Goal: Task Accomplishment & Management: Complete application form

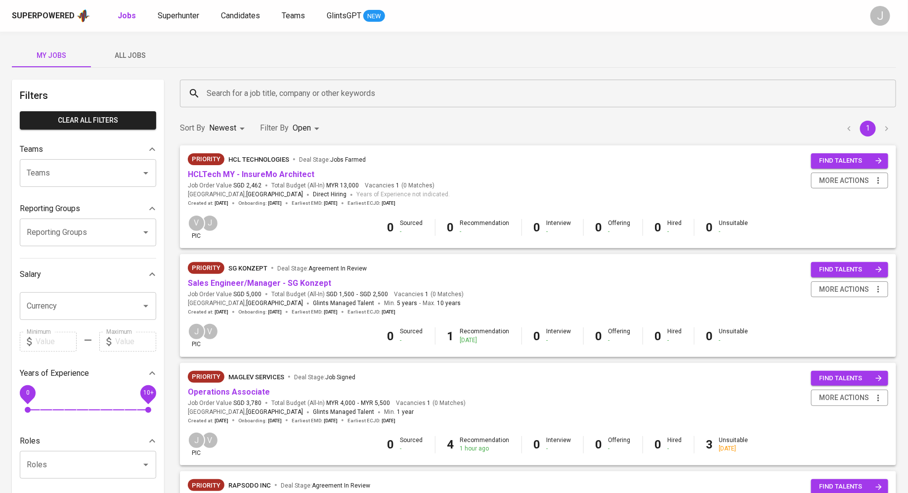
click at [131, 49] on button "All Jobs" at bounding box center [130, 56] width 79 height 24
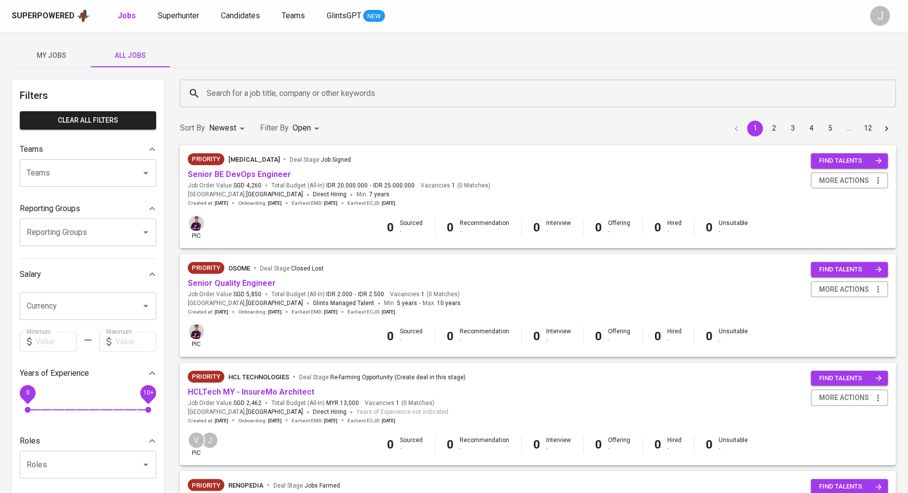
click at [270, 99] on input "Search for a job title, company or other keywords" at bounding box center [540, 93] width 673 height 19
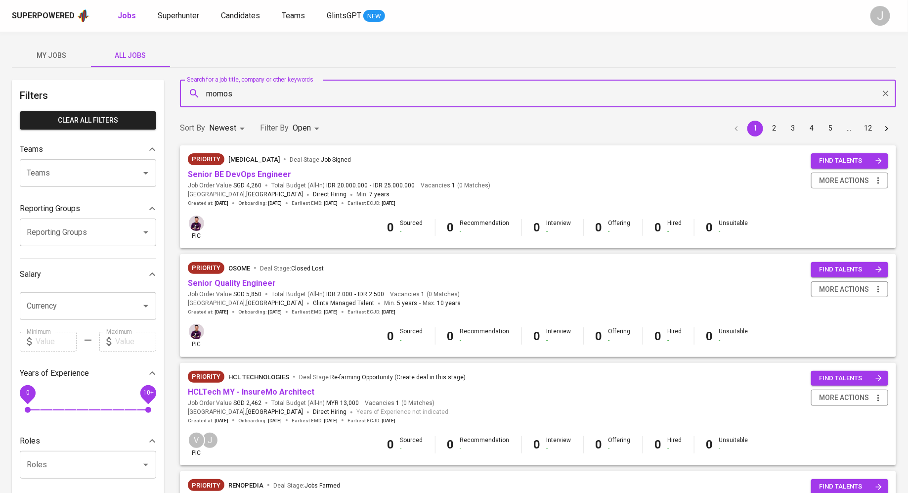
type input "momos"
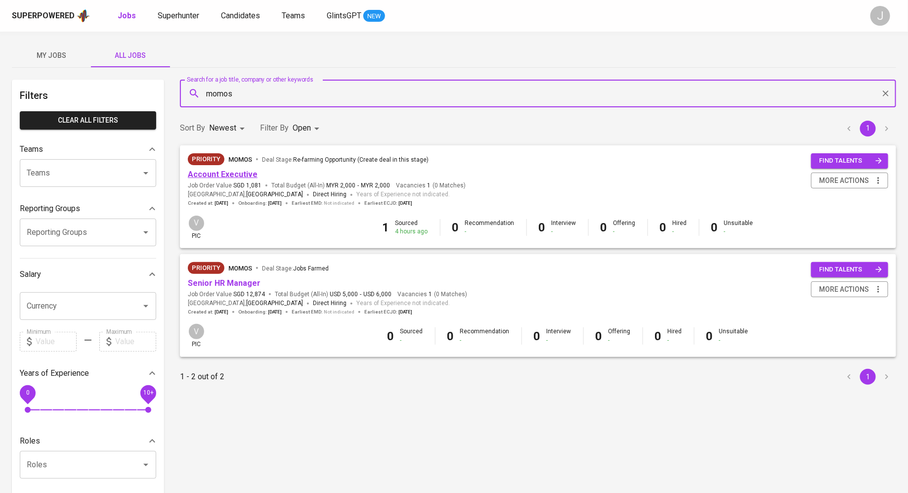
click at [207, 175] on link "Account Executive" at bounding box center [223, 174] width 70 height 9
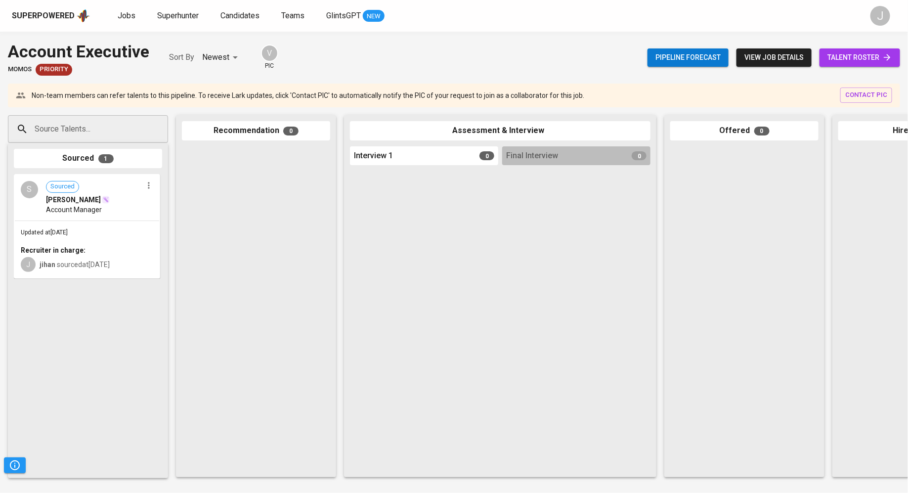
click at [216, 284] on div at bounding box center [256, 308] width 148 height 325
click at [513, 286] on div at bounding box center [576, 320] width 148 height 302
click at [70, 127] on input "Source Talents..." at bounding box center [84, 129] width 104 height 19
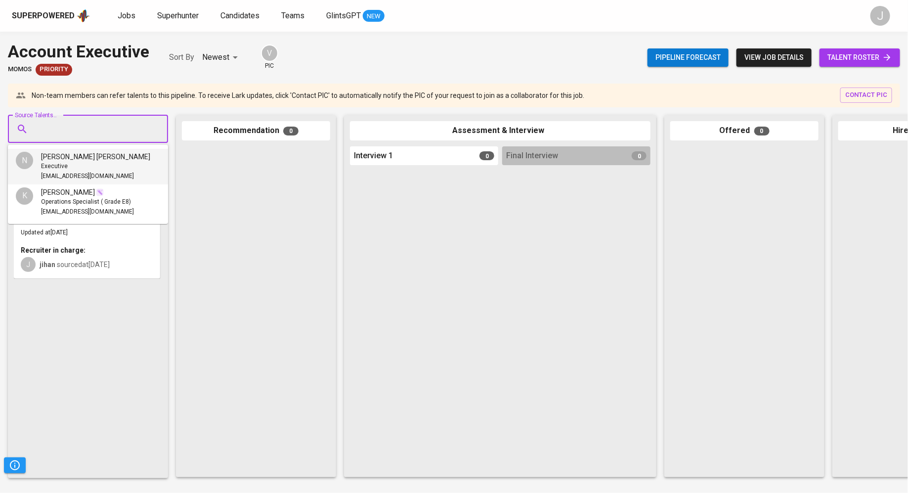
click at [206, 184] on div at bounding box center [256, 308] width 148 height 325
click at [259, 226] on div at bounding box center [256, 308] width 148 height 325
click at [285, 67] on div "Account Executive Momos Priority Sort By Newest NEWEST V pic Pipeline forecast …" at bounding box center [454, 58] width 908 height 36
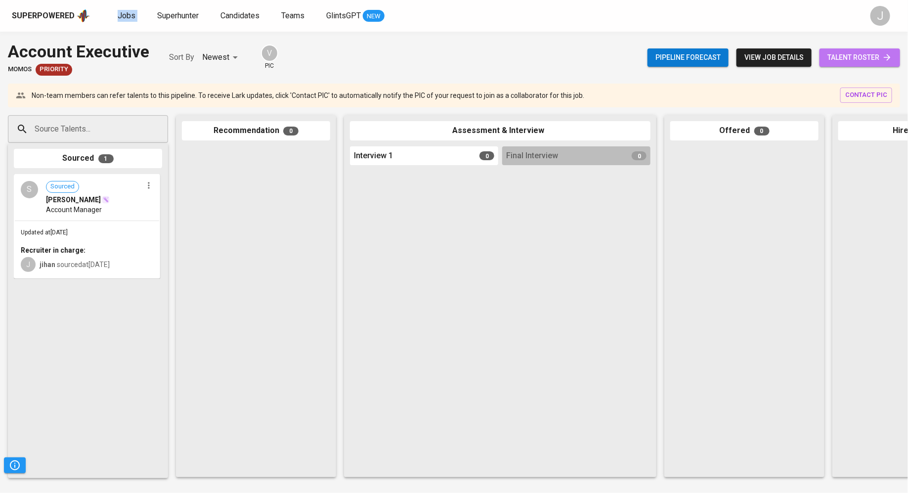
click at [850, 49] on link "talent roster" at bounding box center [860, 57] width 81 height 18
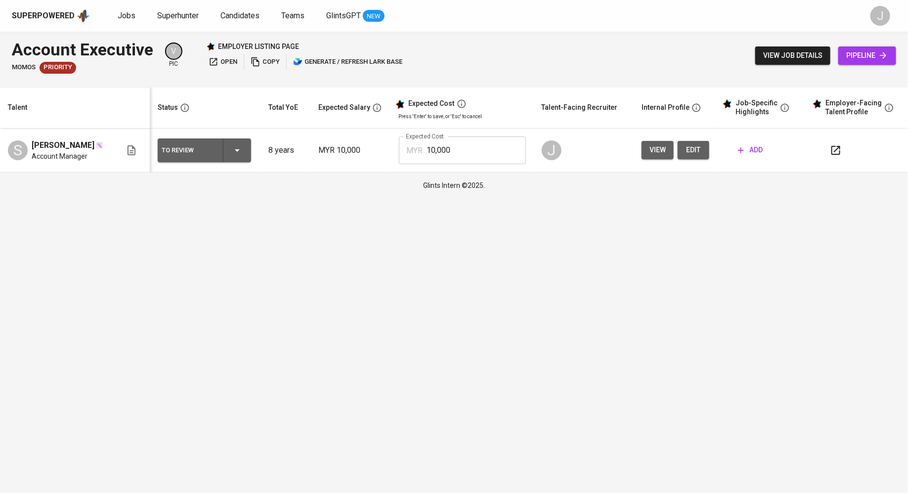
click at [122, 23] on div "Superpowered Jobs Superhunter Candidates Teams GlintsGPT NEW" at bounding box center [438, 15] width 853 height 15
click at [123, 14] on span "Jobs" at bounding box center [127, 15] width 18 height 9
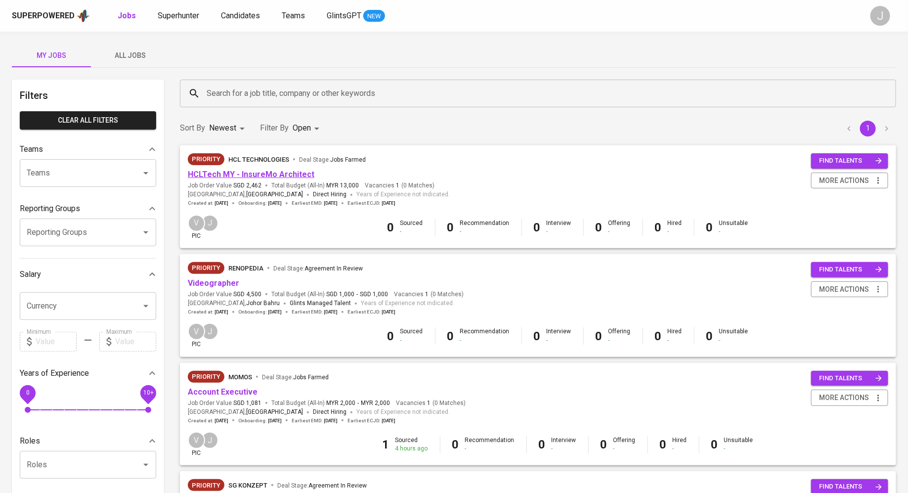
click at [262, 175] on link "HCLTech MY - InsureMo Architect" at bounding box center [251, 174] width 127 height 9
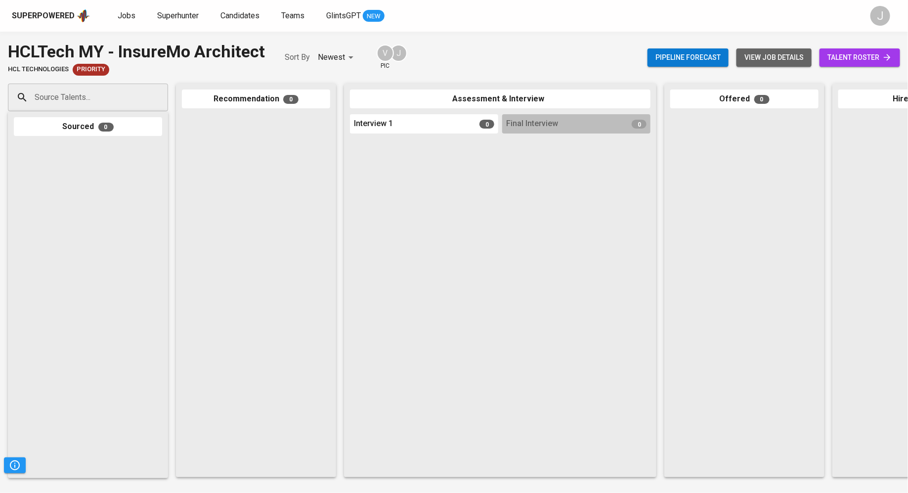
click at [765, 60] on span "view job details" at bounding box center [774, 57] width 59 height 12
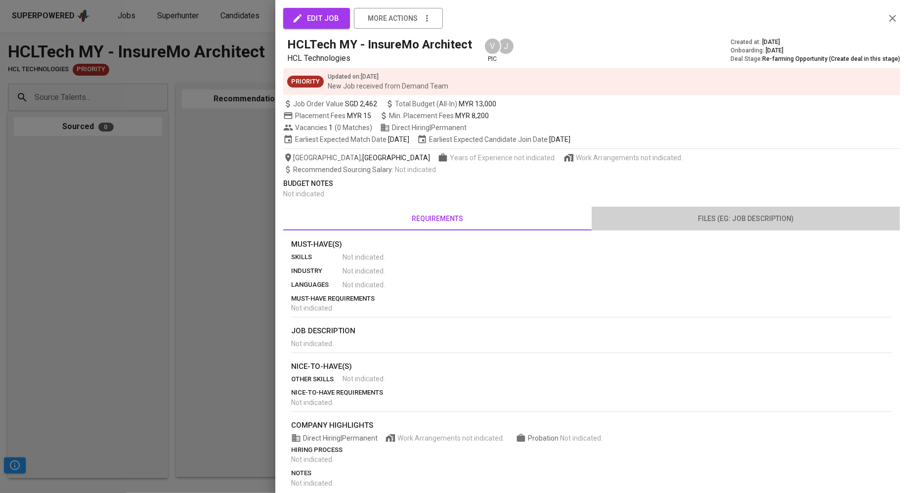
click at [736, 215] on span "files (eg: job description)" at bounding box center [746, 219] width 297 height 12
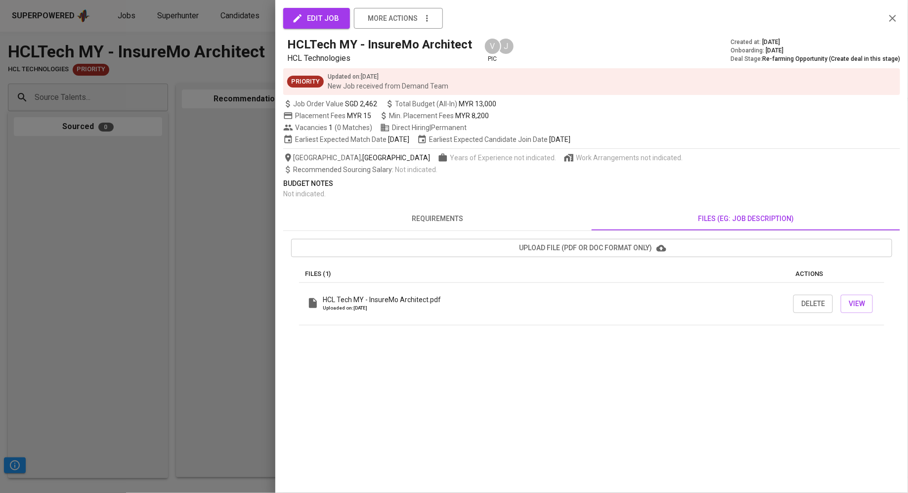
click at [450, 225] on button "requirements" at bounding box center [437, 219] width 309 height 24
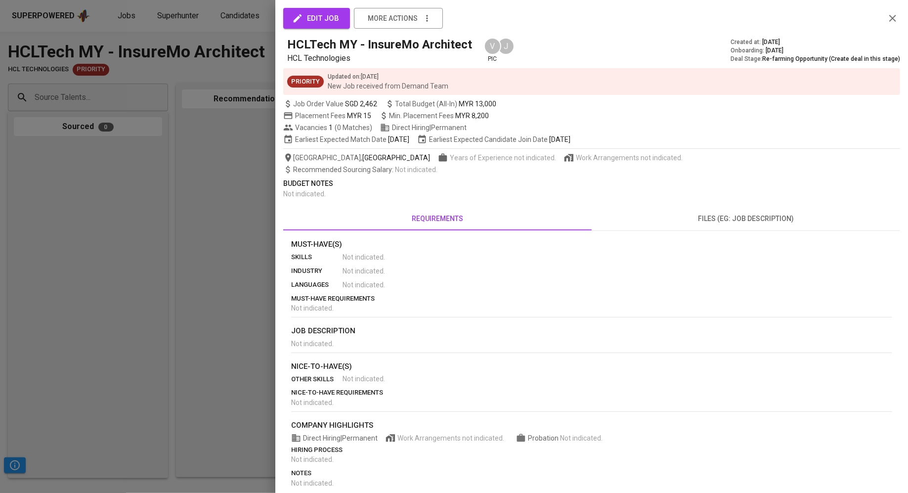
click at [210, 254] on div at bounding box center [454, 246] width 908 height 493
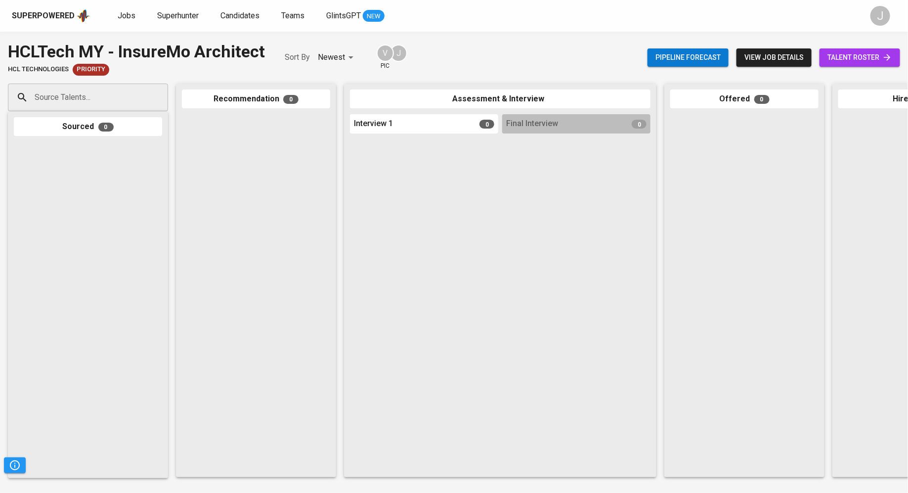
click at [120, 6] on div "Superpowered Jobs Superhunter Candidates Teams GlintsGPT NEW J" at bounding box center [454, 16] width 908 height 32
click at [121, 13] on span "Jobs" at bounding box center [127, 15] width 18 height 9
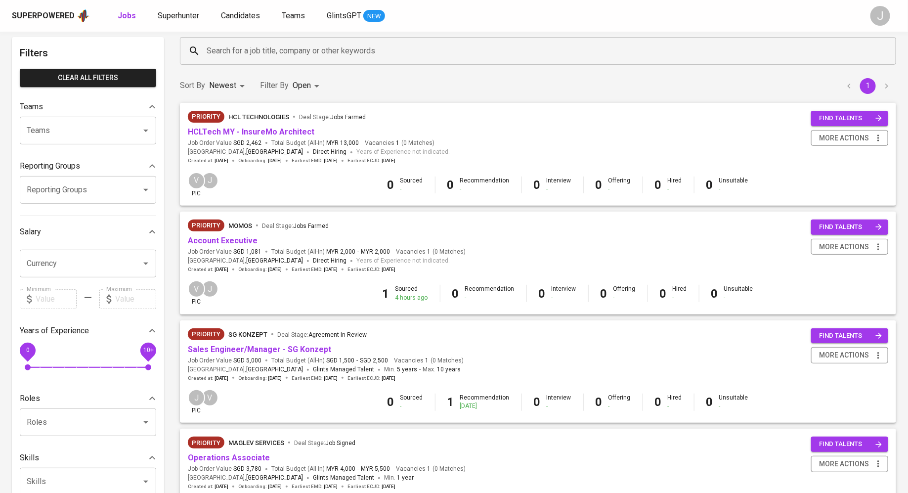
scroll to position [63, 0]
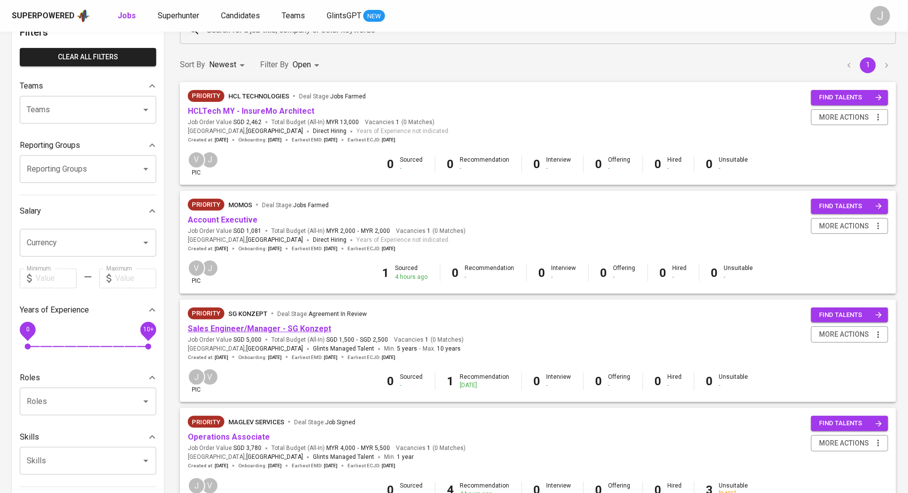
click at [247, 327] on link "Sales Engineer/Manager - SG Konzept" at bounding box center [259, 328] width 143 height 9
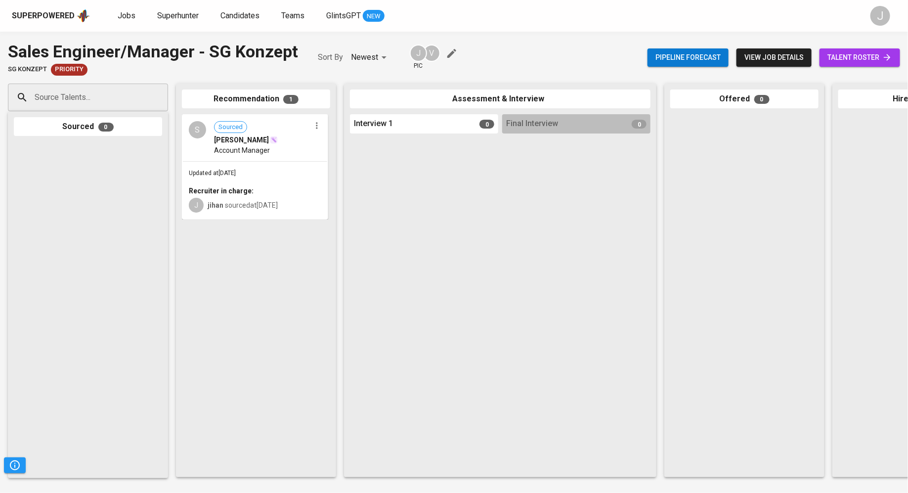
click at [849, 61] on span "talent roster" at bounding box center [860, 57] width 65 height 12
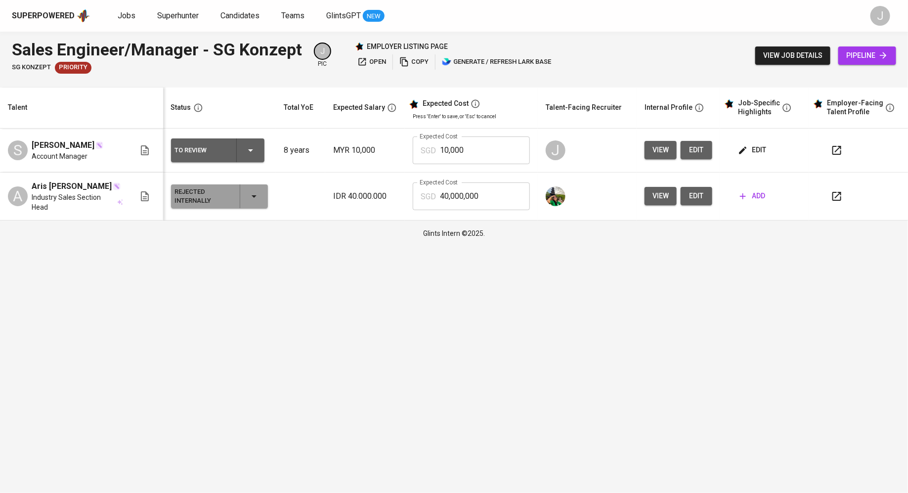
click at [748, 152] on icon "button" at bounding box center [743, 150] width 10 height 10
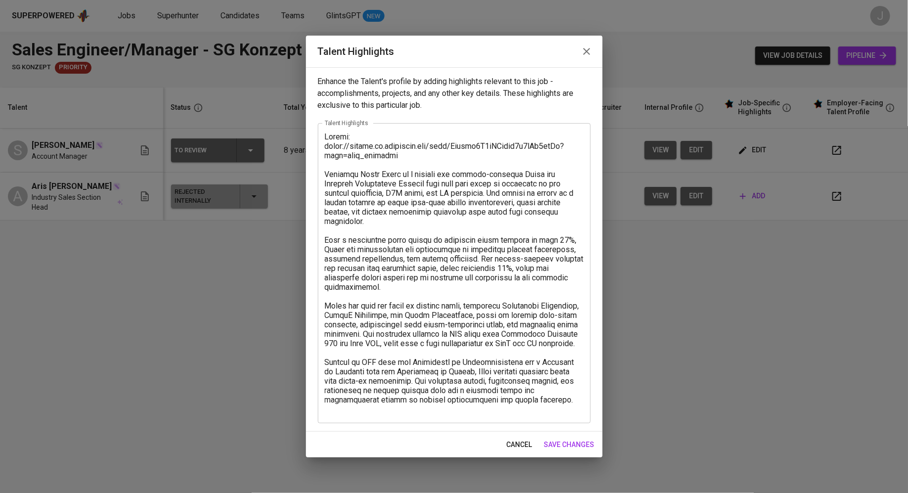
click at [584, 54] on icon "button" at bounding box center [587, 51] width 12 height 12
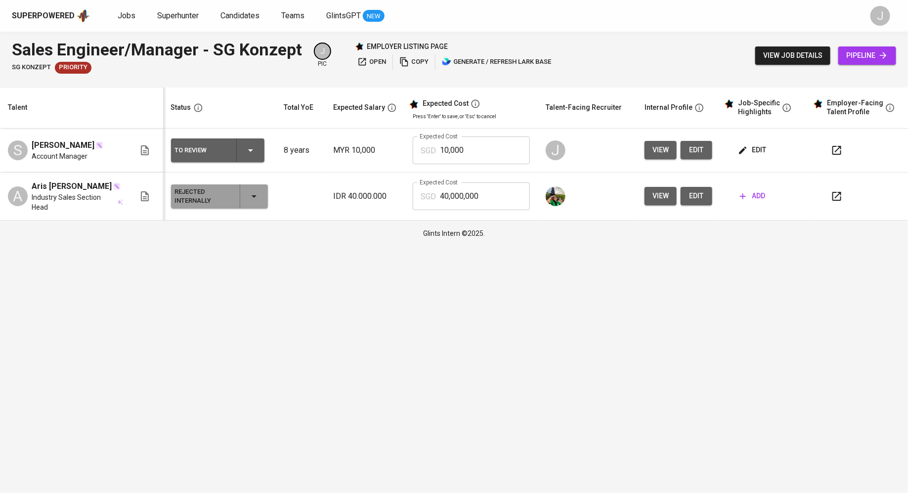
click at [463, 152] on input "10,000" at bounding box center [485, 150] width 90 height 28
click at [491, 150] on input "5,500" at bounding box center [485, 150] width 90 height 28
type input "5,500"
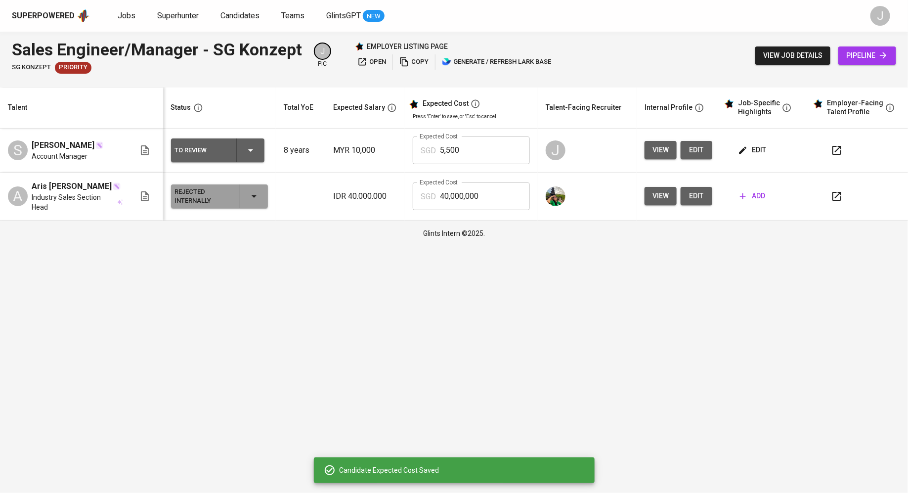
click at [237, 149] on div "To Review" at bounding box center [218, 150] width 86 height 24
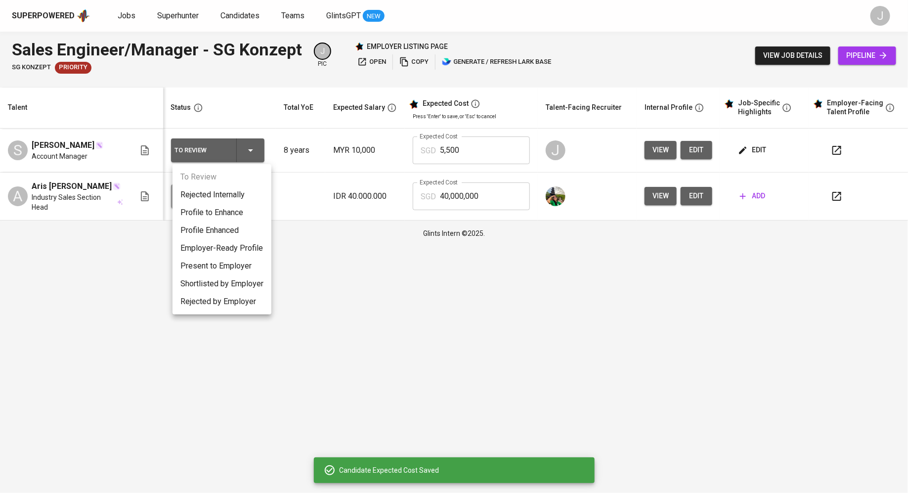
click at [219, 269] on li "Present to Employer" at bounding box center [222, 266] width 99 height 18
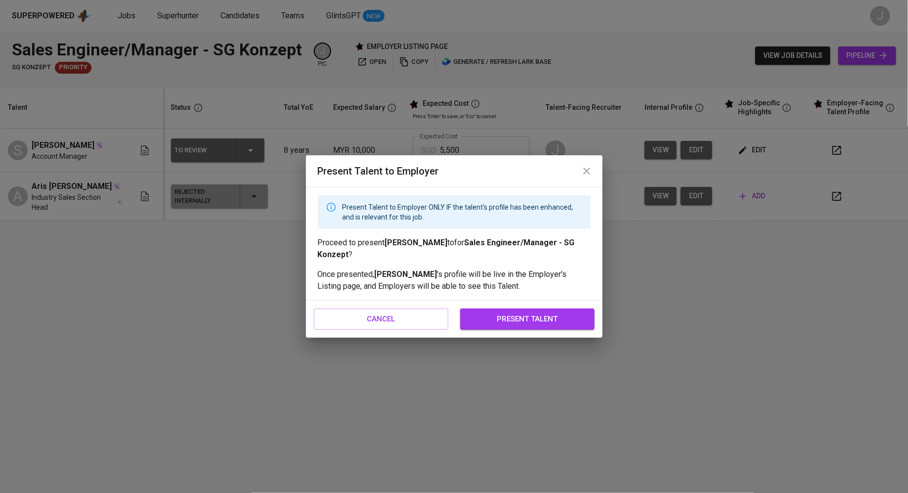
click at [520, 330] on div "cancel present talent" at bounding box center [454, 319] width 297 height 37
click at [515, 319] on span "present talent" at bounding box center [527, 318] width 113 height 13
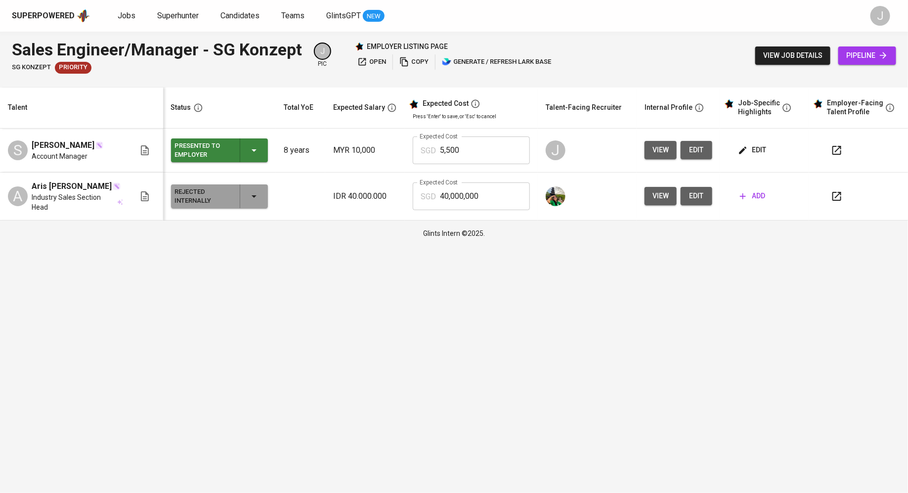
click at [367, 63] on span "open" at bounding box center [371, 61] width 29 height 11
click at [667, 152] on span "view" at bounding box center [661, 150] width 16 height 12
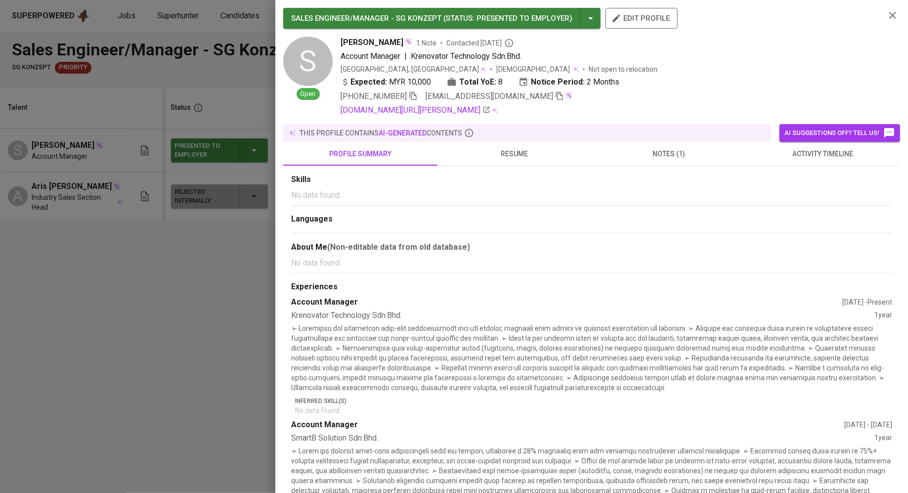
click at [241, 279] on div at bounding box center [454, 246] width 908 height 493
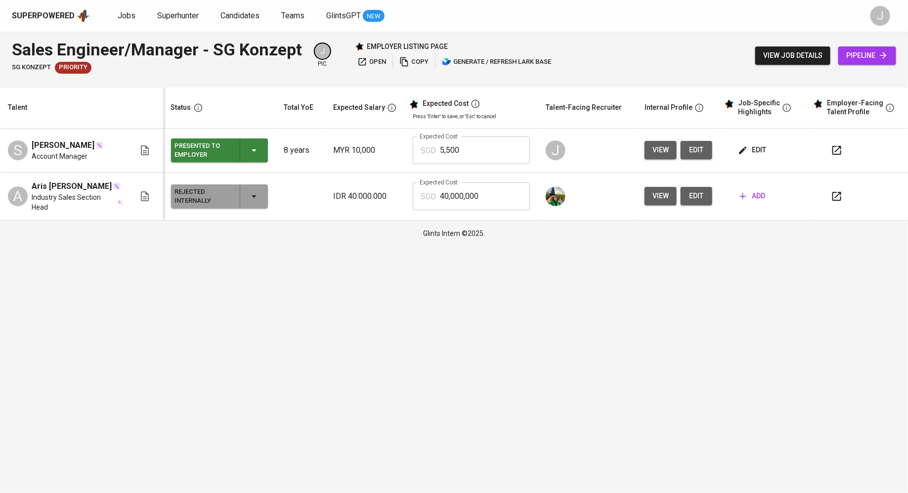
click at [702, 144] on span "edit" at bounding box center [697, 150] width 16 height 12
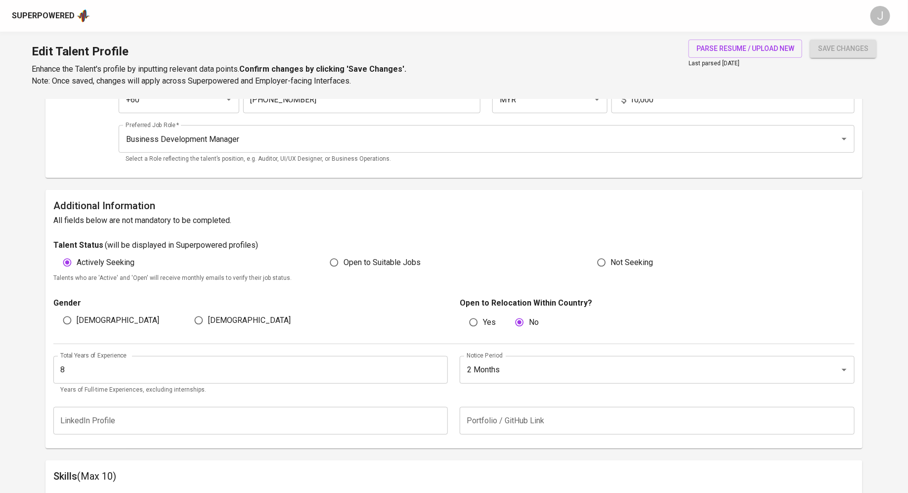
scroll to position [151, 0]
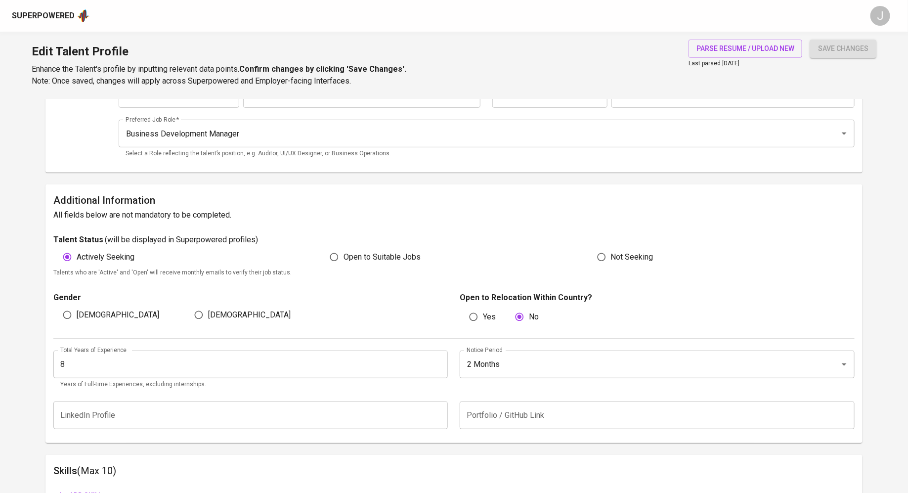
click at [213, 358] on input "8" at bounding box center [250, 365] width 395 height 28
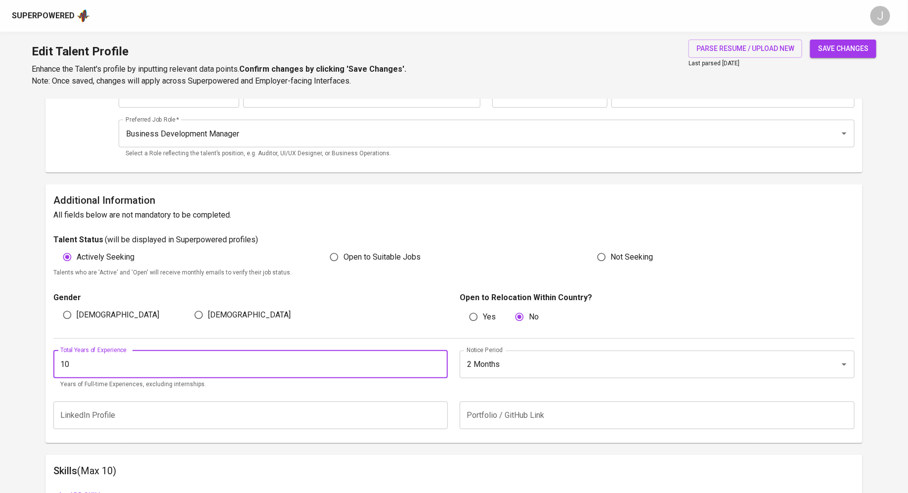
type input "10"
click at [810, 40] on button "save changes" at bounding box center [843, 49] width 66 height 18
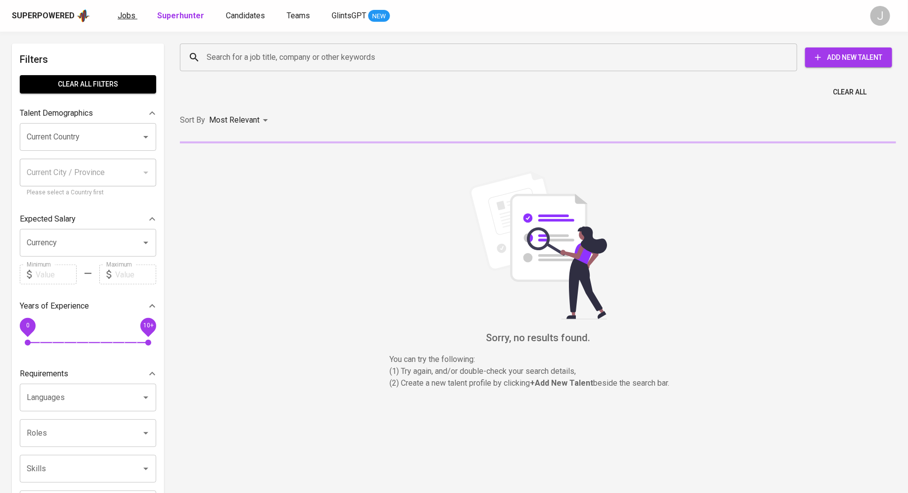
click at [130, 18] on span "Jobs" at bounding box center [127, 15] width 18 height 9
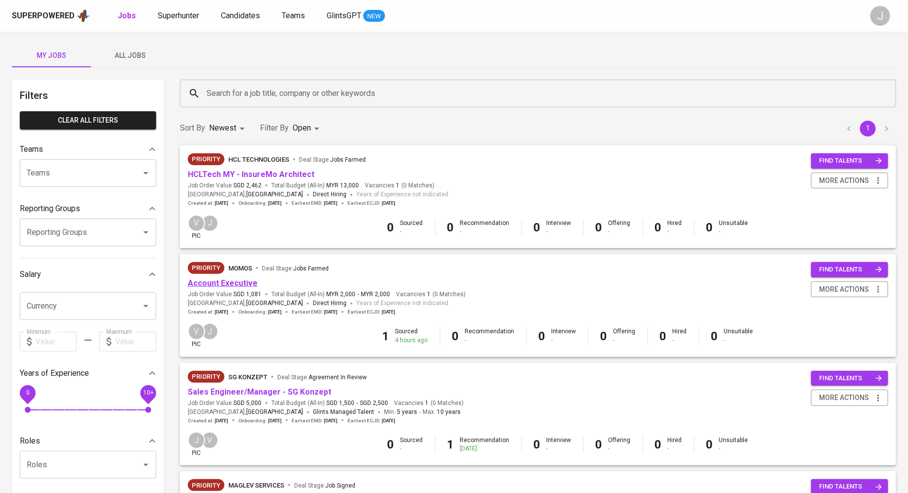
click at [221, 282] on link "Account Executive" at bounding box center [223, 282] width 70 height 9
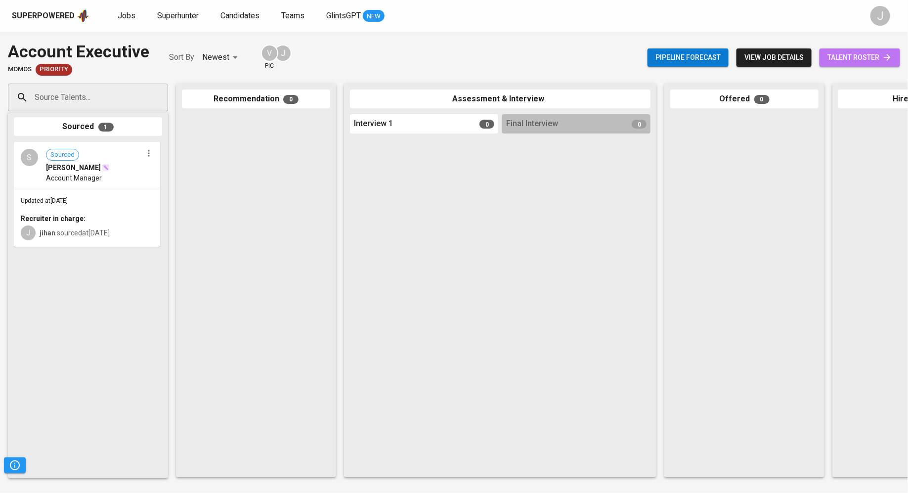
click at [869, 54] on span "talent roster" at bounding box center [860, 57] width 65 height 12
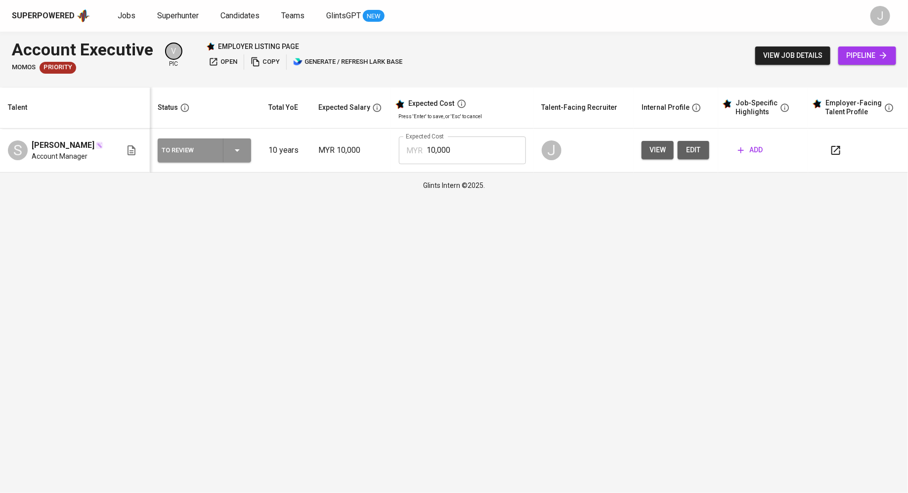
click at [218, 149] on div "To Review" at bounding box center [205, 150] width 86 height 24
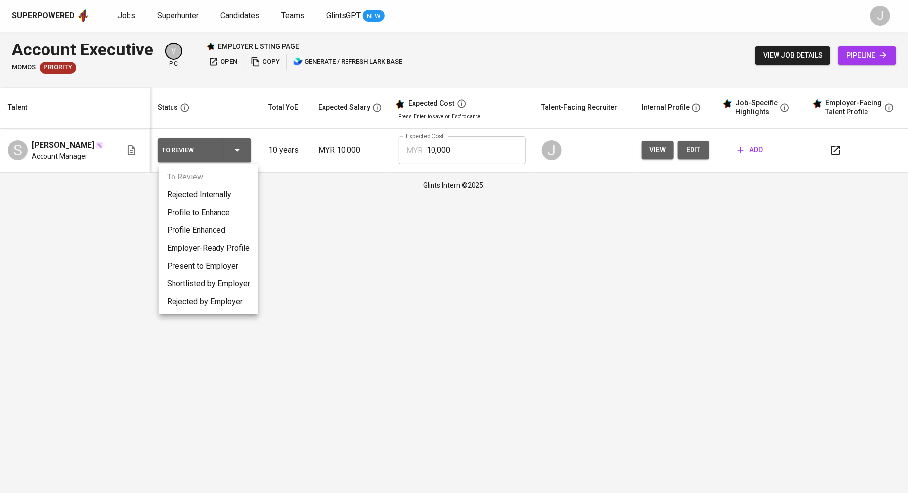
click at [625, 84] on div at bounding box center [454, 246] width 908 height 493
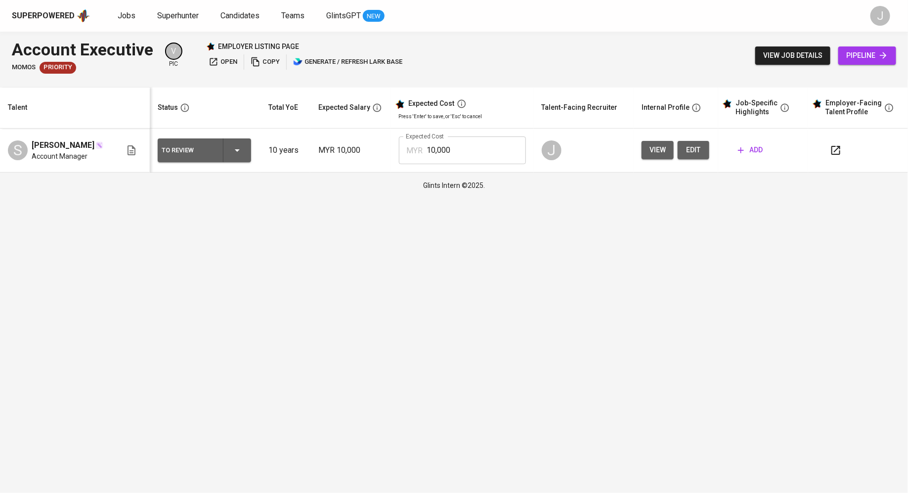
click at [753, 150] on span "add" at bounding box center [750, 150] width 25 height 12
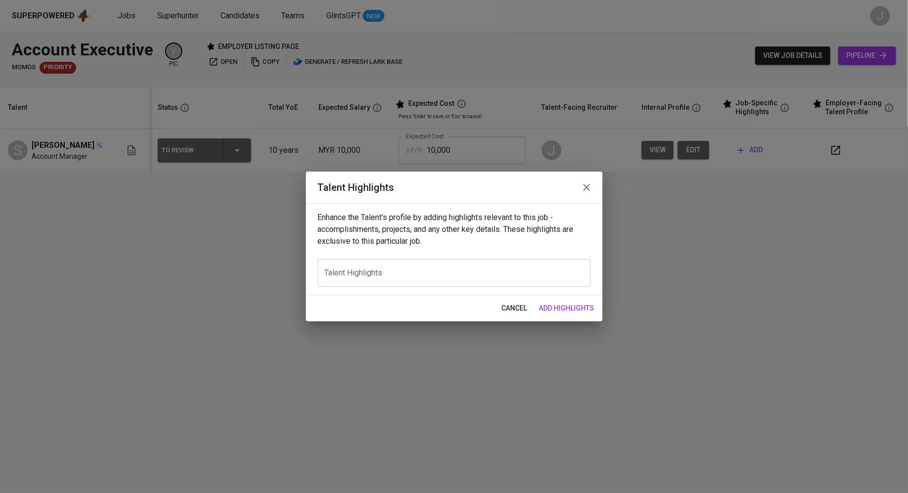
click at [396, 279] on div "x Talent Highlights" at bounding box center [454, 273] width 273 height 28
paste textarea "Resume: https://glints.sg.larksuite.com/wiki/Jejtwt2F9iNEhukt4g5lSf6lgAg?from=f…"
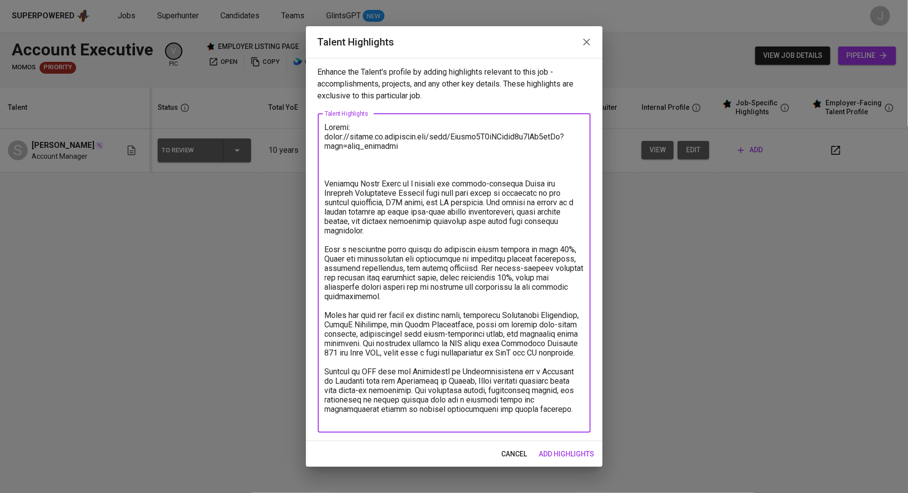
click at [334, 167] on textarea at bounding box center [454, 273] width 259 height 301
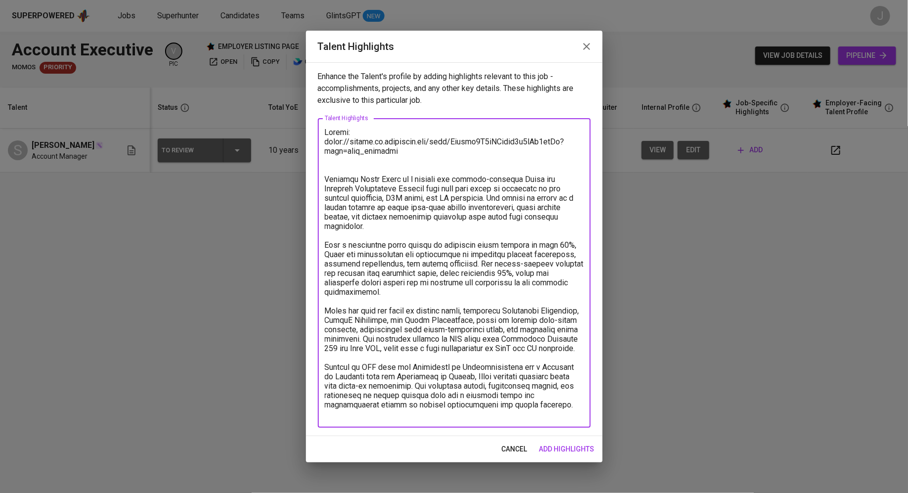
click at [400, 197] on textarea at bounding box center [454, 273] width 259 height 291
click at [420, 203] on textarea at bounding box center [454, 273] width 259 height 291
click at [385, 230] on textarea at bounding box center [454, 273] width 259 height 291
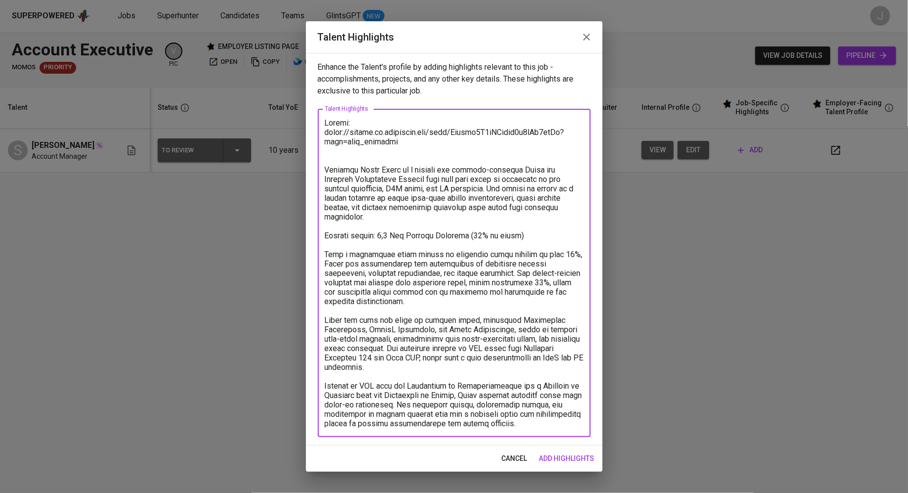
click at [466, 237] on textarea at bounding box center [454, 273] width 259 height 310
type textarea "Resume: https://glints.sg.larksuite.com/wiki/Jejtwt2F9iNEhukt4g5lSf6lgAg?from=f…"
click at [546, 464] on button "add highlights" at bounding box center [566, 458] width 63 height 18
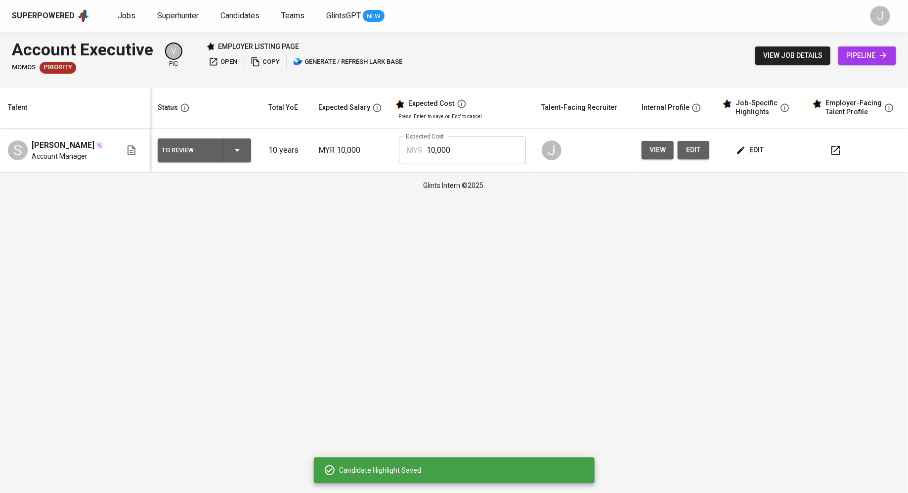
click at [203, 135] on td "To Review" at bounding box center [205, 151] width 110 height 44
click at [203, 141] on div "To Review" at bounding box center [205, 150] width 86 height 24
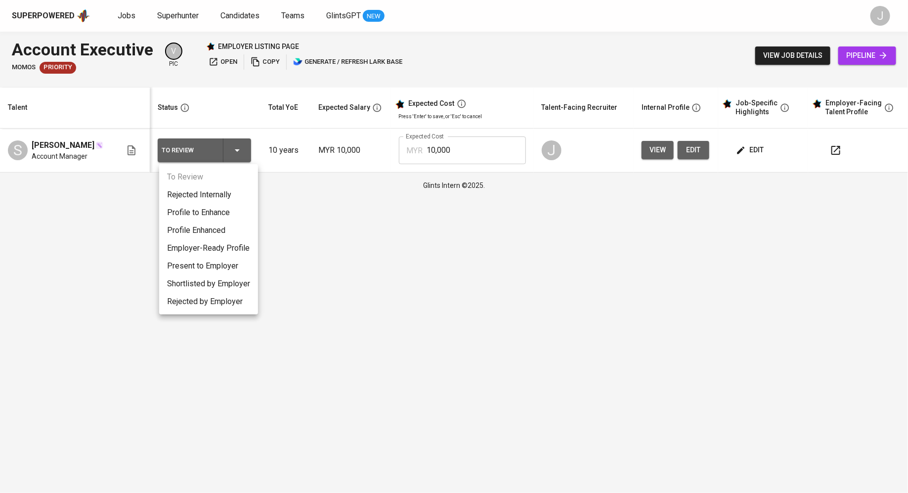
click at [193, 267] on li "Present to Employer" at bounding box center [208, 266] width 99 height 18
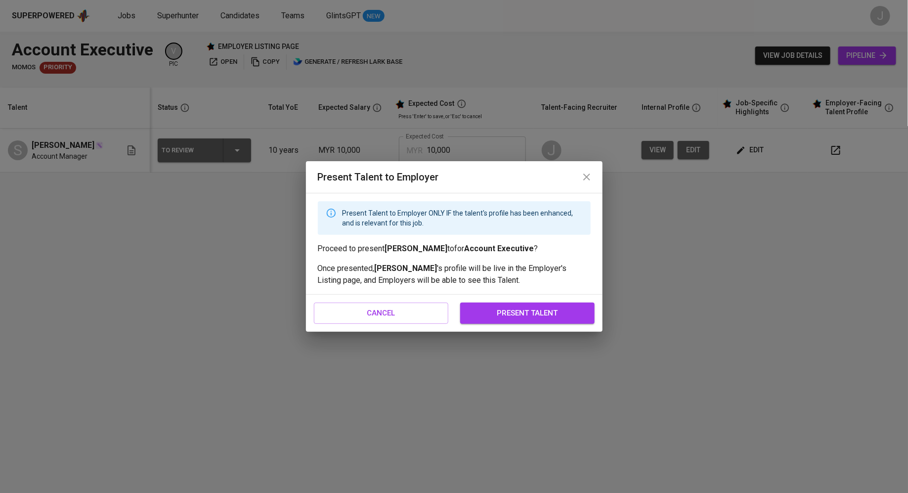
click at [515, 319] on span "present talent" at bounding box center [527, 313] width 113 height 13
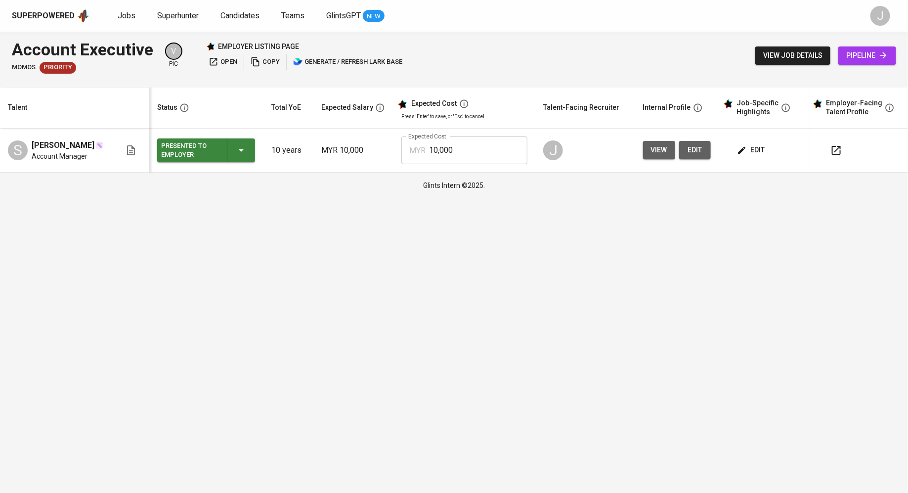
click at [529, 198] on html "Superpowered Jobs Superhunter Candidates Teams GlintsGPT NEW J Account Executiv…" at bounding box center [454, 99] width 908 height 198
click at [833, 149] on icon "button" at bounding box center [837, 150] width 12 height 12
click at [550, 198] on html "Superpowered Jobs Superhunter Candidates Teams GlintsGPT NEW J Account Executiv…" at bounding box center [454, 99] width 908 height 198
click at [742, 145] on icon "button" at bounding box center [742, 150] width 10 height 10
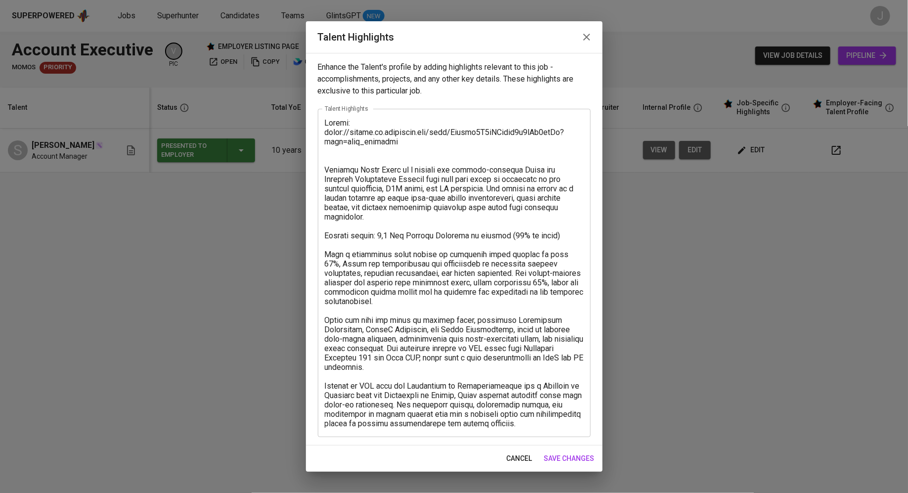
click at [565, 428] on textarea at bounding box center [454, 273] width 259 height 310
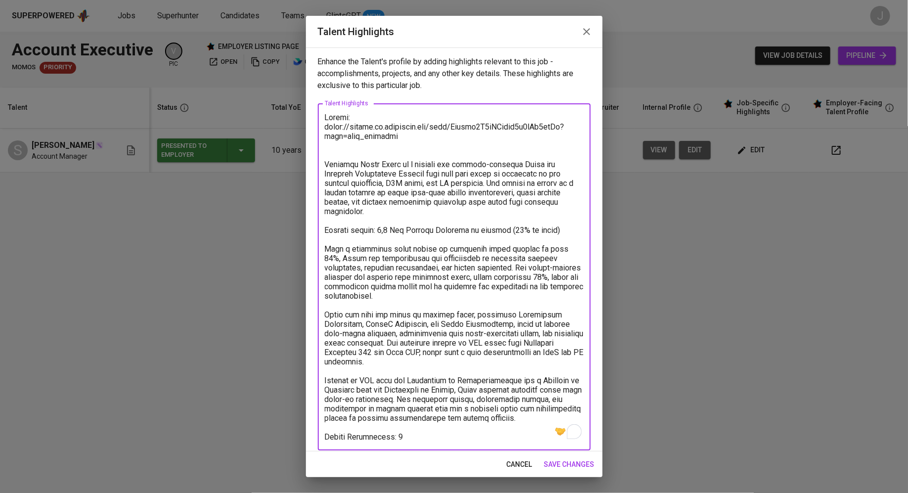
click at [417, 436] on textarea "To enrich screen reader interactions, please activate Accessibility in Grammarl…" at bounding box center [454, 277] width 259 height 329
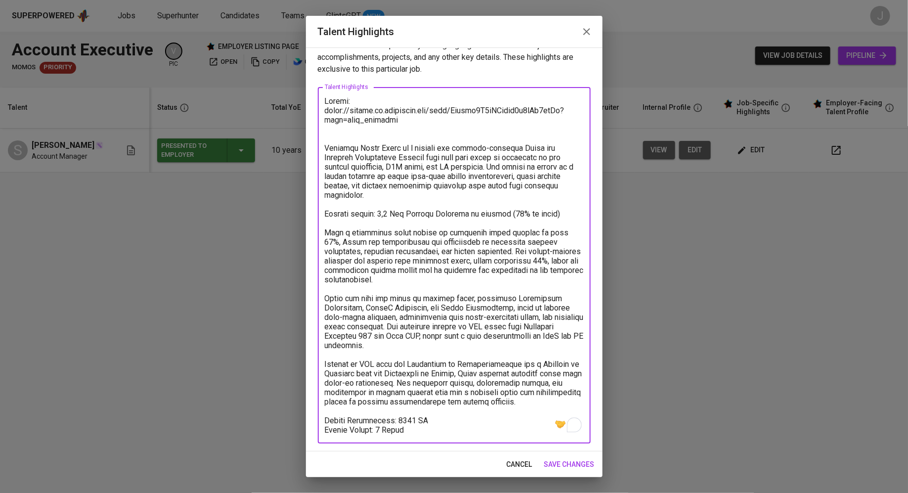
type textarea "Resume: https://glints.sg.larksuite.com/wiki/Jejtwt2F9iNEhukt4g5lSf6lgAg?from=f…"
click at [560, 470] on span "save changes" at bounding box center [569, 464] width 50 height 12
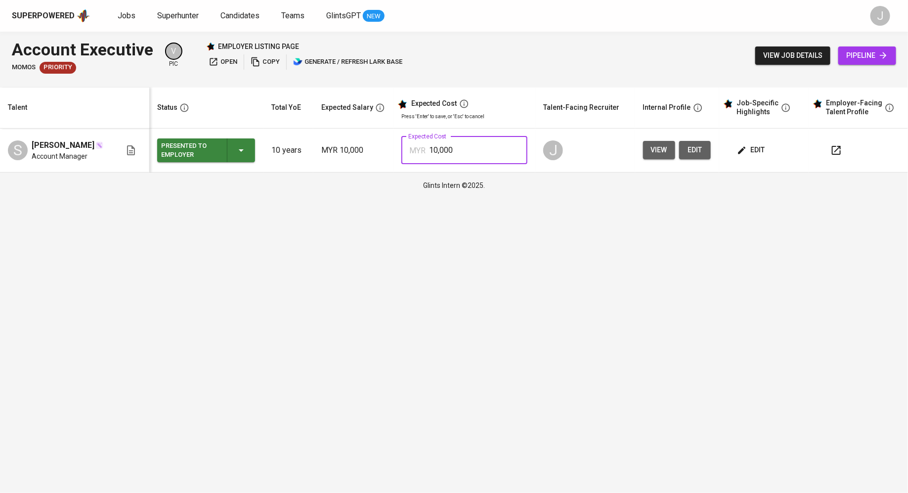
click at [471, 162] on input "10,000" at bounding box center [479, 150] width 98 height 28
type input "9,500"
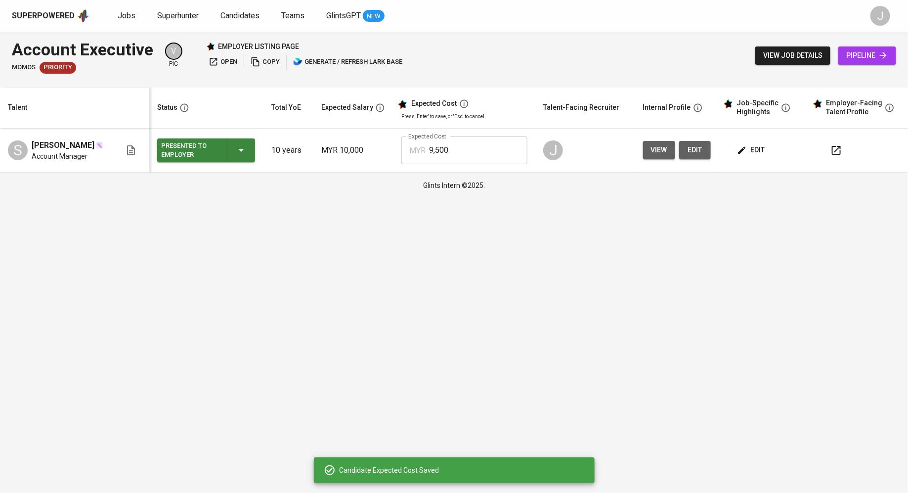
click at [838, 156] on icon "button" at bounding box center [837, 150] width 12 height 12
click at [748, 149] on span "edit" at bounding box center [752, 150] width 26 height 12
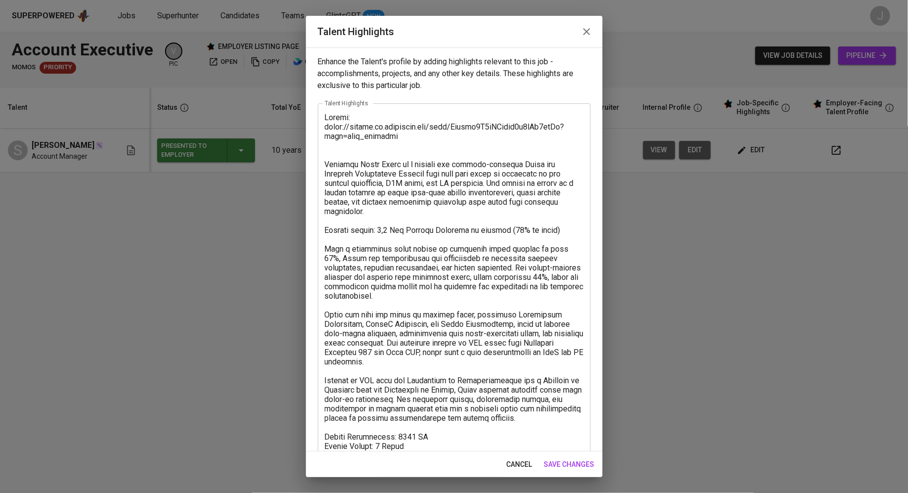
click at [397, 216] on textarea at bounding box center [454, 282] width 259 height 338
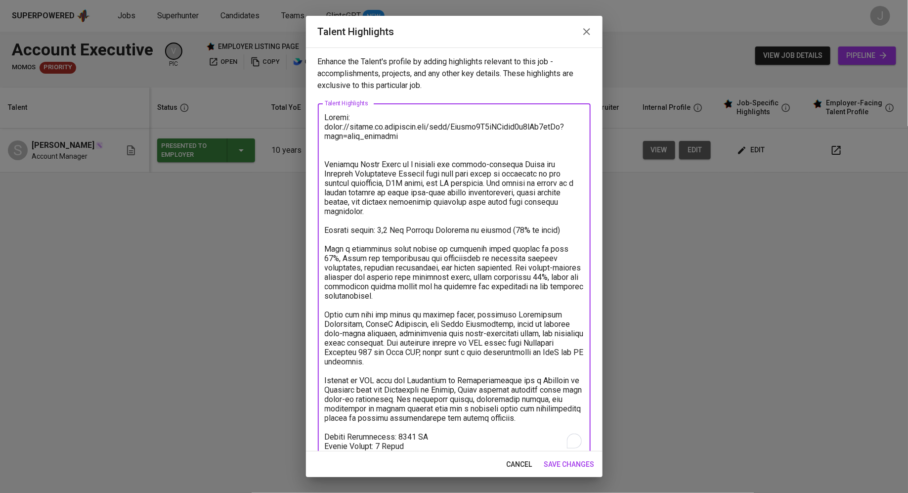
click at [386, 213] on textarea "To enrich screen reader interactions, please activate Accessibility in Grammarl…" at bounding box center [454, 282] width 259 height 338
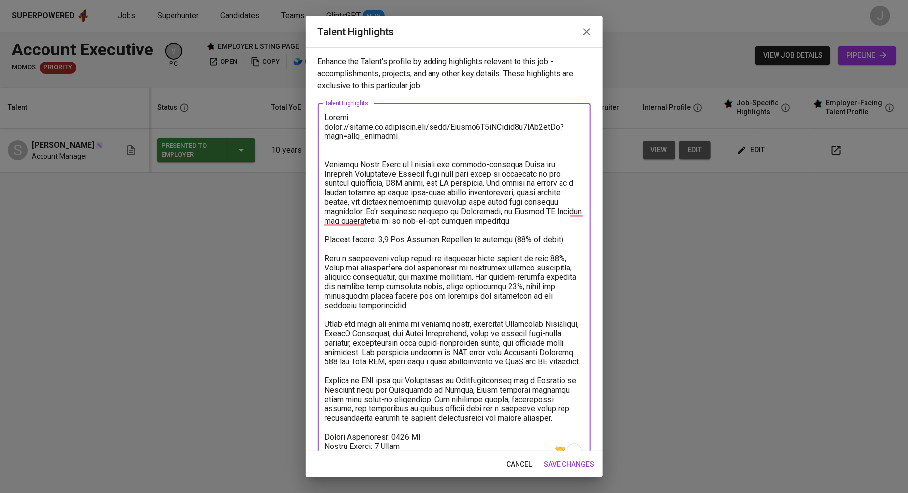
click at [479, 220] on textarea "To enrich screen reader interactions, please activate Accessibility in Grammarl…" at bounding box center [454, 287] width 259 height 348
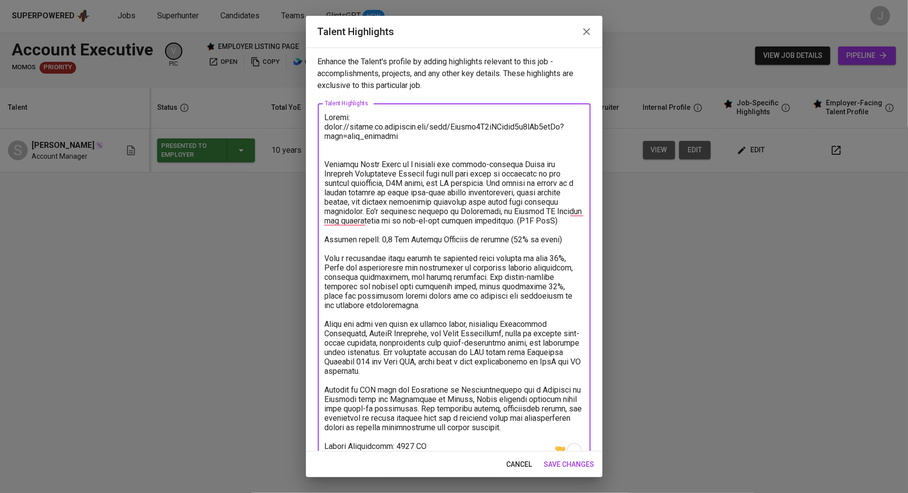
click at [576, 215] on textarea "To enrich screen reader interactions, please activate Accessibility in Grammarl…" at bounding box center [454, 287] width 259 height 348
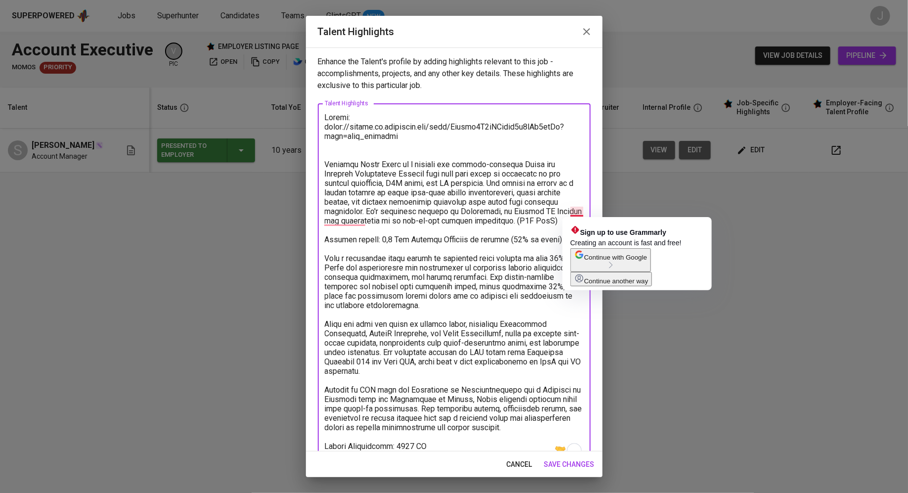
click at [565, 211] on textarea "To enrich screen reader interactions, please activate Accessibility in Grammarl…" at bounding box center [454, 287] width 259 height 348
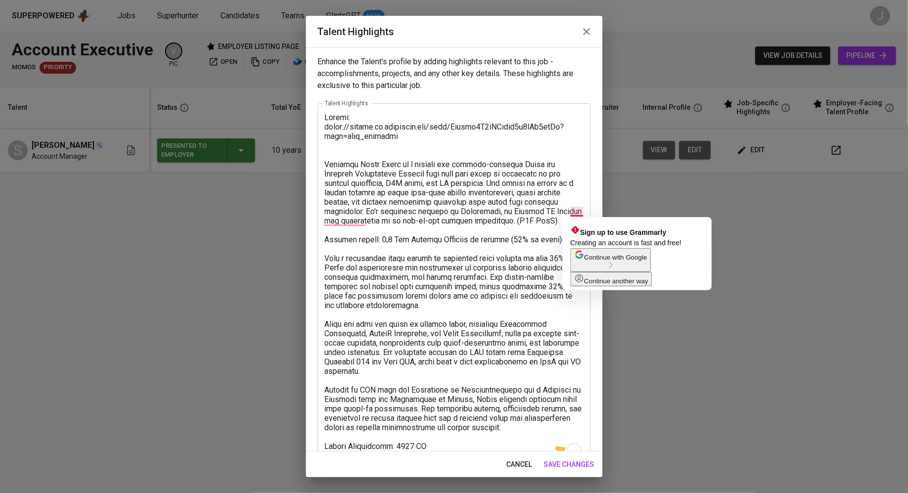
click at [585, 214] on div "x Talent Highlights" at bounding box center [454, 286] width 273 height 366
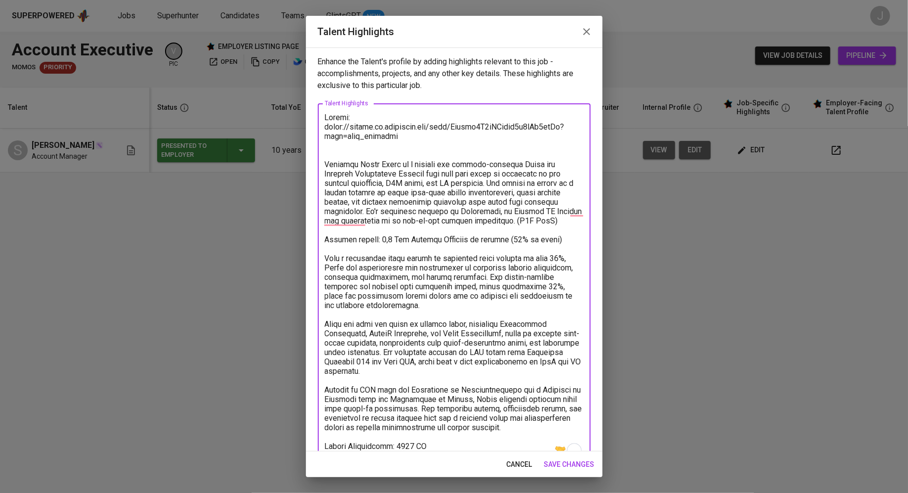
click at [584, 212] on div "x Talent Highlights" at bounding box center [454, 286] width 273 height 366
click at [447, 283] on textarea "To enrich screen reader interactions, please activate Accessibility in Grammarl…" at bounding box center [454, 287] width 259 height 348
click at [583, 212] on textarea "To enrich screen reader interactions, please activate Accessibility in Grammarl…" at bounding box center [454, 287] width 259 height 348
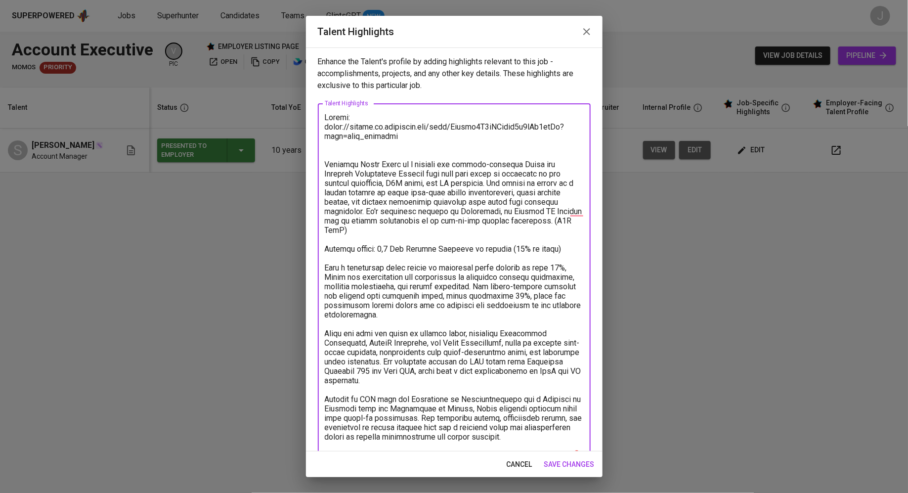
click at [545, 255] on textarea "To enrich screen reader interactions, please activate Accessibility in Grammarl…" at bounding box center [454, 287] width 259 height 348
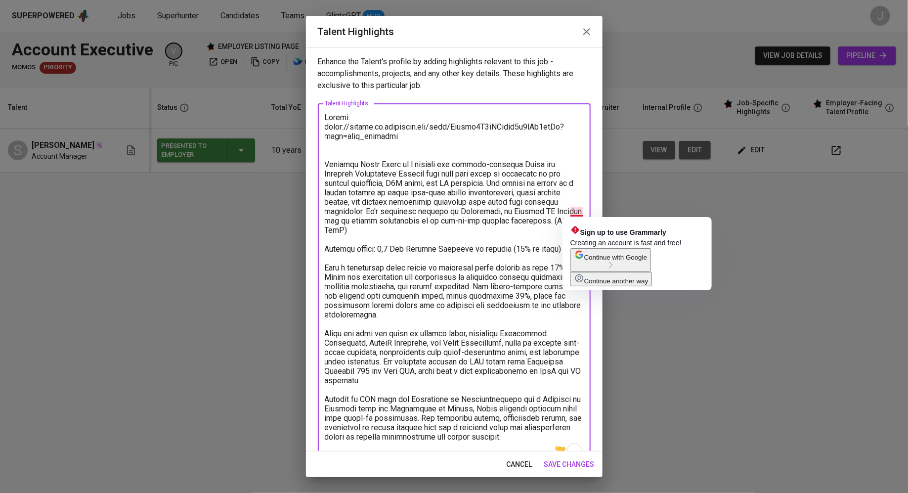
click at [568, 212] on textarea "To enrich screen reader interactions, please activate Accessibility in Grammarl…" at bounding box center [454, 287] width 259 height 348
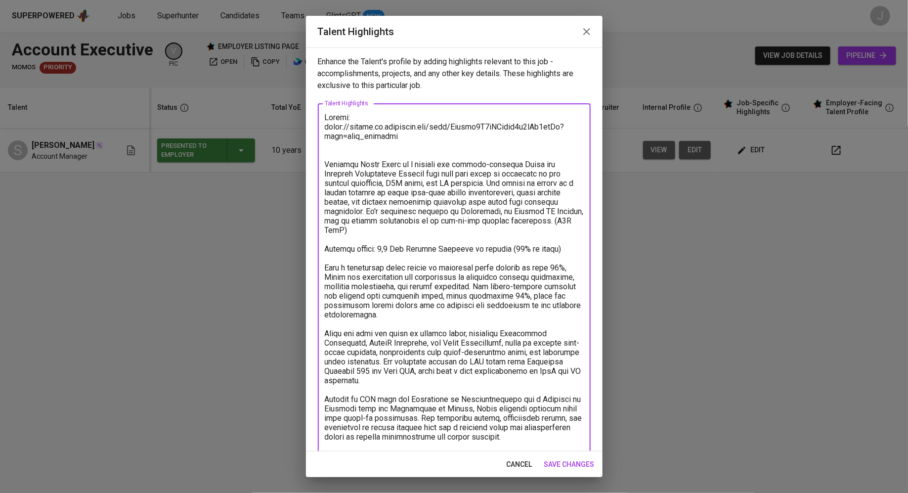
click at [511, 301] on textarea "To enrich screen reader interactions, please activate Accessibility in Grammarl…" at bounding box center [454, 291] width 259 height 357
click at [508, 357] on textarea "To enrich screen reader interactions, please activate Accessibility in Grammarl…" at bounding box center [454, 291] width 259 height 357
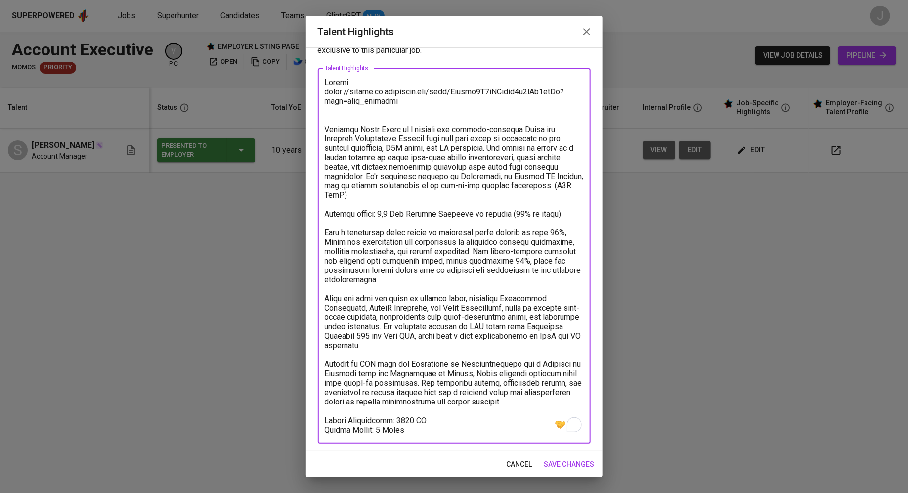
type textarea "Resume: [URL][DOMAIN_NAME] [PERSON_NAME] is a dynamic and results-oriented Sale…"
click at [566, 464] on span "save changes" at bounding box center [569, 464] width 50 height 12
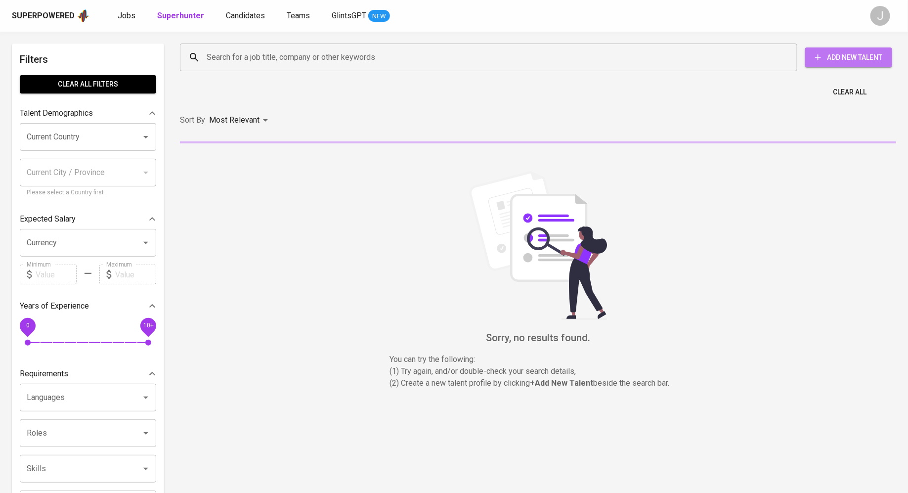
click at [840, 57] on span "Add New Talent" at bounding box center [848, 57] width 71 height 12
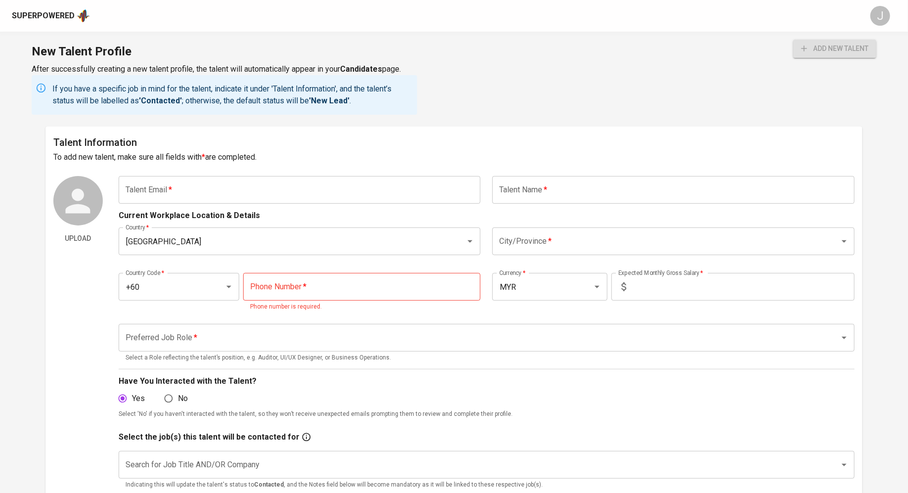
click at [300, 193] on input "text" at bounding box center [300, 190] width 362 height 28
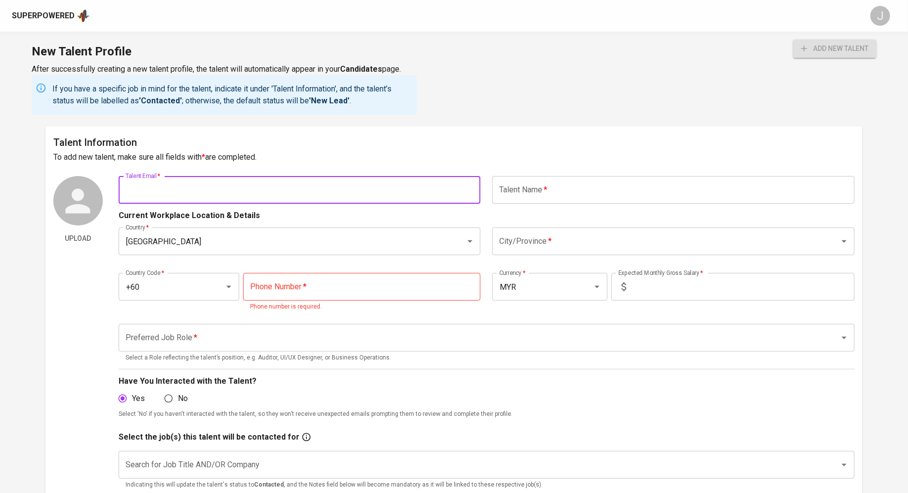
paste input "[EMAIL_ADDRESS][DOMAIN_NAME]"
type input "[EMAIL_ADDRESS][DOMAIN_NAME]"
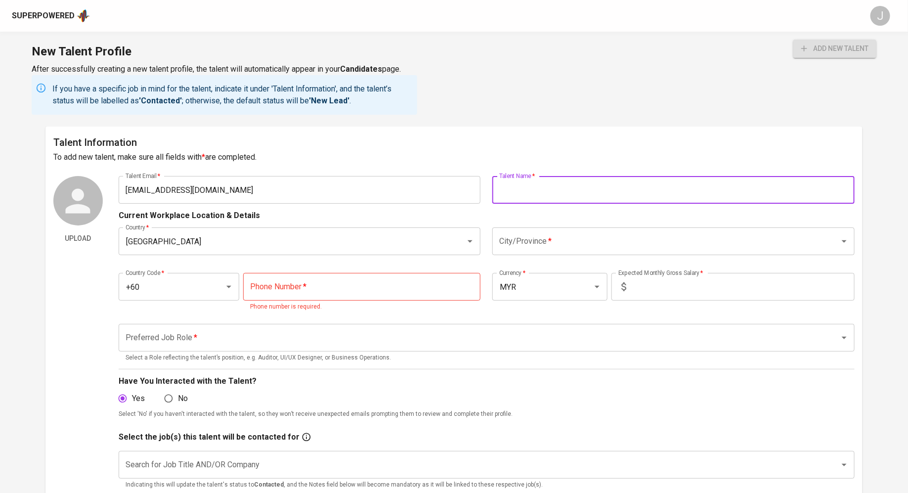
click at [585, 195] on input "text" at bounding box center [673, 190] width 362 height 28
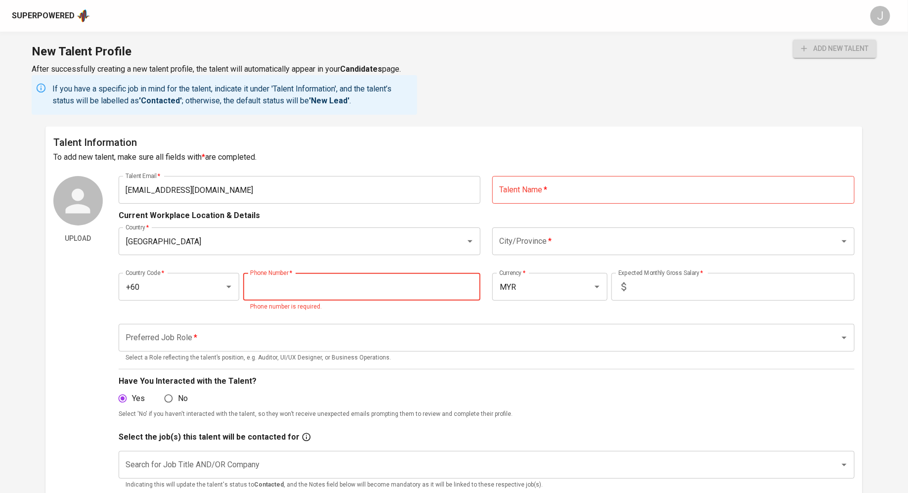
click at [327, 281] on input "tel" at bounding box center [361, 287] width 237 height 28
paste input "17-317-5484"
type input "17-317-5484"
click at [554, 191] on input "text" at bounding box center [673, 190] width 362 height 28
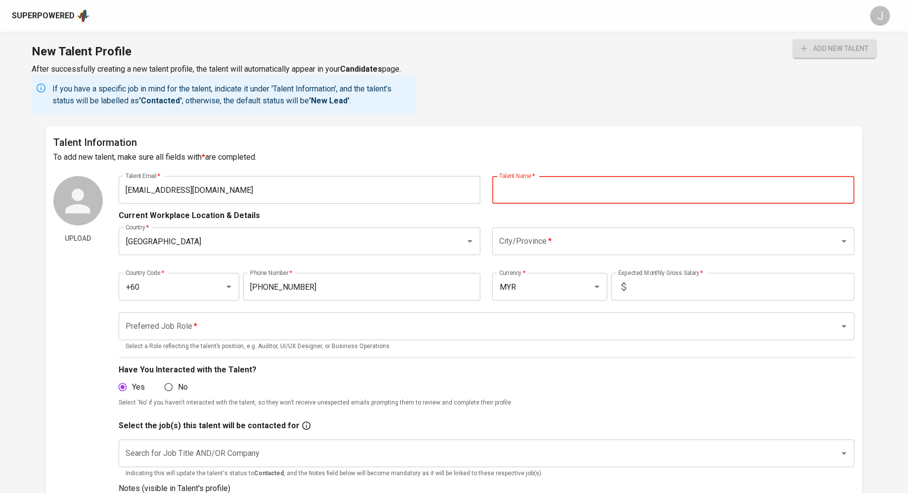
paste input "[PERSON_NAME]"
type input "[PERSON_NAME]"
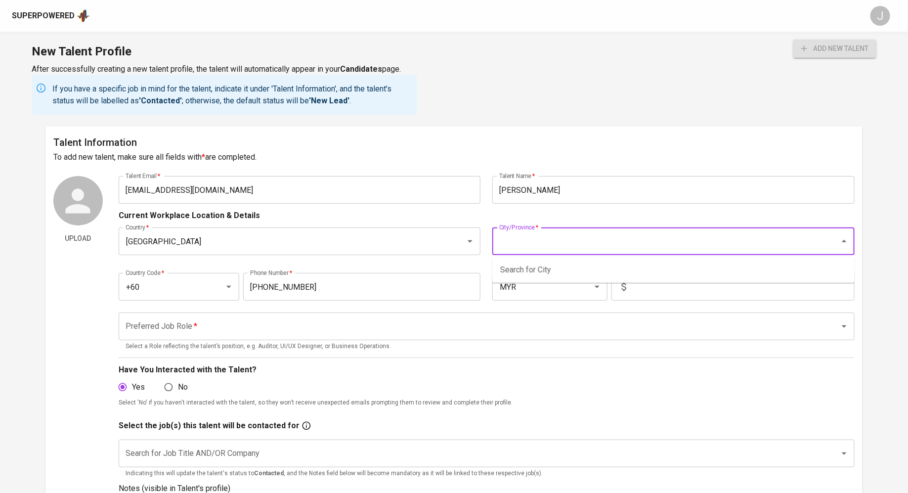
click at [547, 247] on input "City/Province   *" at bounding box center [660, 241] width 326 height 19
click at [527, 293] on li "[GEOGRAPHIC_DATA]" at bounding box center [673, 288] width 362 height 18
type input "[GEOGRAPHIC_DATA]"
click at [669, 295] on input "text" at bounding box center [742, 287] width 224 height 28
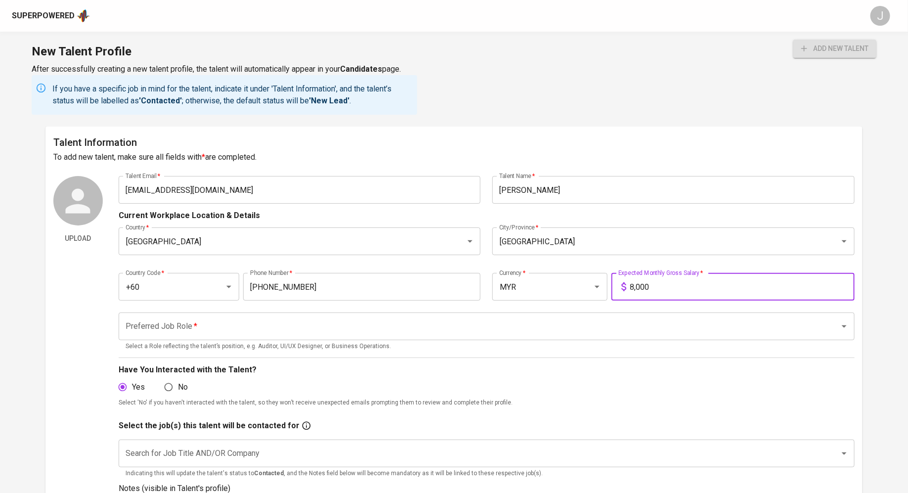
type input "8,000"
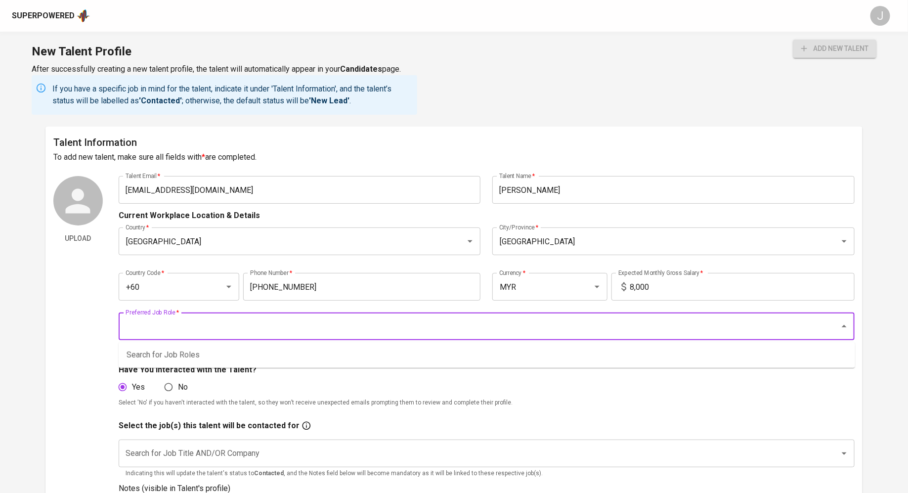
click at [206, 328] on input "Preferred Job Role   *" at bounding box center [473, 326] width 700 height 19
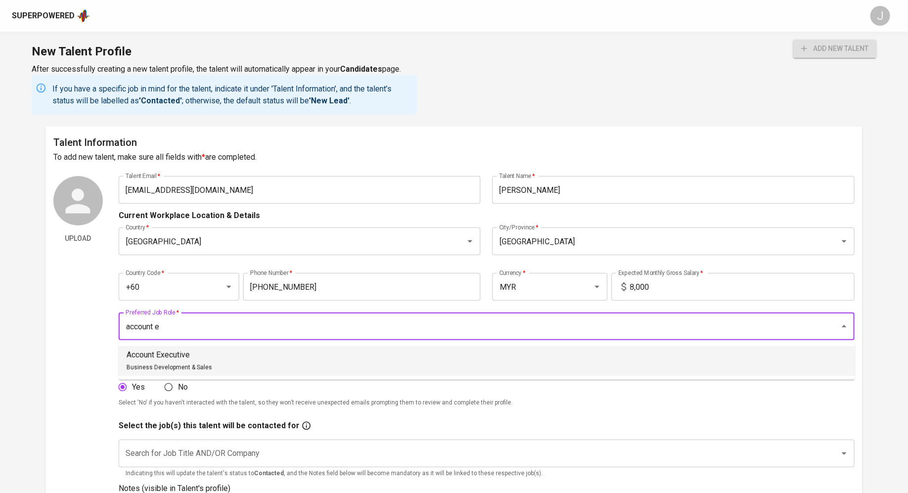
click at [173, 363] on div "Account Executive Business Development & Sales" at bounding box center [170, 361] width 86 height 24
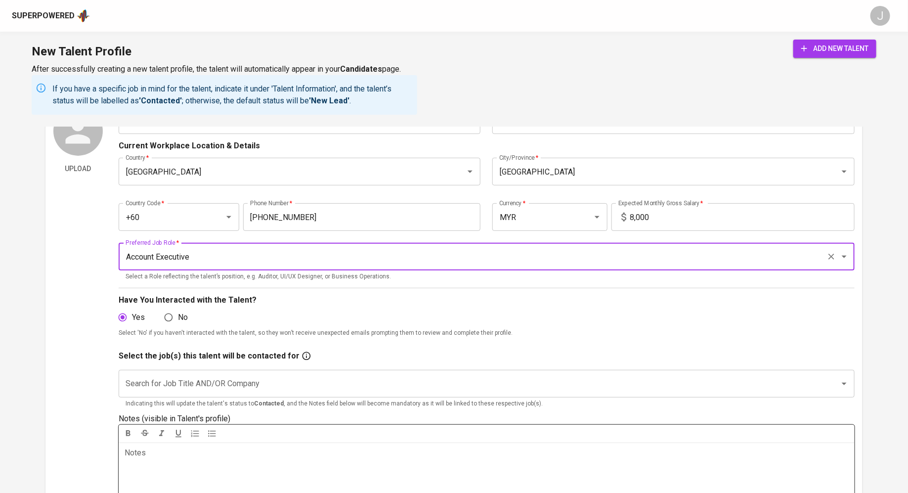
scroll to position [134, 0]
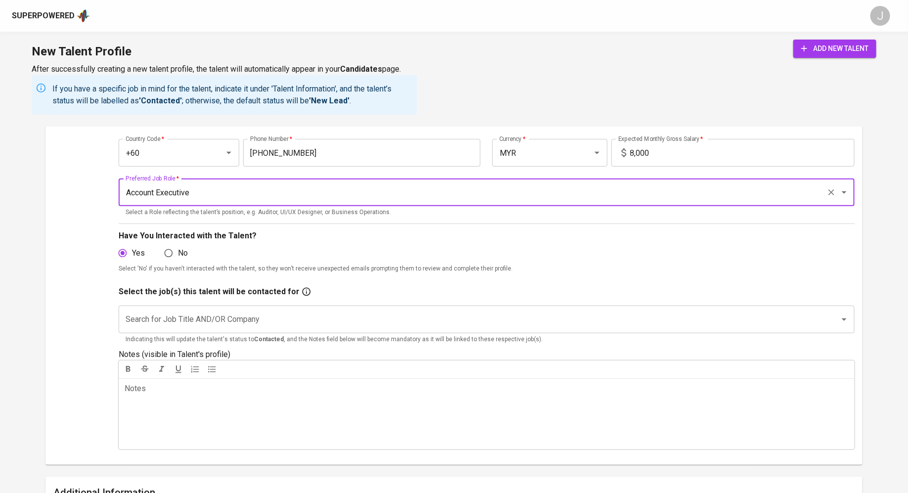
type input "Account Executive"
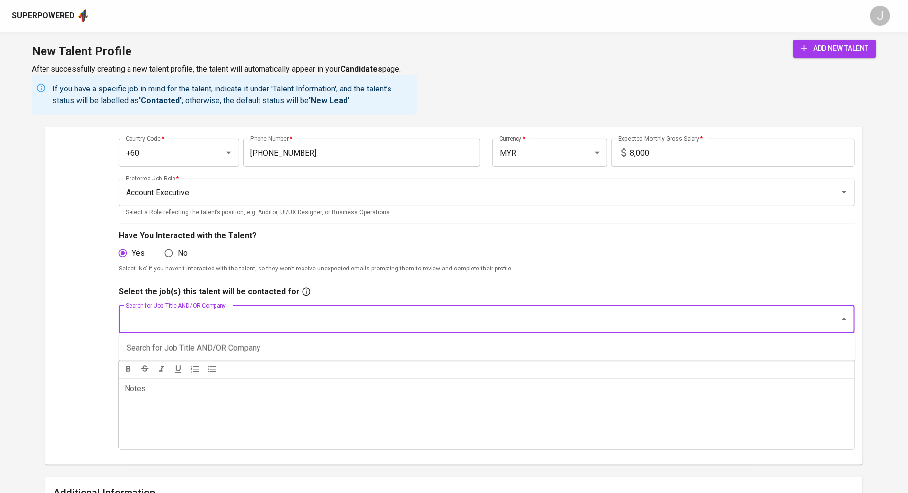
click at [238, 318] on input "Search for Job Title AND/OR Company" at bounding box center [473, 319] width 700 height 19
type input "momos"
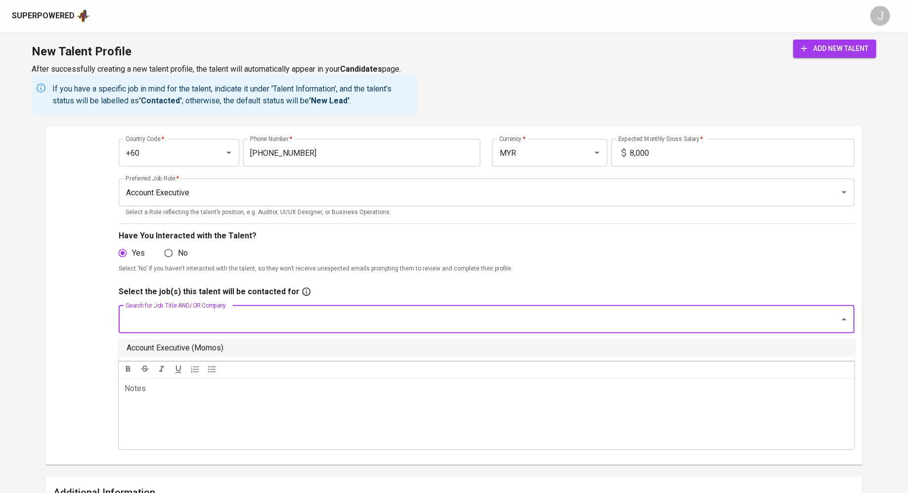
click at [197, 338] on ul "Account Executive (Momos)" at bounding box center [487, 348] width 737 height 26
click at [194, 345] on li "Account Executive (Momos)" at bounding box center [487, 348] width 737 height 18
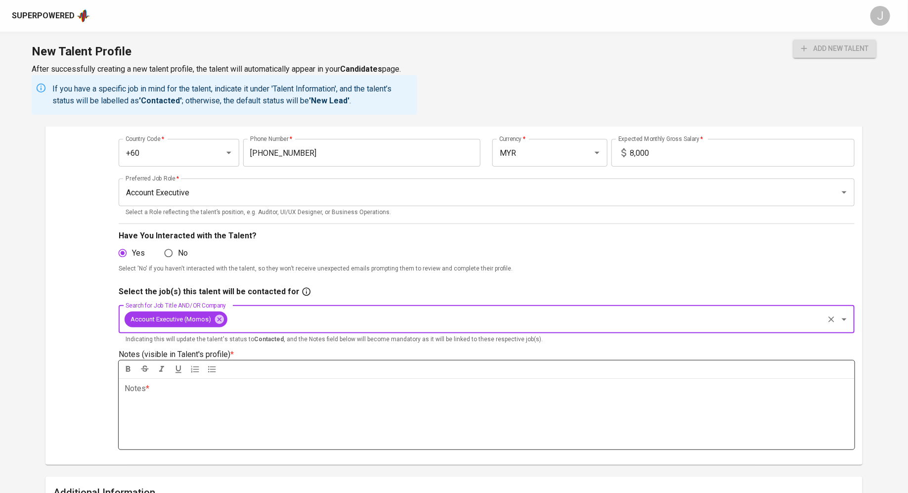
click at [208, 422] on div "Notes * ﻿" at bounding box center [487, 413] width 736 height 71
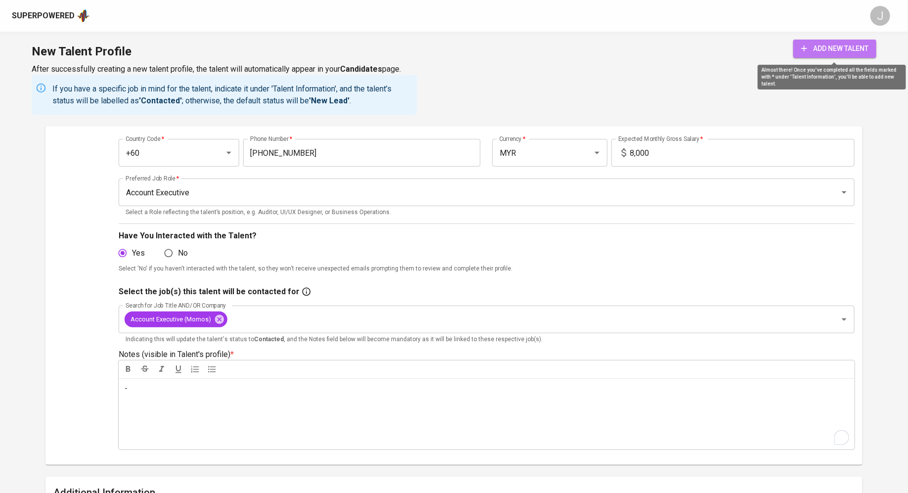
click at [820, 49] on span "add new talent" at bounding box center [834, 49] width 67 height 12
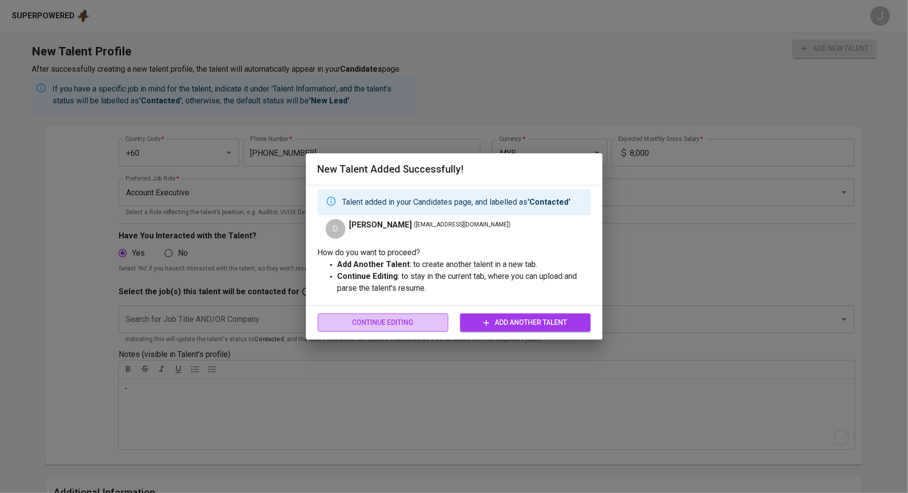
click at [395, 327] on span "Continue Editing" at bounding box center [383, 322] width 115 height 12
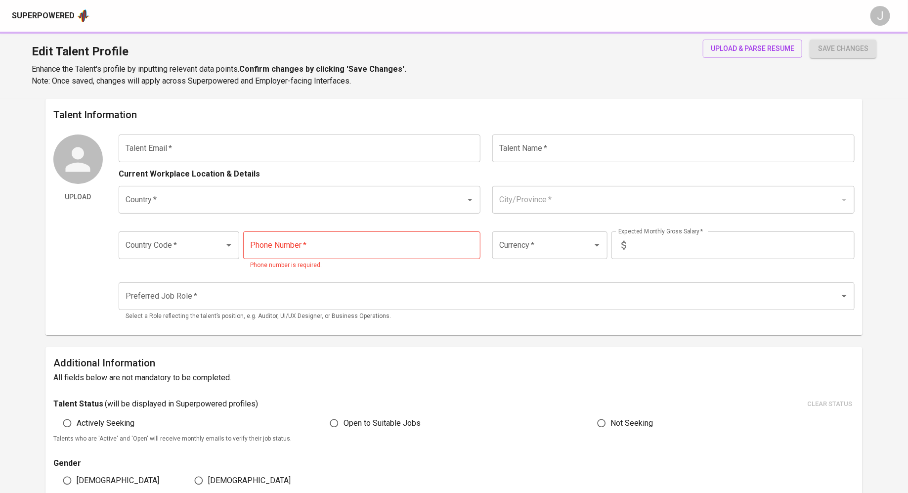
type input "[EMAIL_ADDRESS][DOMAIN_NAME]"
type input "[PERSON_NAME]"
type input "[GEOGRAPHIC_DATA]"
type input "+60"
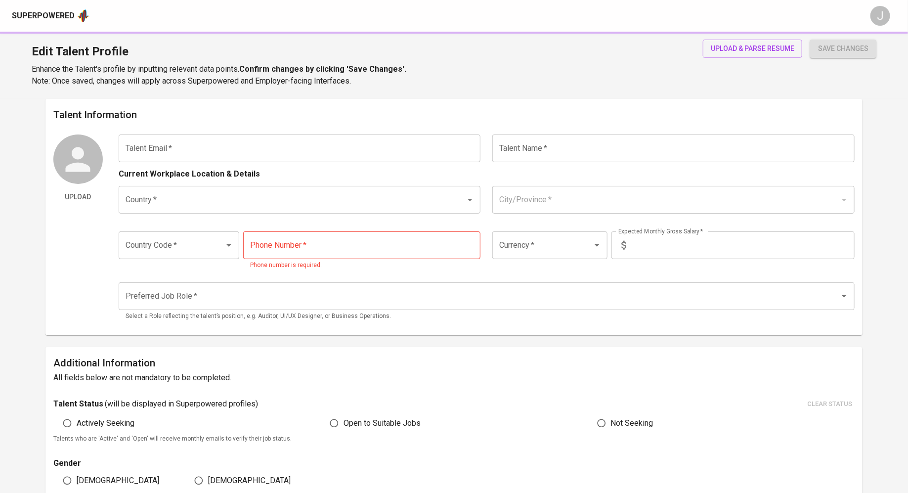
type input "17-317-5484"
type input "MYR"
type input "8,000"
type input "Account Executive"
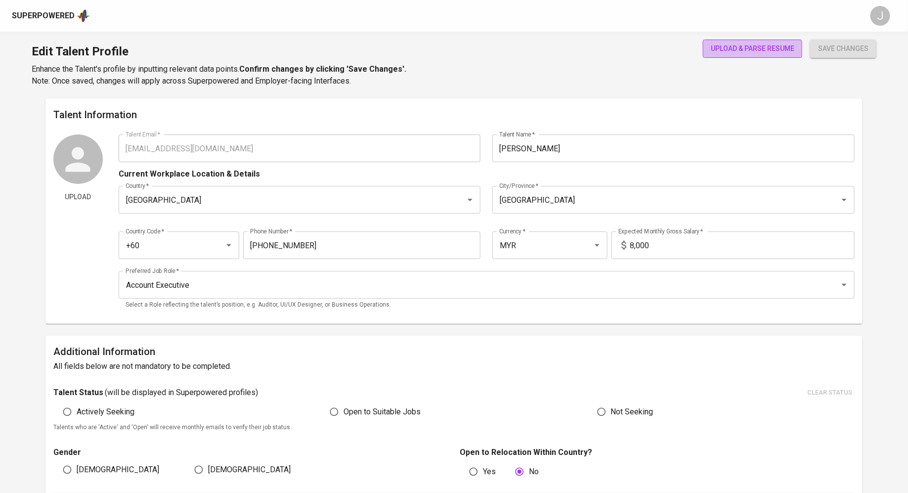
click at [754, 54] on span "upload & parse resume" at bounding box center [753, 49] width 84 height 12
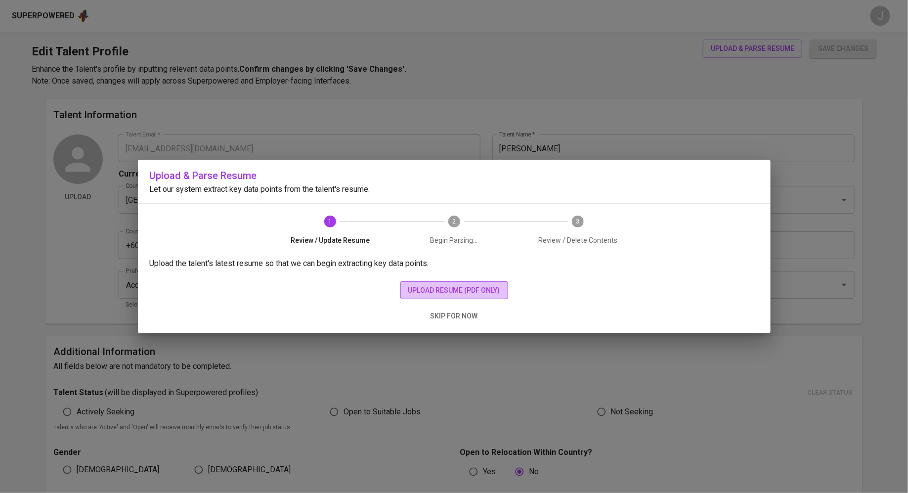
click at [450, 290] on span "upload resume (pdf only)" at bounding box center [454, 290] width 92 height 12
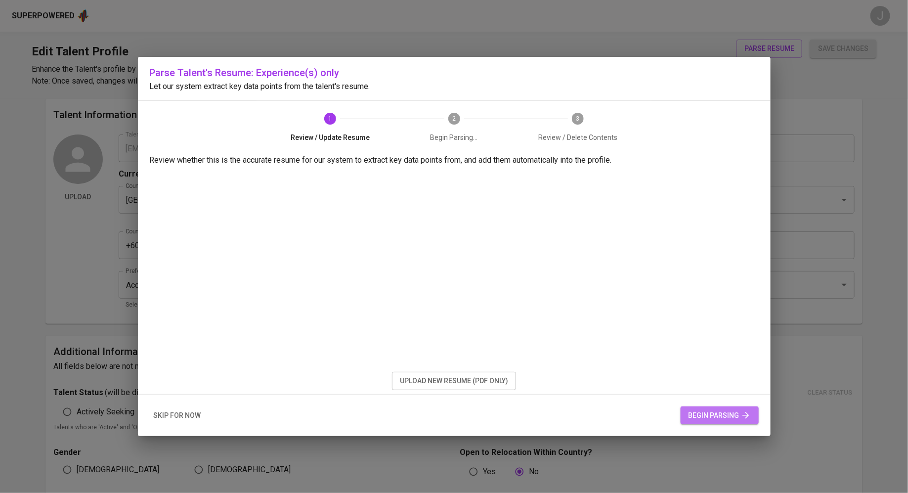
click at [704, 417] on span "begin parsing" at bounding box center [720, 415] width 62 height 12
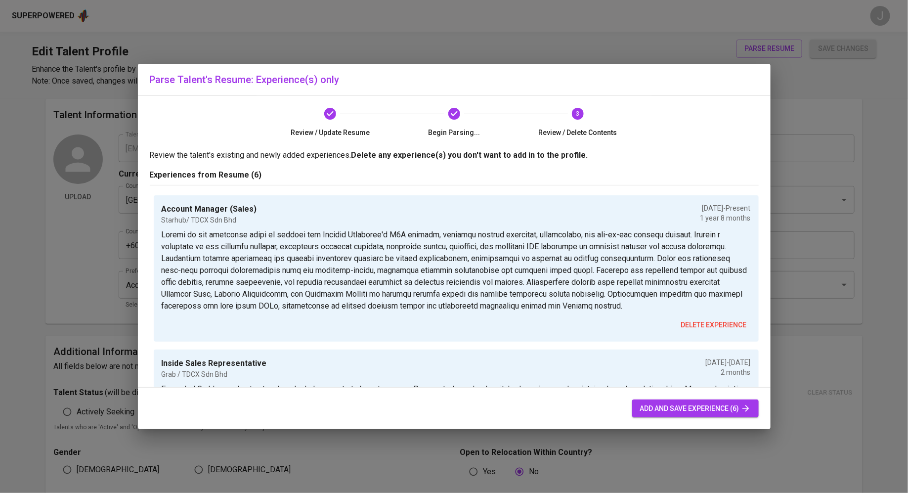
click at [662, 403] on span "add and save experience (6)" at bounding box center [695, 408] width 111 height 12
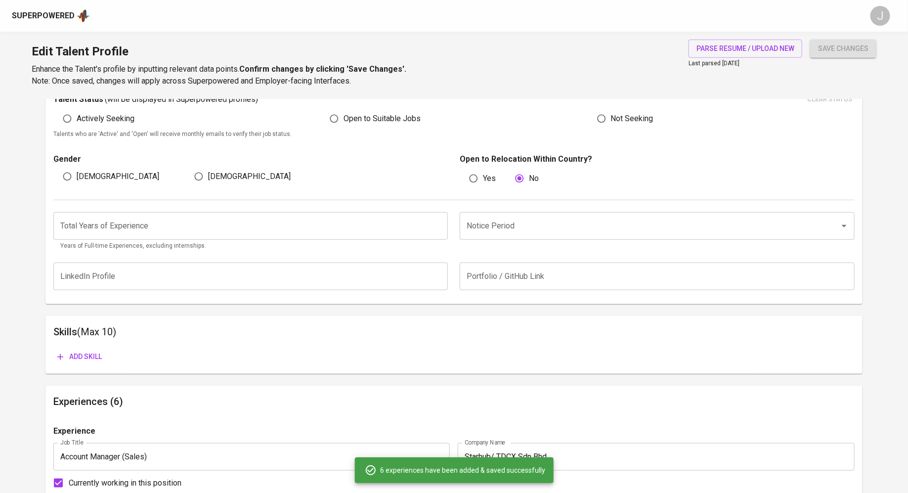
scroll to position [294, 0]
click at [498, 214] on div "Notice Period" at bounding box center [657, 225] width 395 height 28
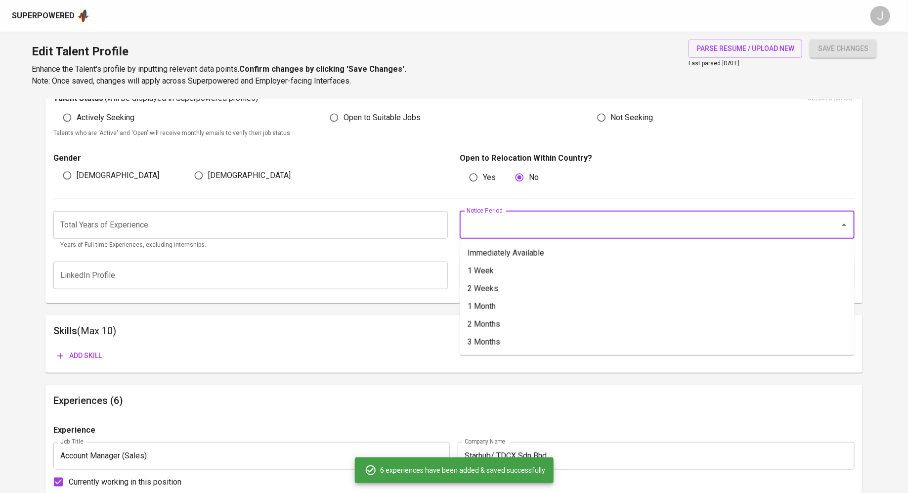
click at [503, 225] on input "Notice Period" at bounding box center [643, 225] width 358 height 19
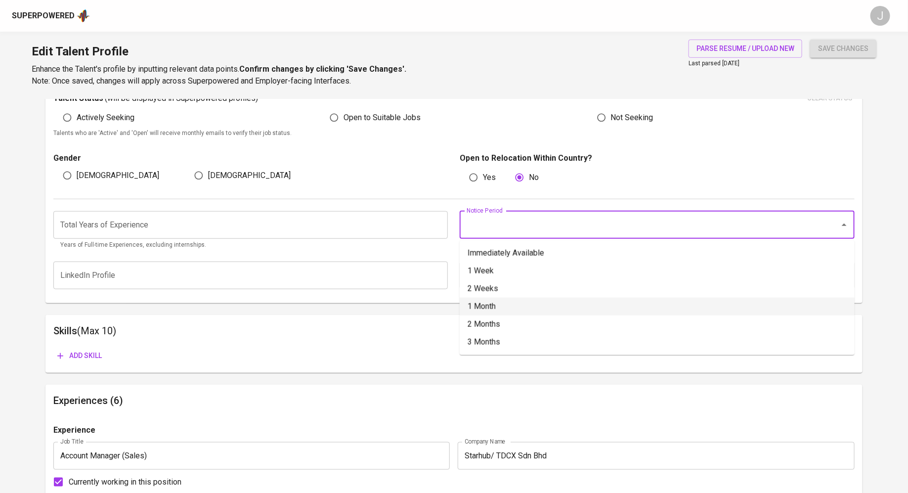
click at [487, 303] on li "1 Month" at bounding box center [657, 307] width 395 height 18
type input "1 Month"
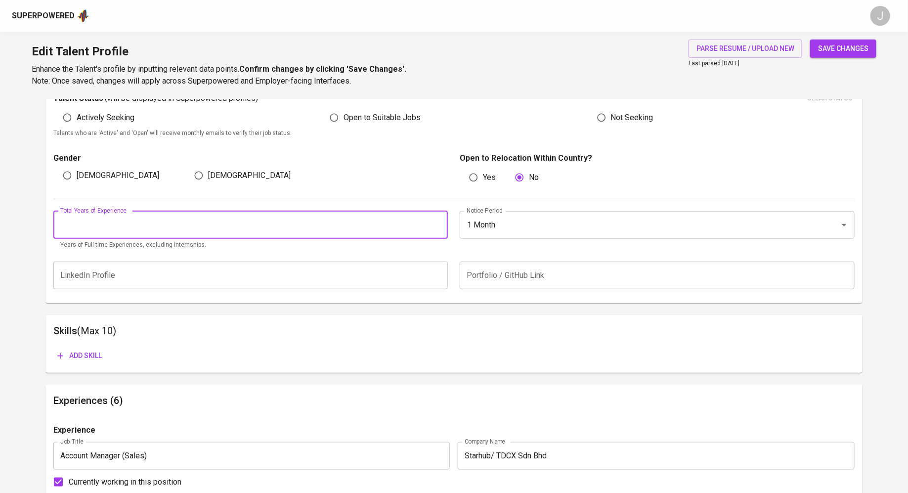
click at [295, 229] on input "number" at bounding box center [250, 225] width 395 height 28
click at [439, 221] on input "1" at bounding box center [250, 225] width 395 height 28
click at [439, 221] on input "2" at bounding box center [250, 225] width 395 height 28
click at [439, 221] on input "3" at bounding box center [250, 225] width 395 height 28
click at [439, 221] on input "4" at bounding box center [250, 225] width 395 height 28
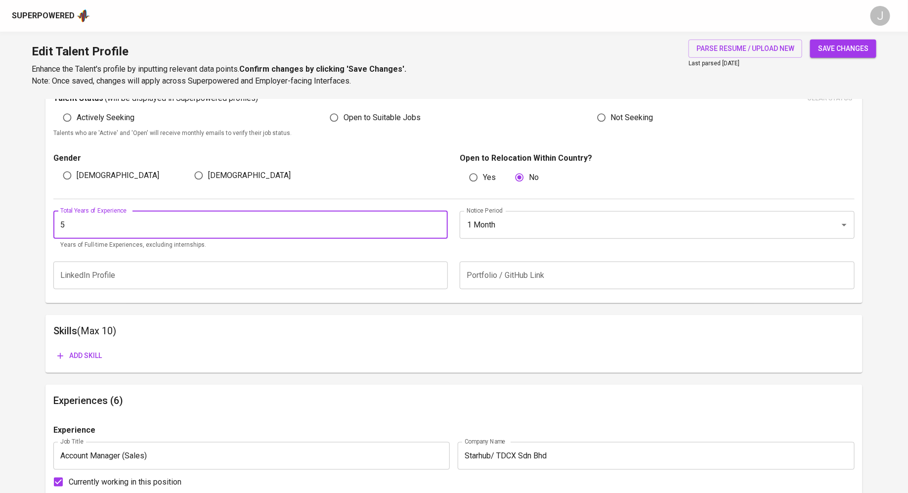
click at [439, 221] on input "5" at bounding box center [250, 225] width 395 height 28
click at [439, 221] on input "6" at bounding box center [250, 225] width 395 height 28
click at [439, 221] on input "7" at bounding box center [250, 225] width 395 height 28
click at [439, 221] on input "8" at bounding box center [250, 225] width 395 height 28
click at [439, 221] on input "9" at bounding box center [250, 225] width 395 height 28
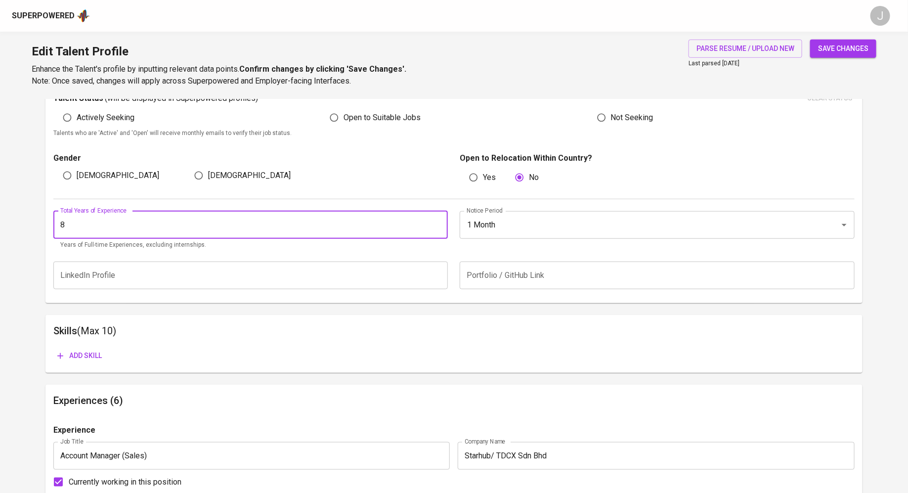
click at [438, 226] on input "8" at bounding box center [250, 225] width 395 height 28
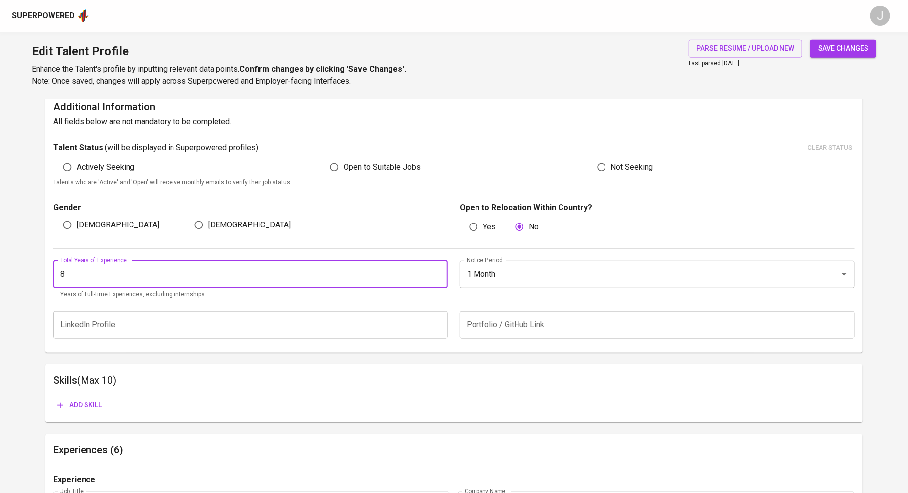
scroll to position [204, 0]
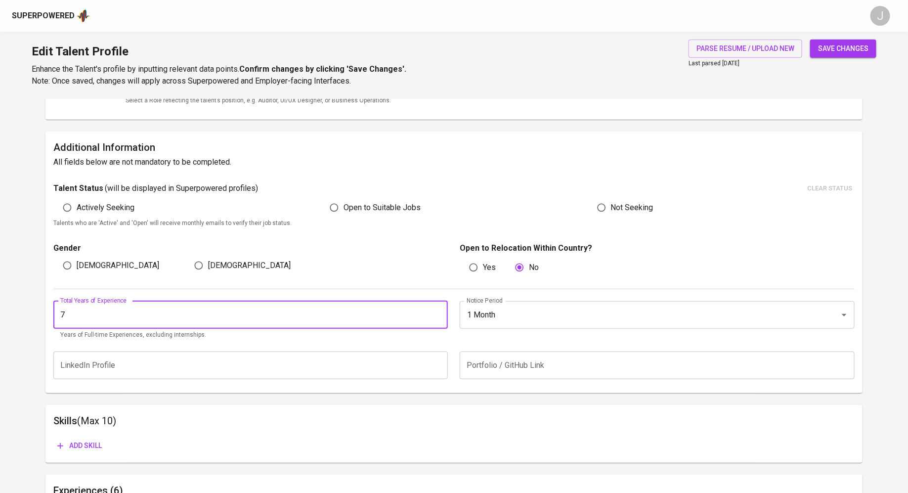
type input "7"
click at [438, 316] on input "7" at bounding box center [250, 315] width 395 height 28
click at [534, 171] on div "Additional Information All fields below are not mandatory to be completed. Tale…" at bounding box center [453, 263] width 817 height 262
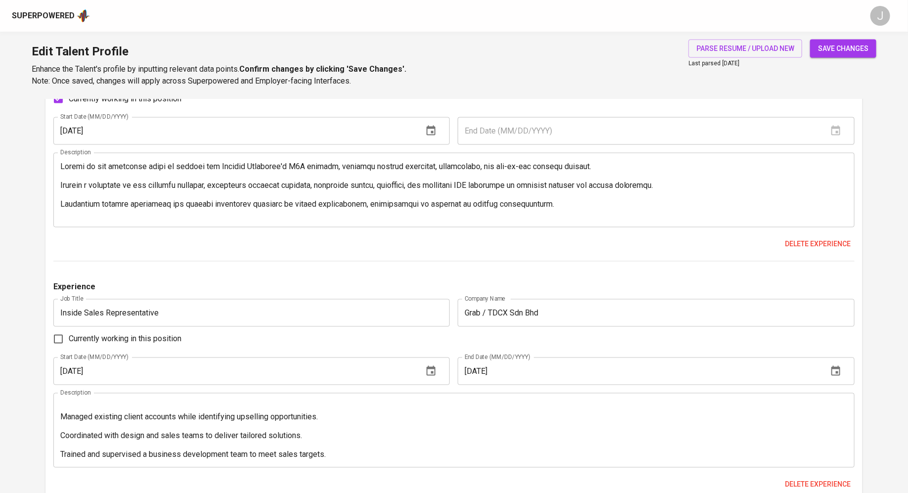
scroll to position [649, 0]
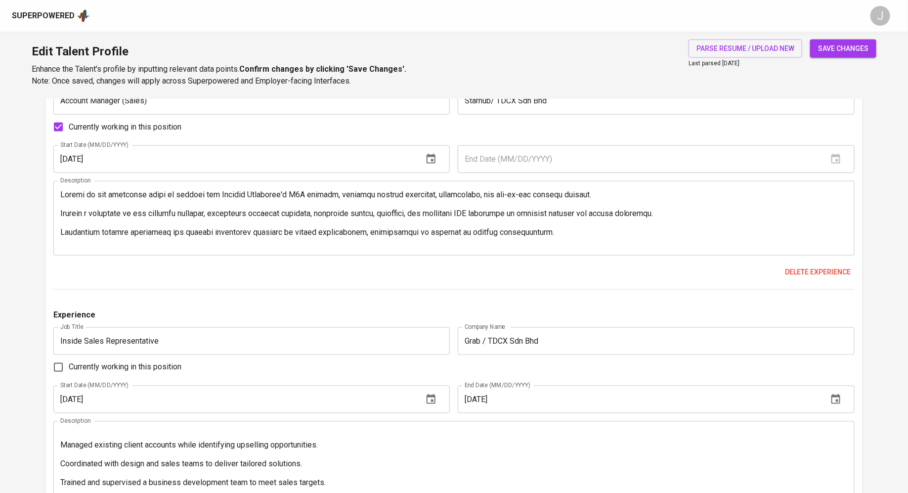
click at [61, 194] on textarea at bounding box center [454, 218] width 788 height 56
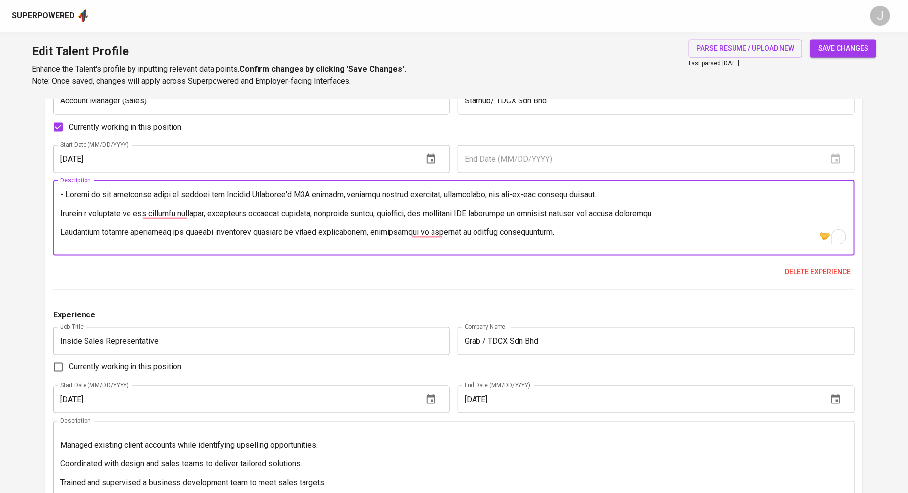
click at [61, 212] on textarea "To enrich screen reader interactions, please activate Accessibility in Grammarl…" at bounding box center [454, 218] width 788 height 56
type textarea "- Served as the dedicated point of contact for Starhub Singapore's B2B clients,…"
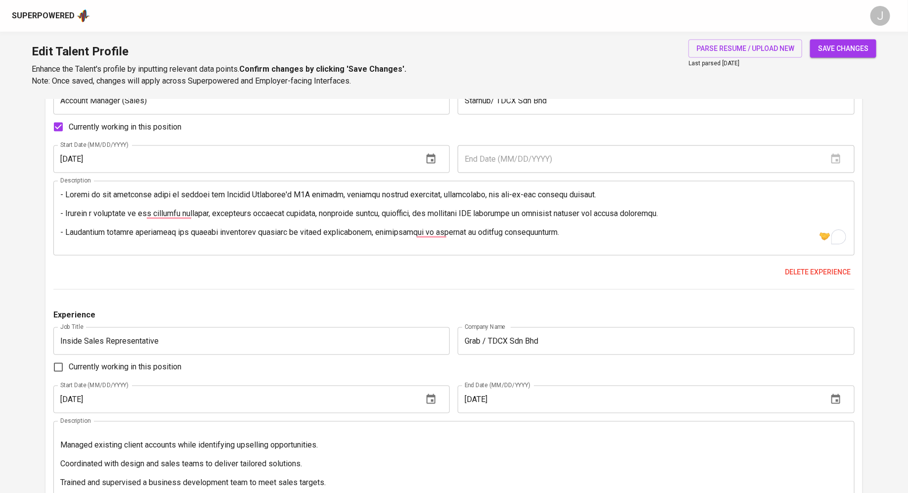
click at [124, 265] on div "Delete experience" at bounding box center [453, 273] width 801 height 18
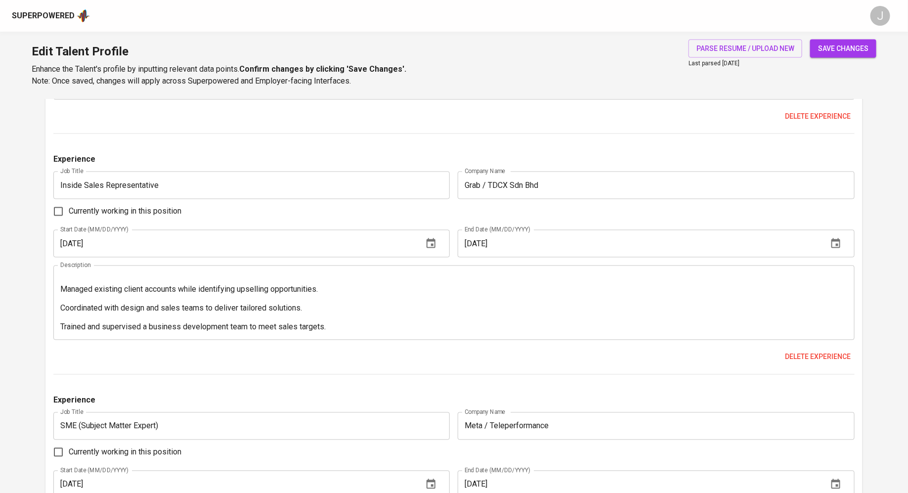
scroll to position [820, 0]
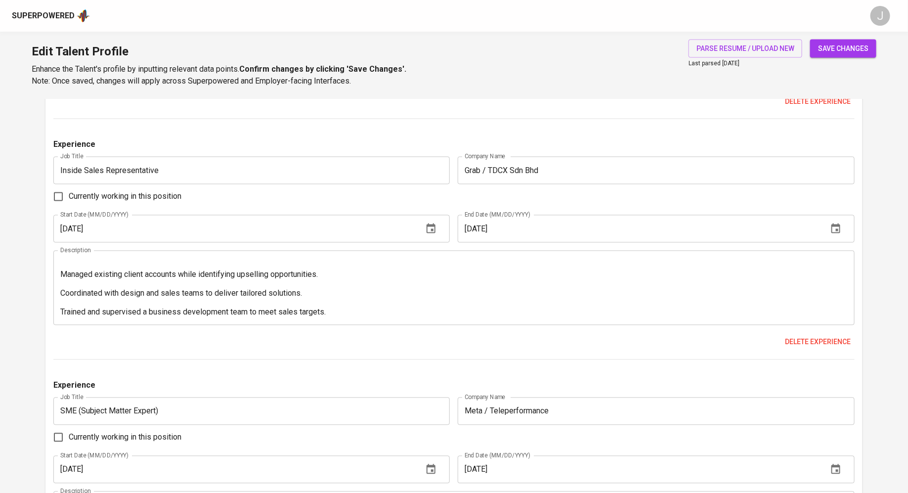
click at [69, 273] on textarea "Expanded Grab's merchant network and ad placements to boost revenue. Prospected…" at bounding box center [454, 288] width 788 height 56
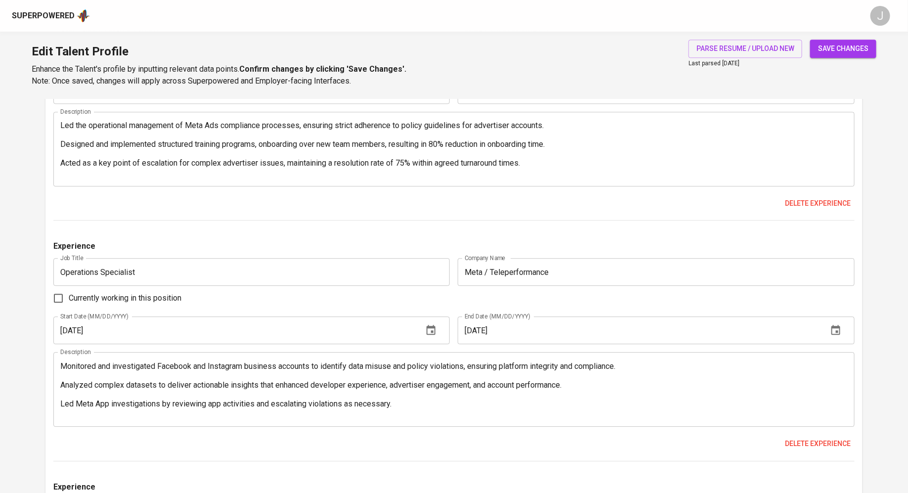
scroll to position [1127, 0]
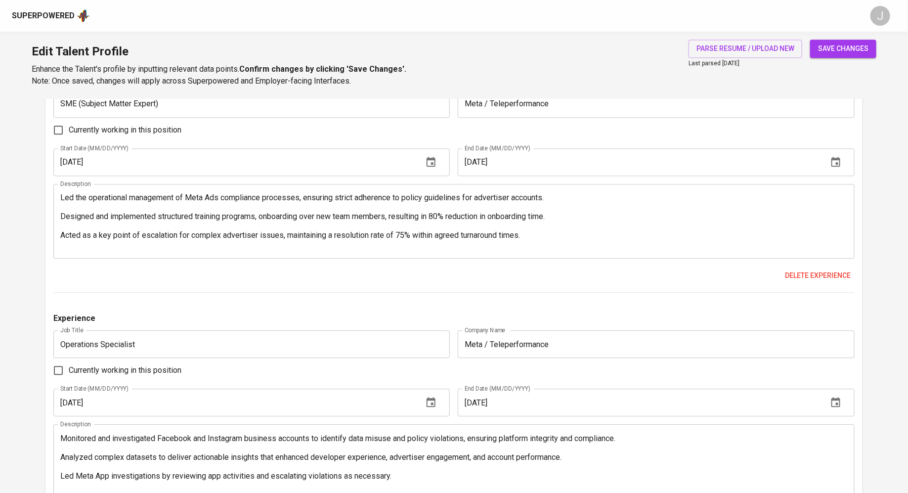
type textarea "- Expanded Grab's merchant network and ad placements to boost revenue. Prospect…"
click at [61, 198] on textarea "Led the operational management of Meta Ads compliance processes, ensuring stric…" at bounding box center [454, 221] width 788 height 56
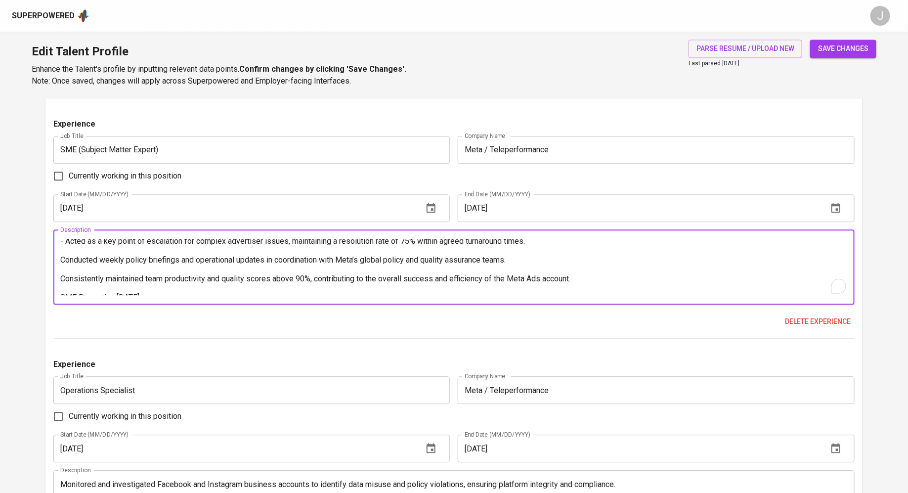
scroll to position [0, 0]
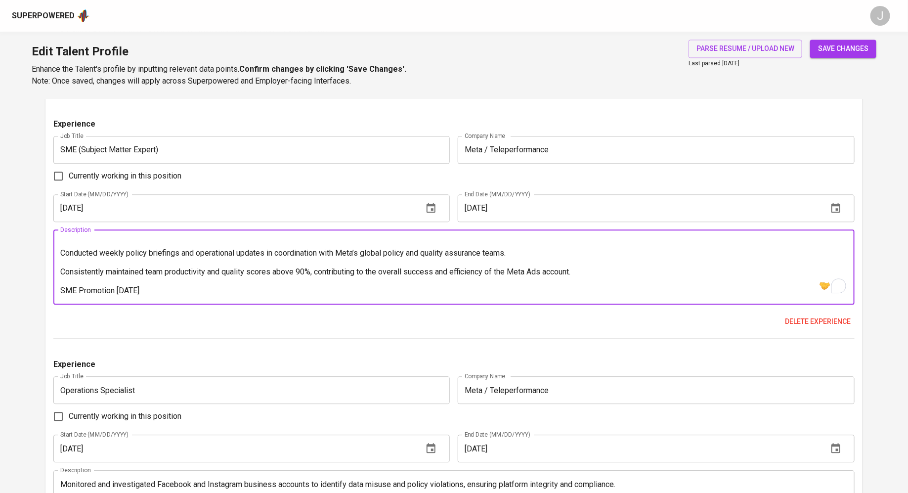
click at [65, 253] on textarea "- Led the operational management of Meta Ads compliance processes, ensuring str…" at bounding box center [454, 267] width 788 height 56
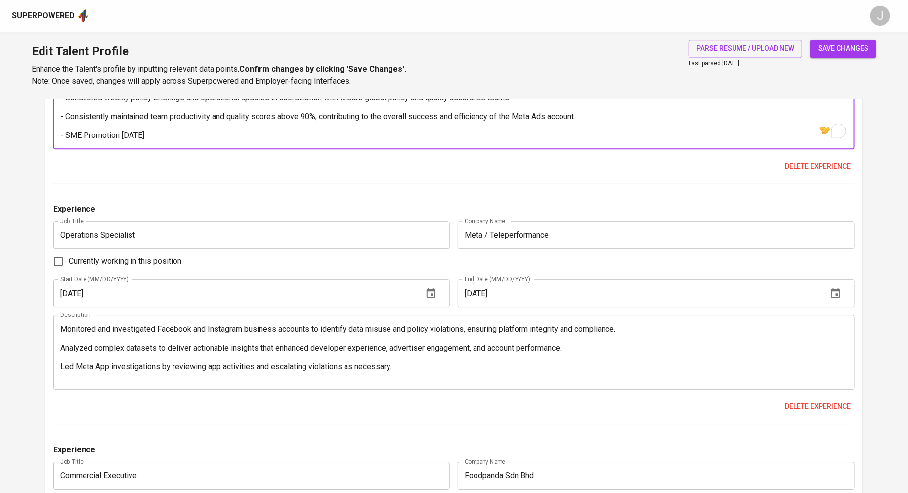
type textarea "- Led the operational management of Meta Ads compliance processes, ensuring str…"
click at [67, 329] on textarea "Monitored and investigated Facebook and Instagram business accounts to identify…" at bounding box center [454, 352] width 788 height 56
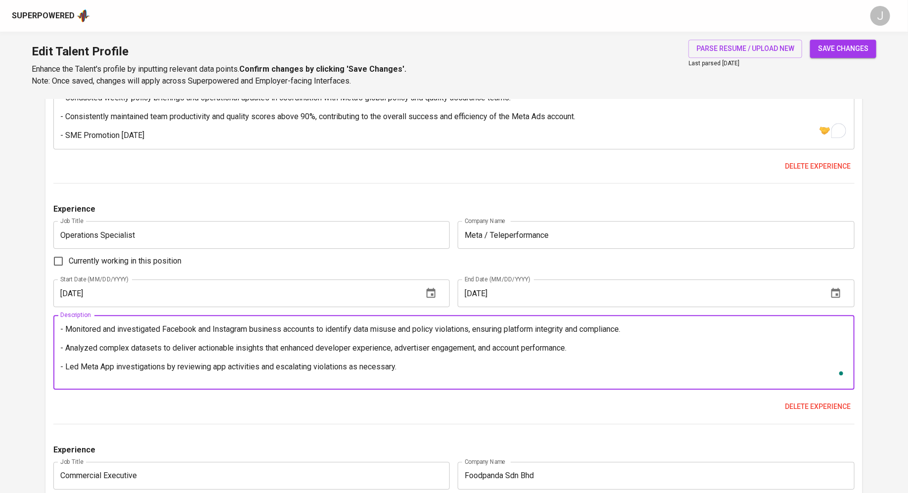
scroll to position [9, 0]
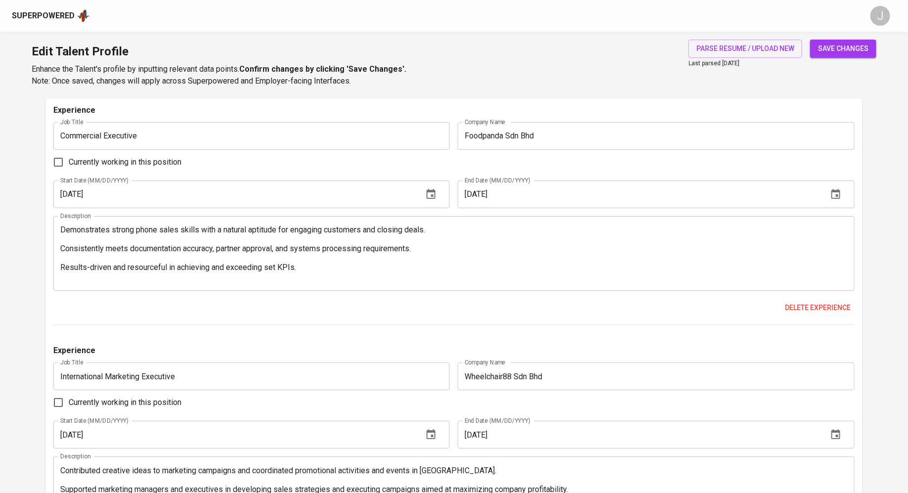
type textarea "- Monitored and investigated Facebook and Instagram business accounts to identi…"
click at [62, 230] on textarea "Demonstrates strong phone sales skills with a natural aptitude for engaging cus…" at bounding box center [454, 253] width 788 height 56
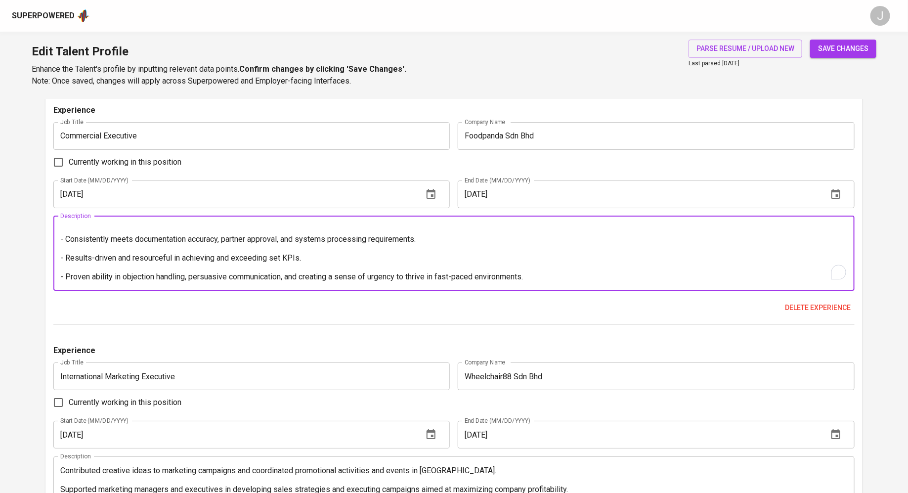
click at [101, 250] on textarea "- Demonstrates strong phone sales skills with a natural aptitude for engaging c…" at bounding box center [454, 253] width 788 height 56
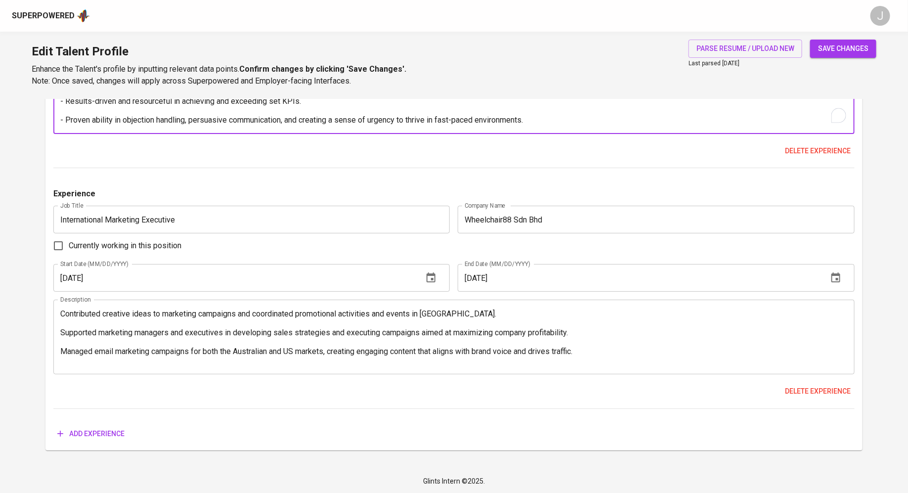
type textarea "- Demonstrates strong phone sales skills with a natural aptitude for engaging c…"
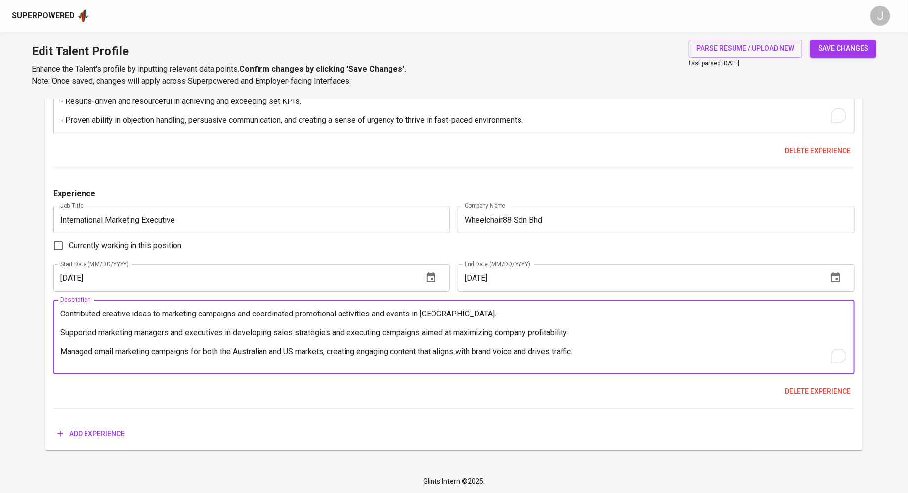
click at [63, 312] on textarea "Contributed creative ideas to marketing campaigns and coordinated promotional a…" at bounding box center [454, 337] width 788 height 56
click at [69, 353] on textarea "- Contributed creative ideas to marketing campaigns and coordinated promotional…" at bounding box center [454, 337] width 788 height 56
type textarea "- Contributed creative ideas to marketing campaigns and coordinated promotional…"
click at [132, 404] on div "Experience Job Title International Marketing Executive Job Title Company Name W…" at bounding box center [453, 298] width 801 height 221
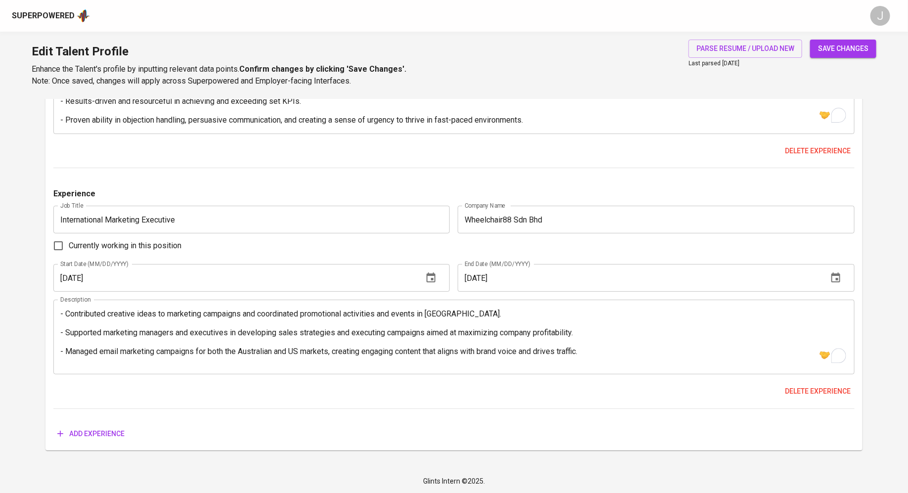
click at [167, 326] on textarea "- Contributed creative ideas to marketing campaigns and coordinated promotional…" at bounding box center [454, 337] width 788 height 56
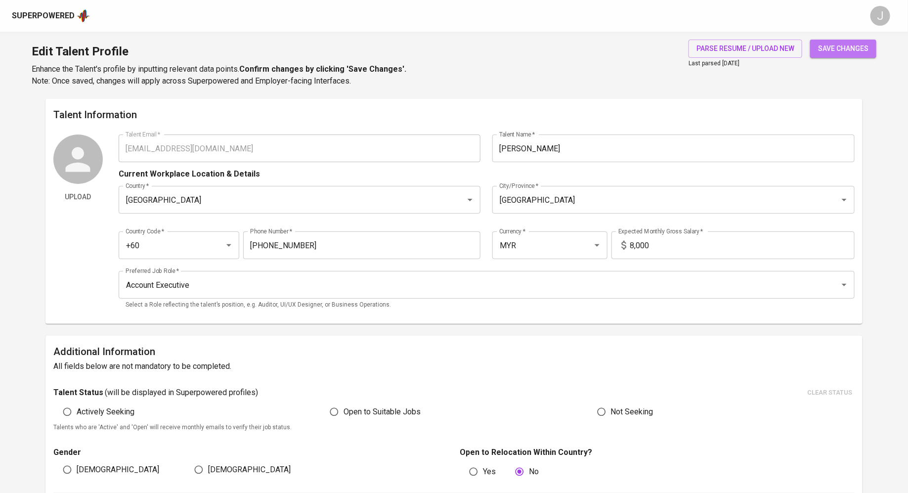
click at [852, 53] on span "save changes" at bounding box center [843, 49] width 50 height 12
click at [273, 12] on div "Superpowered" at bounding box center [438, 15] width 853 height 15
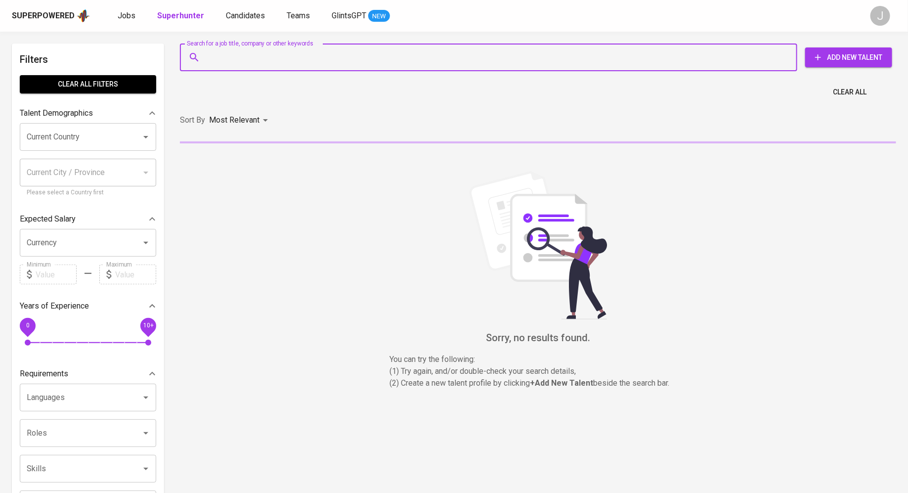
click at [259, 55] on input "Search for a job title, company or other keywords" at bounding box center [491, 57] width 574 height 19
paste input "[EMAIL_ADDRESS][DOMAIN_NAME]"
type input "[EMAIL_ADDRESS][DOMAIN_NAME]"
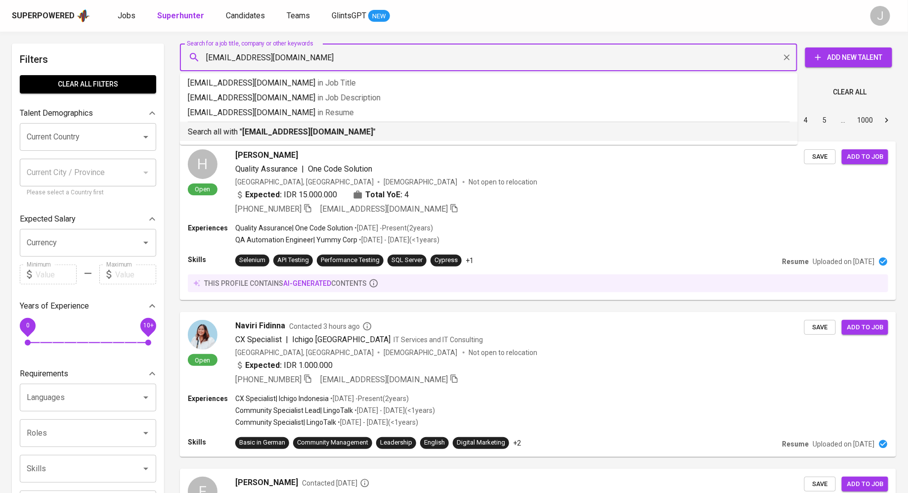
click at [279, 135] on b "[EMAIL_ADDRESS][DOMAIN_NAME]" at bounding box center [307, 131] width 131 height 9
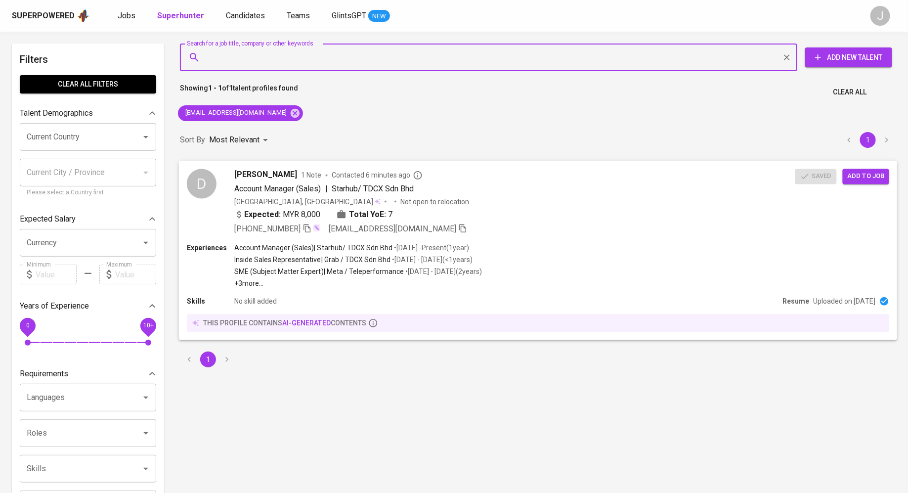
click at [866, 177] on span "Add to job" at bounding box center [866, 176] width 37 height 11
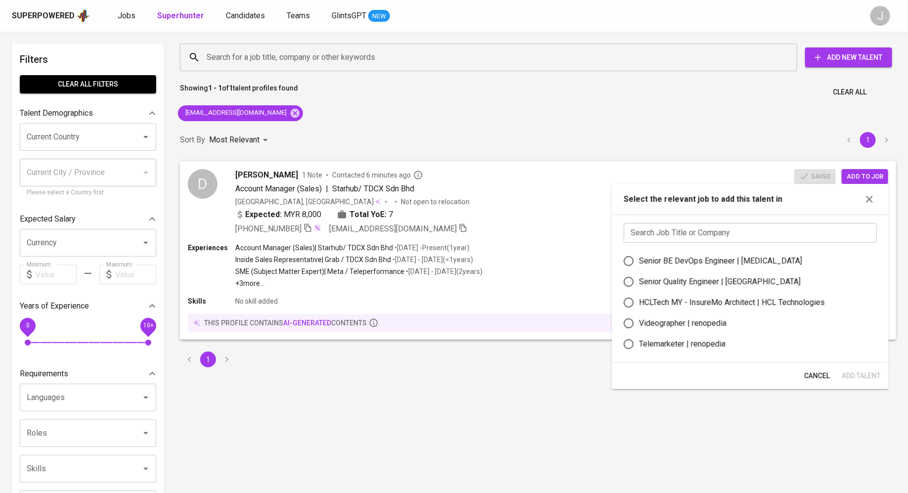
click at [694, 235] on input "text" at bounding box center [750, 233] width 253 height 20
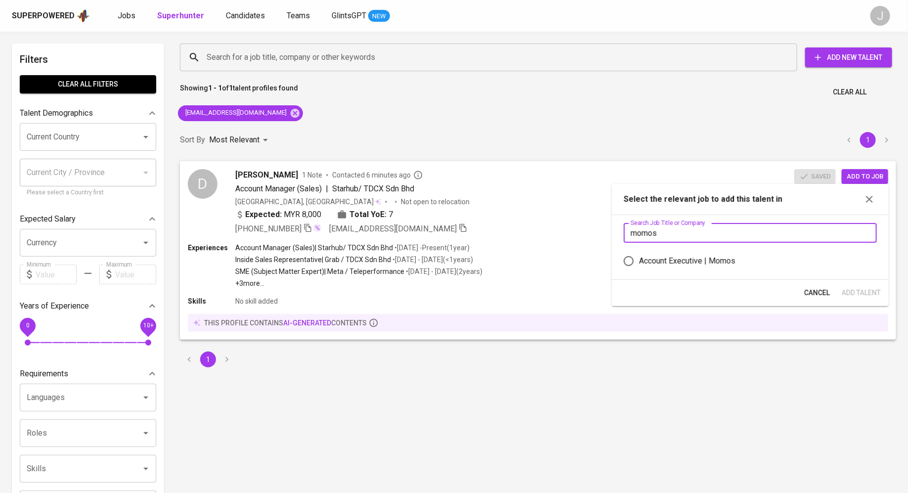
type input "momos"
click at [679, 255] on div "Account Executive | Momos" at bounding box center [687, 261] width 96 height 12
click at [639, 255] on input "Account Executive | Momos" at bounding box center [628, 261] width 21 height 21
radio input "true"
click at [861, 297] on span "Add Talent" at bounding box center [861, 293] width 39 height 12
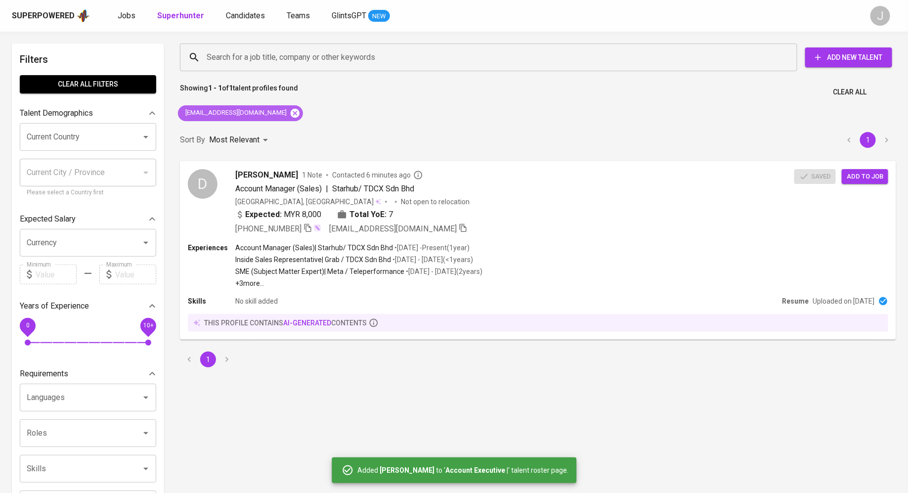
click at [291, 111] on icon at bounding box center [295, 112] width 9 height 9
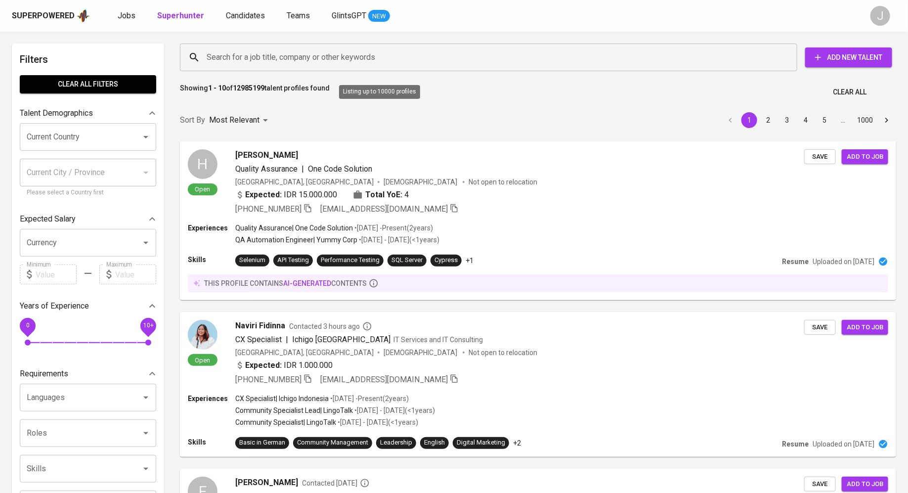
click at [237, 89] on b "12985199" at bounding box center [249, 88] width 32 height 8
click at [245, 100] on p "Showing 1 - 10 of 12985199 talent profiles found" at bounding box center [255, 92] width 150 height 18
click at [123, 14] on span "Jobs" at bounding box center [127, 15] width 18 height 9
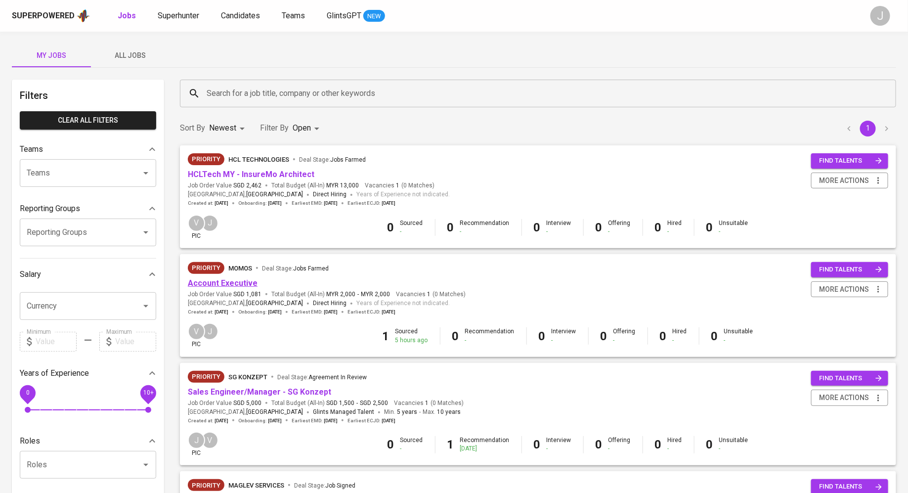
click at [221, 280] on link "Account Executive" at bounding box center [223, 282] width 70 height 9
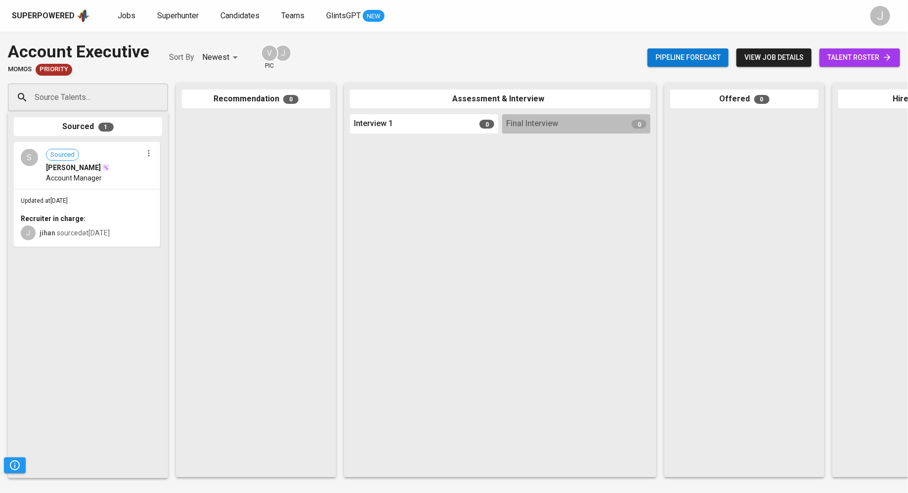
click at [89, 101] on input "Source Talents..." at bounding box center [84, 97] width 104 height 19
paste input "[EMAIL_ADDRESS][DOMAIN_NAME]"
type input "[EMAIL_ADDRESS][DOMAIN_NAME]"
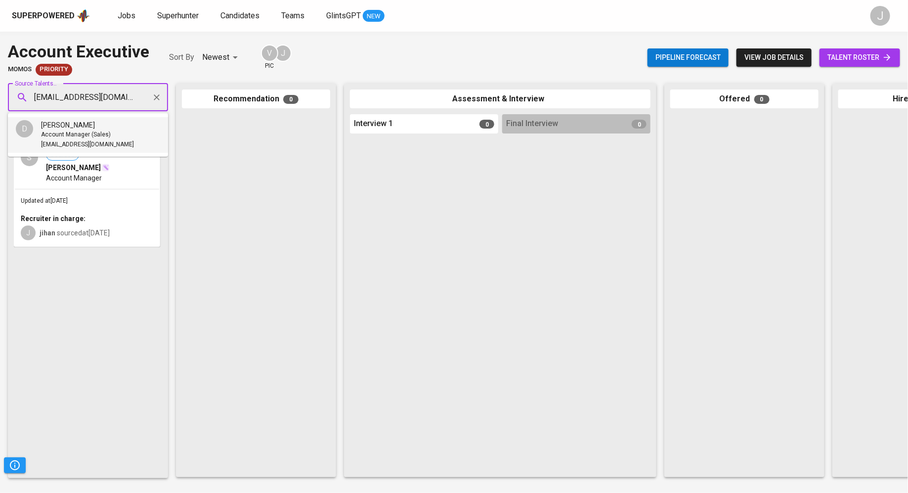
click at [95, 123] on span "[PERSON_NAME]" at bounding box center [68, 125] width 54 height 10
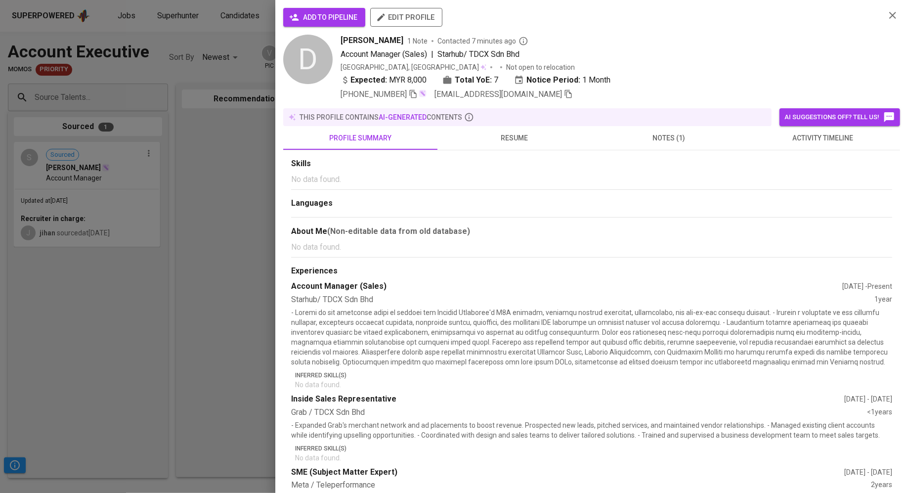
click at [306, 12] on span "add to pipeline" at bounding box center [324, 17] width 66 height 12
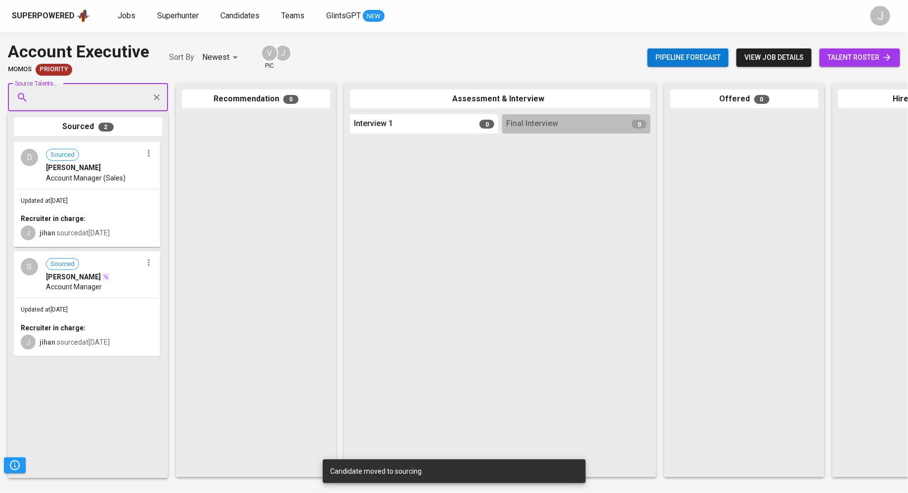
click at [846, 60] on span "talent roster" at bounding box center [860, 57] width 65 height 12
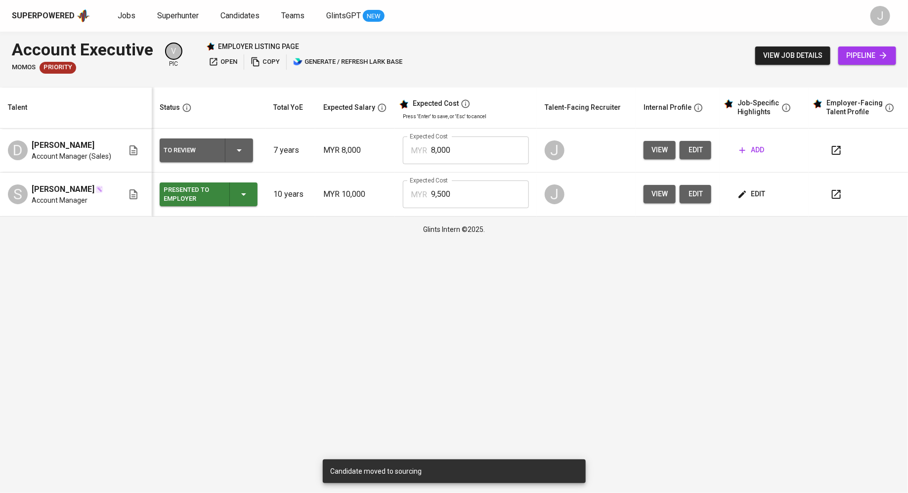
click at [750, 151] on span "add" at bounding box center [752, 150] width 25 height 12
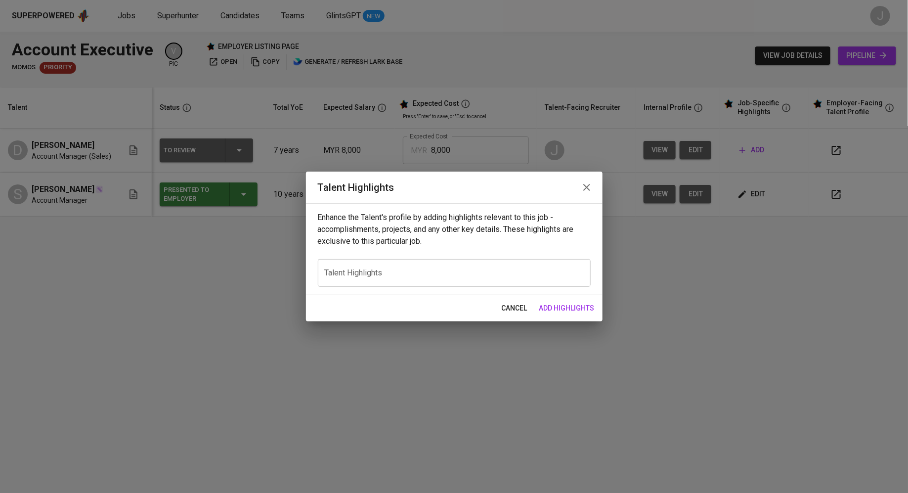
click at [342, 248] on div "Enhance the Talent's profile by adding highlights relevant to this job - accomp…" at bounding box center [454, 249] width 297 height 92
click at [342, 266] on div "x Talent Highlights" at bounding box center [454, 273] width 273 height 28
paste textarea "[EMAIL_ADDRESS][DOMAIN_NAME]"
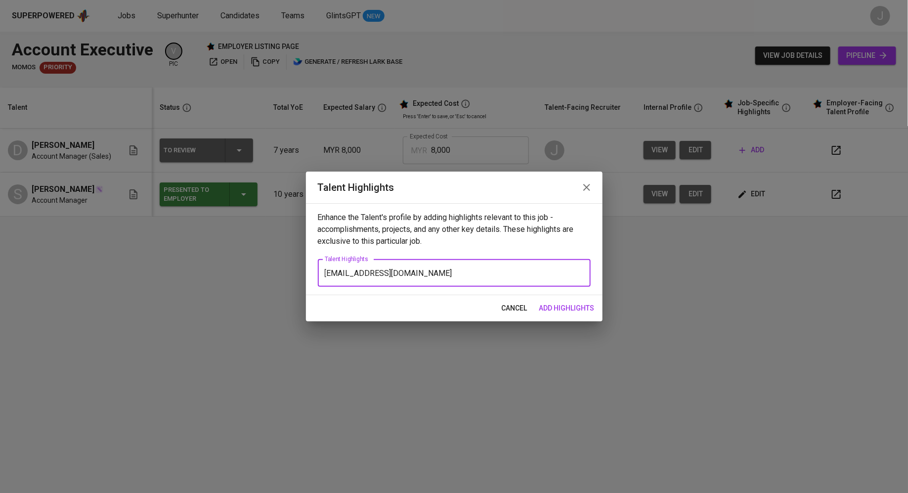
paste textarea "Lore Ipsum Dolors am c adipiscin eli seddoeiusmo-temporin Utlabor Etdolor magn …"
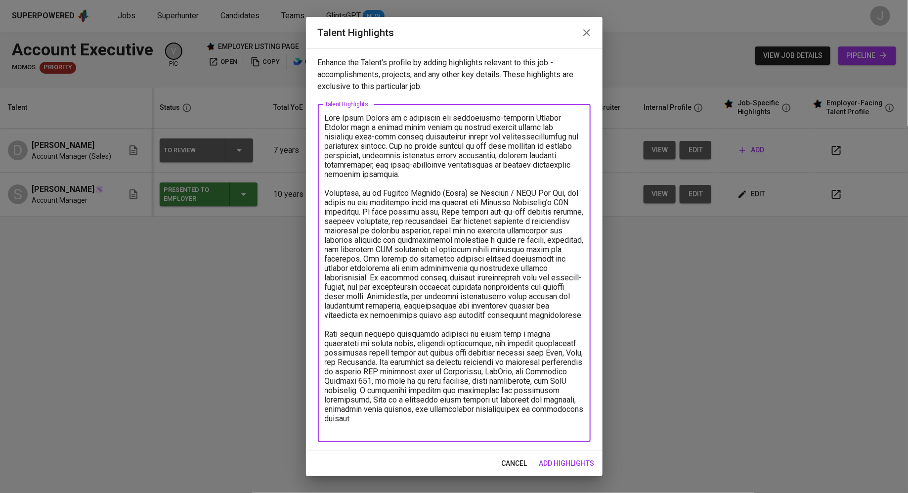
click at [327, 115] on textarea at bounding box center [454, 272] width 259 height 319
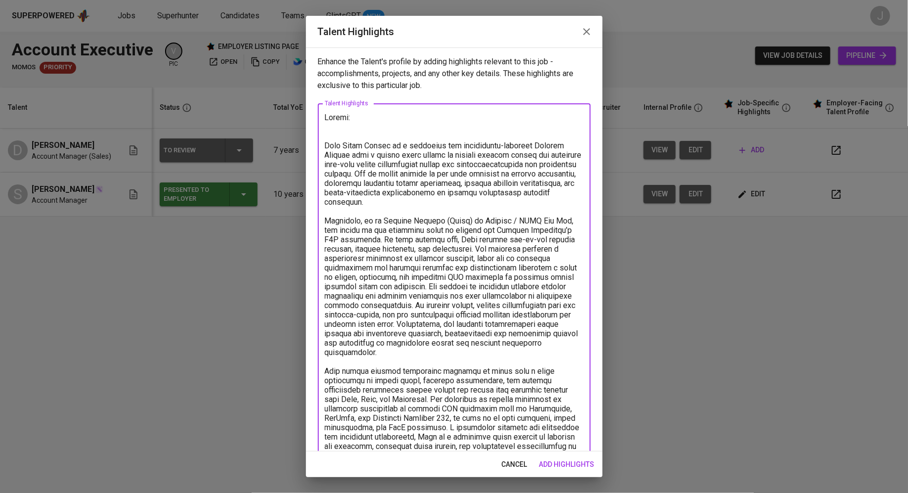
click at [386, 115] on textarea at bounding box center [454, 287] width 259 height 348
paste textarea "[URL][DOMAIN_NAME]"
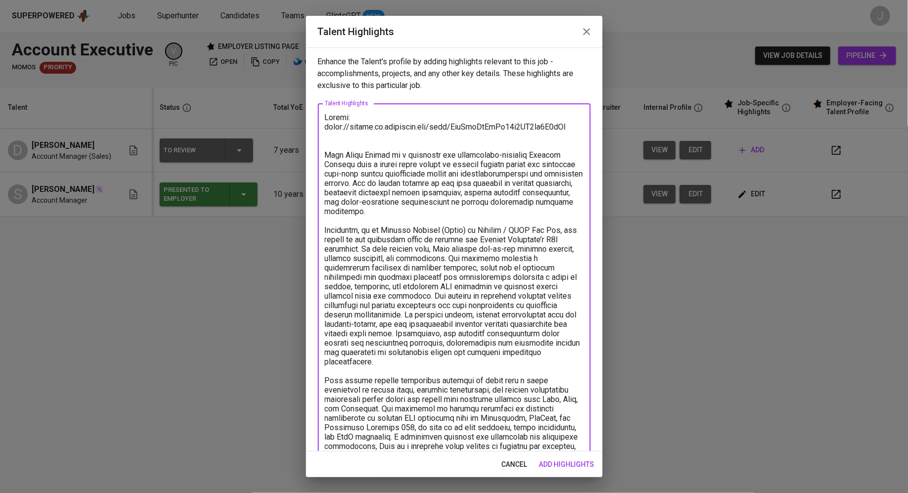
scroll to position [35, 0]
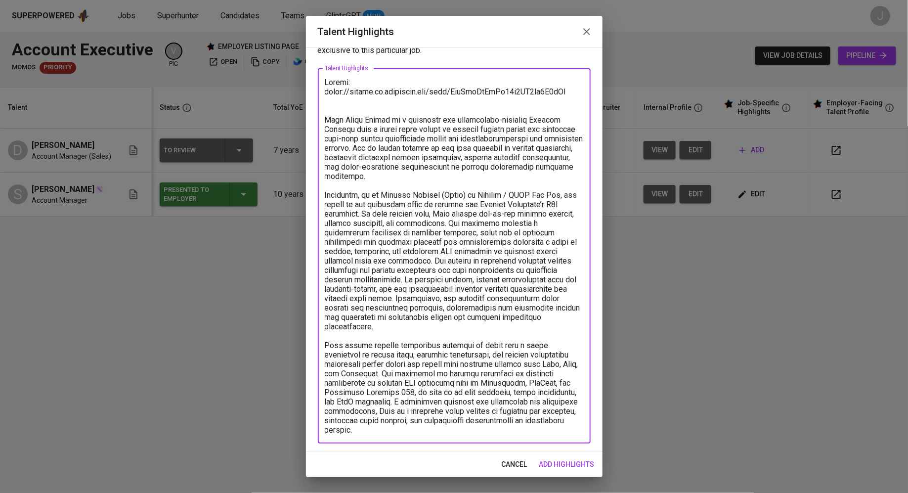
click at [369, 431] on textarea at bounding box center [454, 256] width 259 height 357
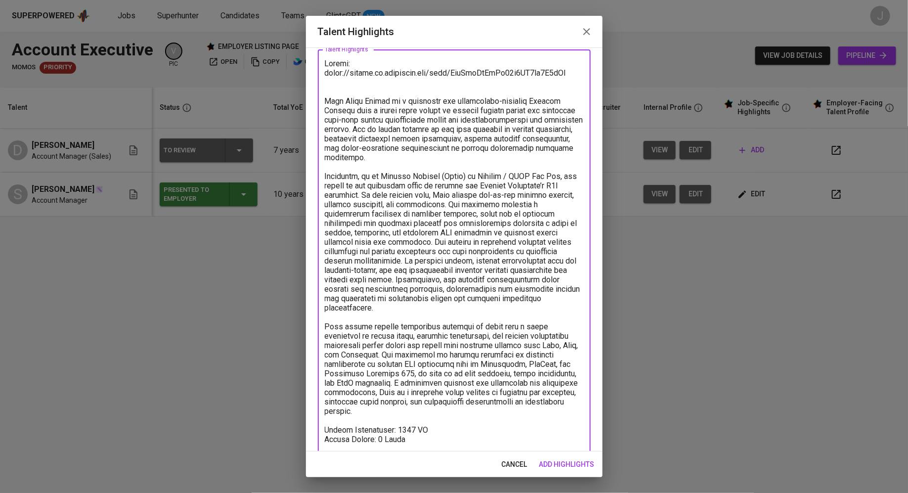
scroll to position [55, 0]
type textarea "Loremi: dolor://sitame.co.adipiscin.eli/sedd/EiuSmoDtEmPo43i2UT8la7E6dOl Magn A…"
click at [556, 461] on span "add highlights" at bounding box center [566, 464] width 55 height 12
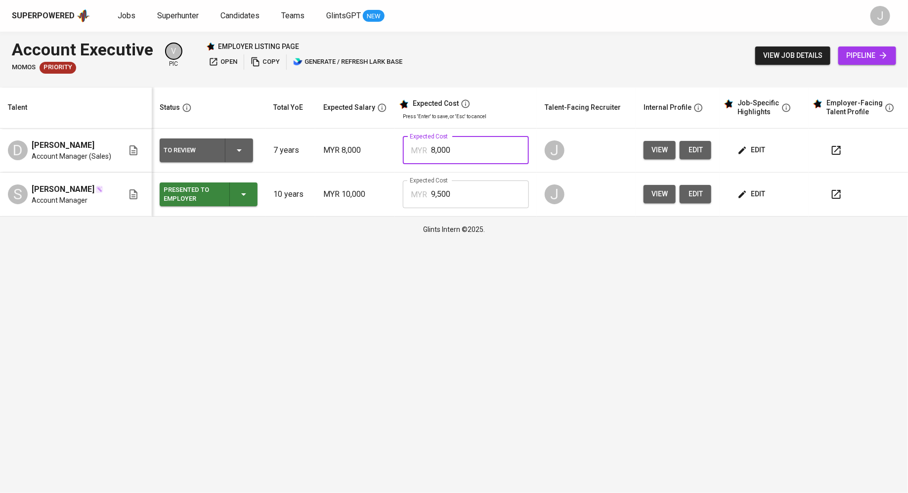
click at [447, 146] on input "8,000" at bounding box center [480, 150] width 98 height 28
type input "8,500"
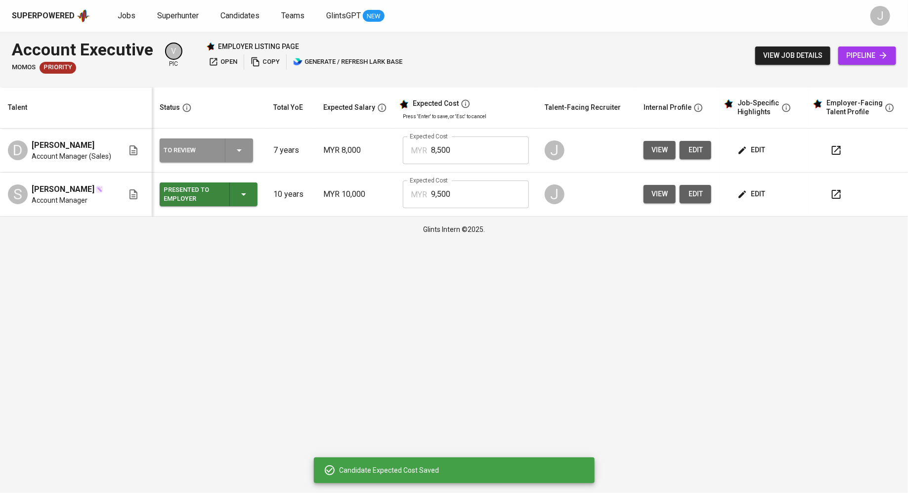
click at [217, 161] on div "To Review" at bounding box center [207, 150] width 86 height 24
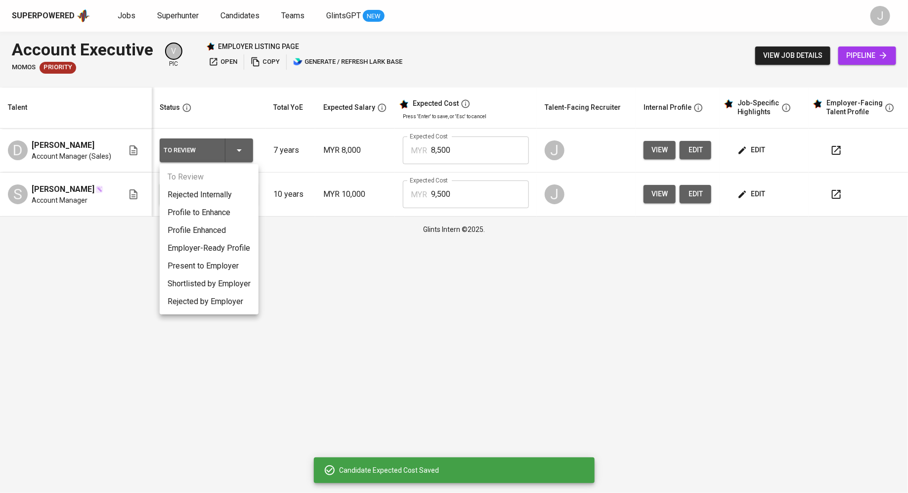
click at [192, 264] on li "Present to Employer" at bounding box center [209, 266] width 99 height 18
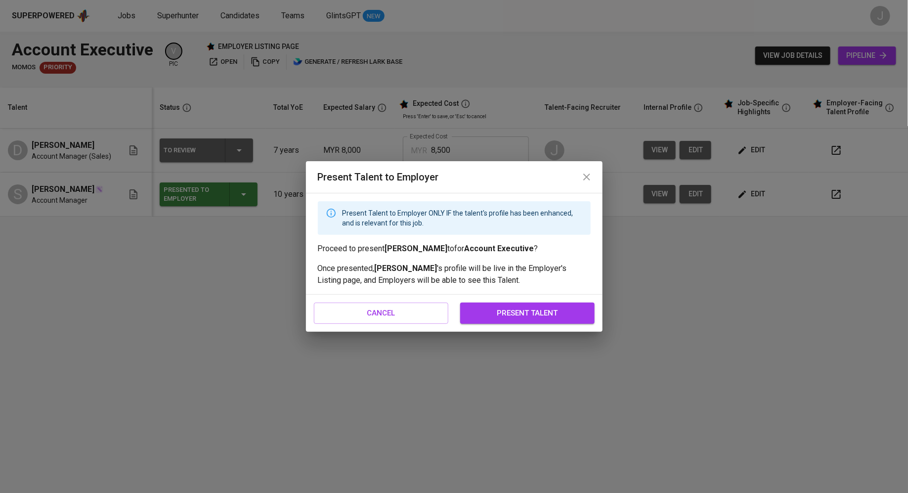
click at [536, 322] on button "present talent" at bounding box center [527, 313] width 134 height 21
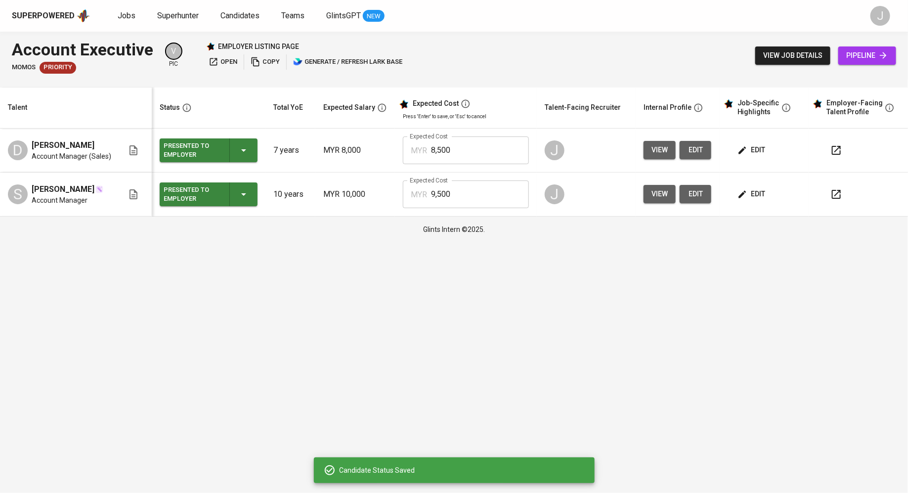
click at [219, 60] on span "open" at bounding box center [223, 61] width 29 height 11
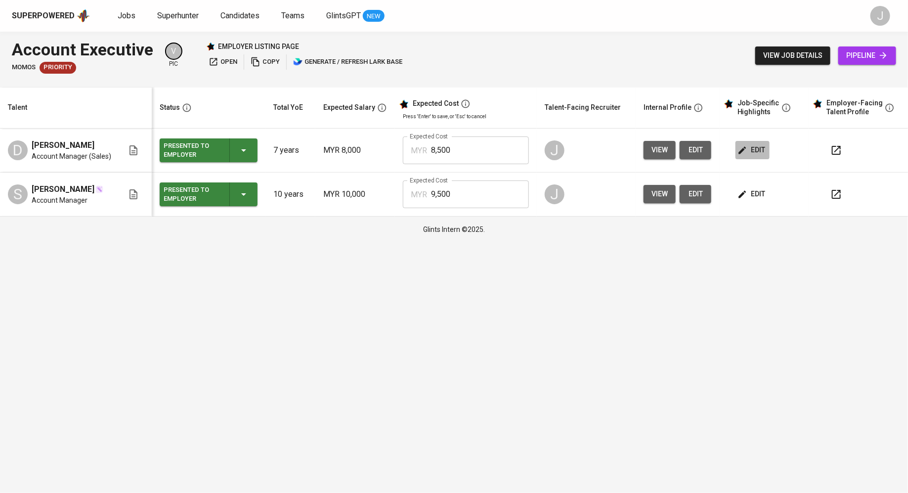
click at [747, 148] on span "edit" at bounding box center [753, 150] width 26 height 12
click at [751, 190] on span "edit" at bounding box center [753, 194] width 26 height 12
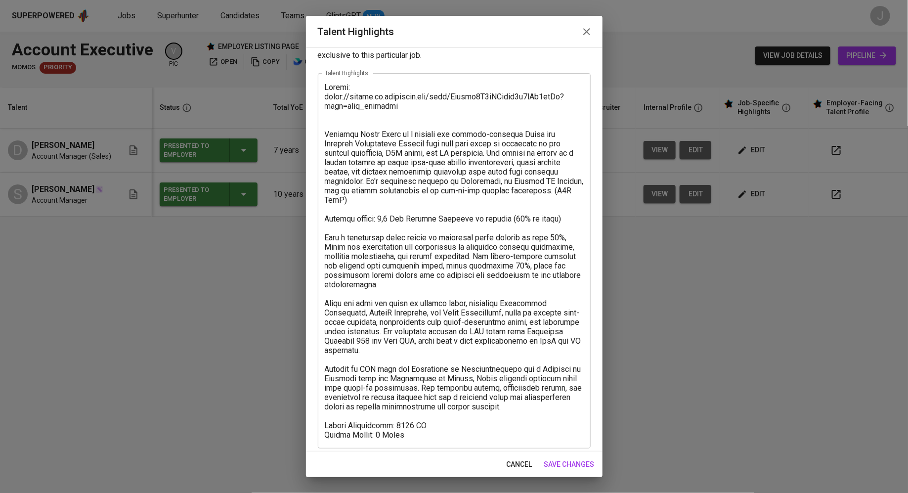
scroll to position [35, 0]
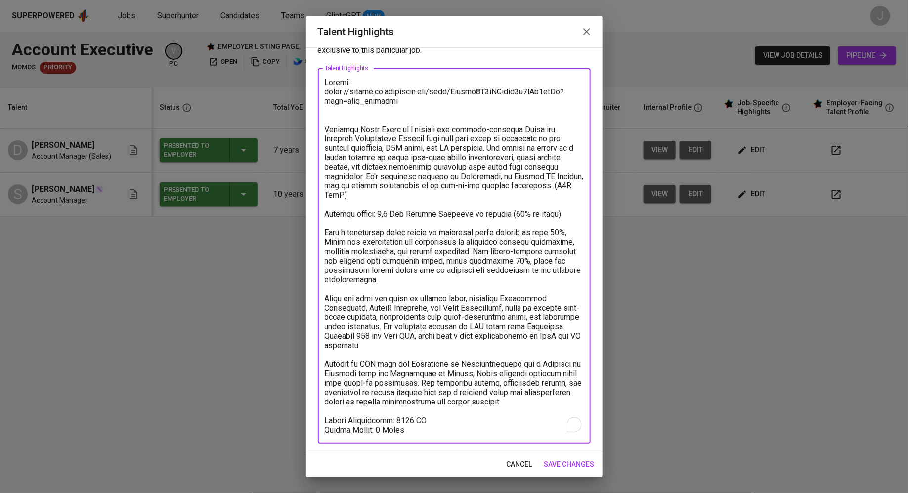
drag, startPoint x: 325, startPoint y: 129, endPoint x: 506, endPoint y: 373, distance: 304.1
click at [506, 373] on textarea "To enrich screen reader interactions, please activate Accessibility in Grammarl…" at bounding box center [454, 256] width 259 height 357
drag, startPoint x: 565, startPoint y: 401, endPoint x: 321, endPoint y: 131, distance: 364.1
click at [321, 131] on div "x Talent Highlights" at bounding box center [454, 255] width 273 height 375
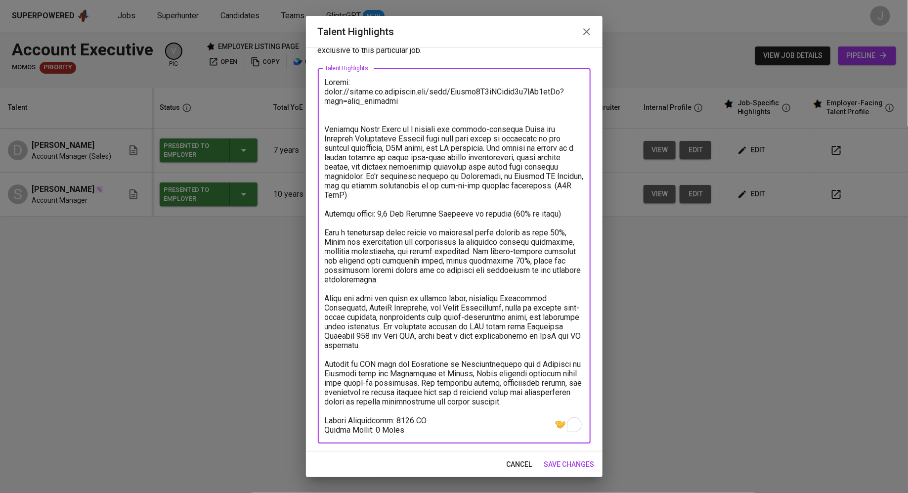
paste textarea "seasoned and dynamic Key Account Manager with over nine years of demonstrated e…"
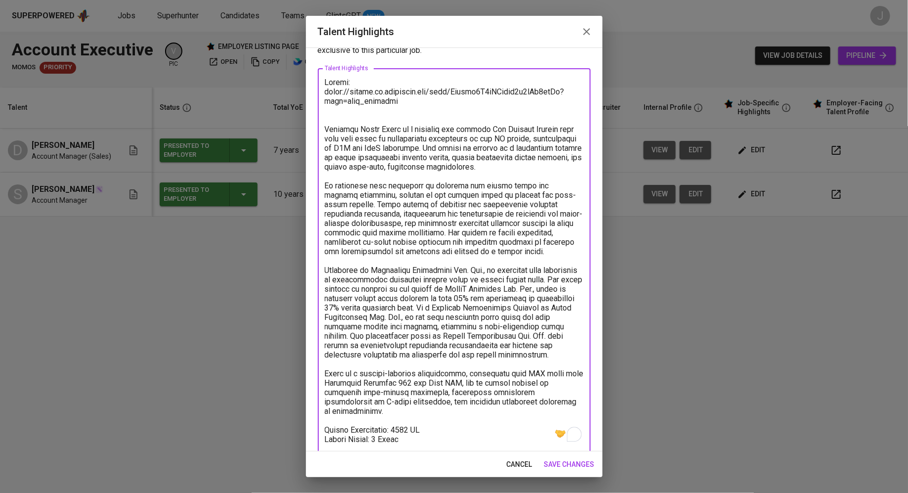
click at [363, 175] on textarea "To enrich screen reader interactions, please activate Accessibility in Grammarl…" at bounding box center [454, 261] width 259 height 366
click at [393, 233] on textarea "To enrich screen reader interactions, please activate Accessibility in Grammarl…" at bounding box center [454, 261] width 259 height 366
click at [439, 258] on textarea "To enrich screen reader interactions, please activate Accessibility in Grammarl…" at bounding box center [454, 261] width 259 height 366
click at [465, 259] on textarea "To enrich screen reader interactions, please activate Accessibility in Grammarl…" at bounding box center [454, 261] width 259 height 366
click at [556, 170] on textarea "To enrich screen reader interactions, please activate Accessibility in Grammarl…" at bounding box center [454, 261] width 259 height 366
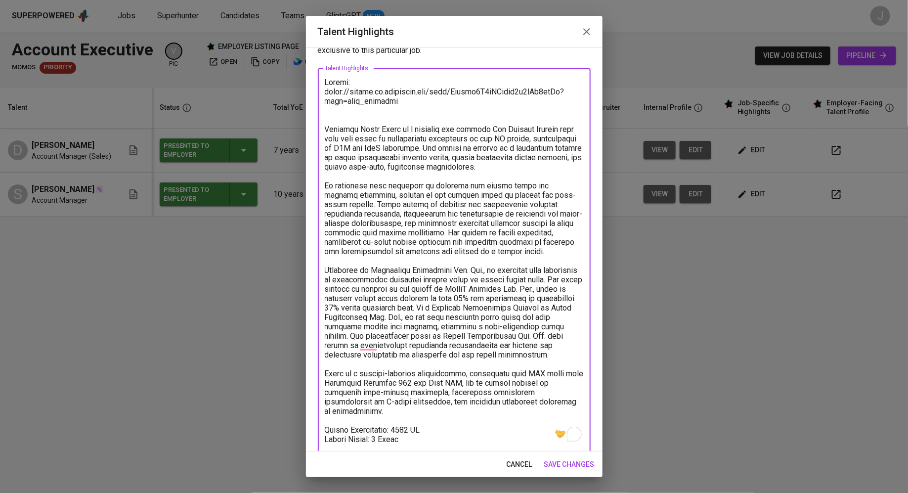
click at [557, 286] on textarea "To enrich screen reader interactions, please activate Accessibility in Grammarl…" at bounding box center [454, 261] width 259 height 366
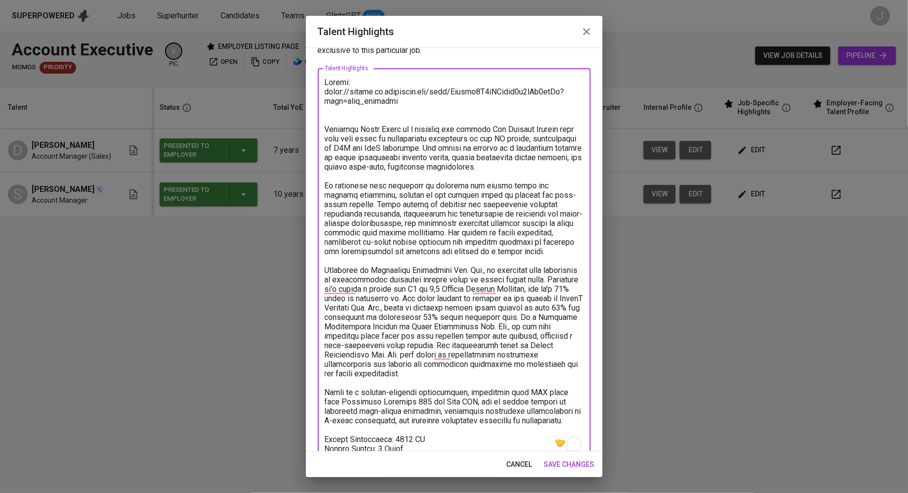
scroll to position [54, 0]
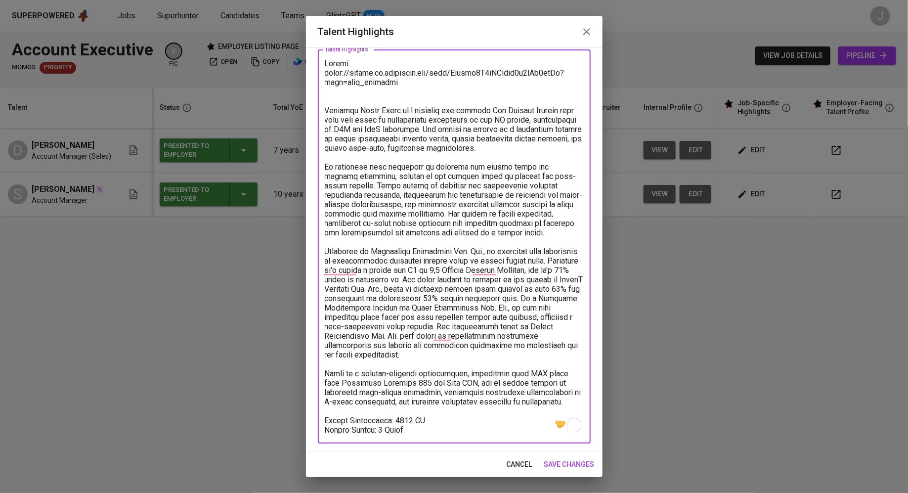
type textarea "Resume: [URL][DOMAIN_NAME] [PERSON_NAME] is a seasoned and dynamic Key Account …"
click at [558, 464] on span "save changes" at bounding box center [569, 464] width 50 height 12
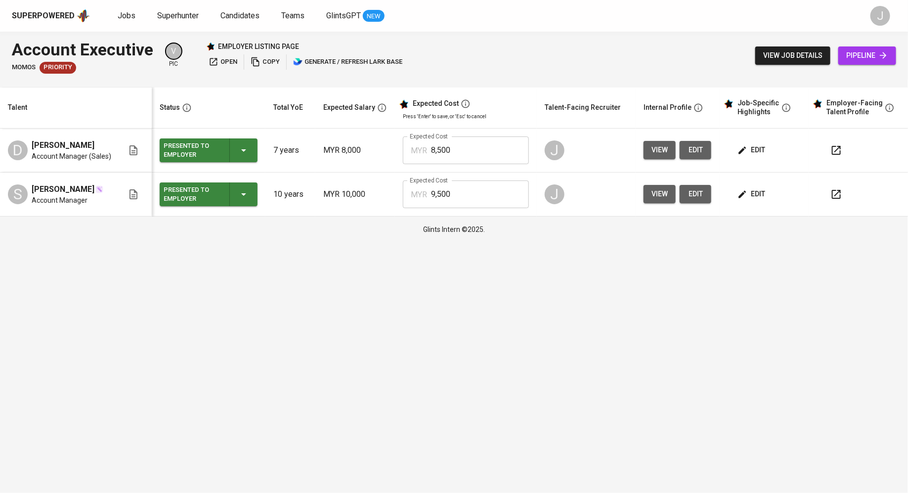
click at [880, 55] on icon at bounding box center [884, 55] width 10 height 10
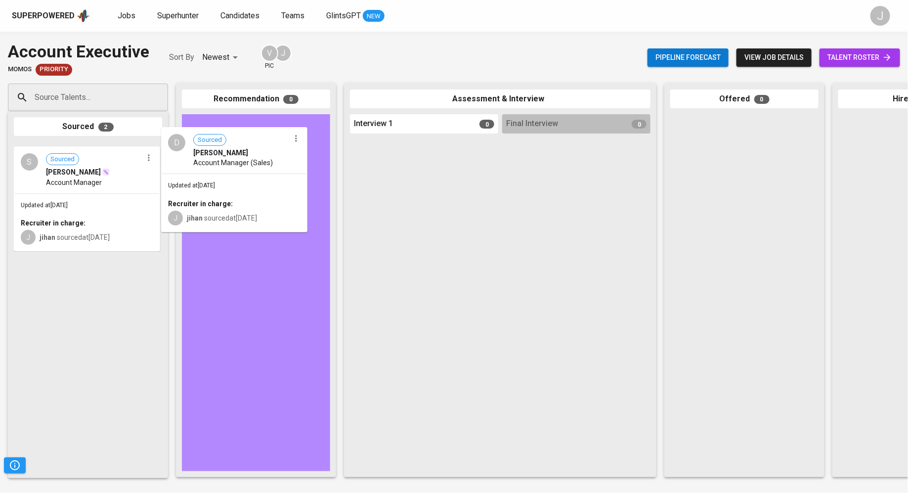
drag, startPoint x: 77, startPoint y: 206, endPoint x: 233, endPoint y: 191, distance: 157.0
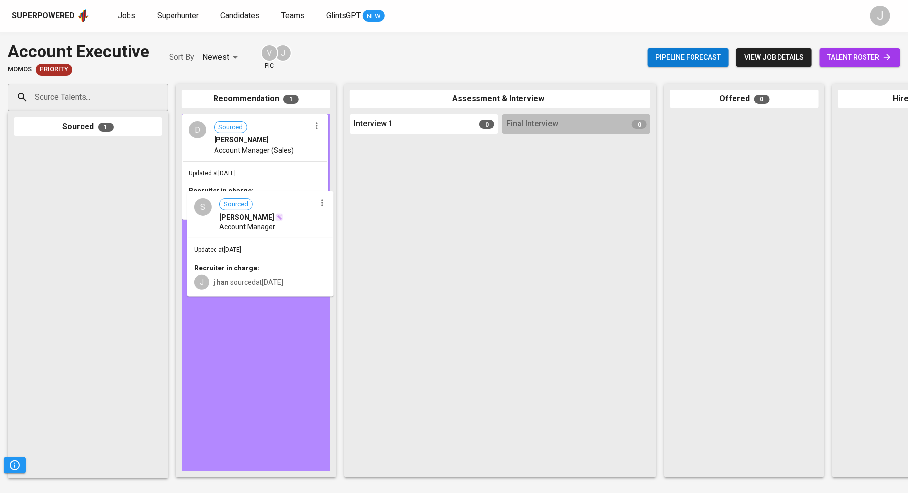
drag, startPoint x: 64, startPoint y: 205, endPoint x: 242, endPoint y: 254, distance: 184.6
